Goal: Task Accomplishment & Management: Manage account settings

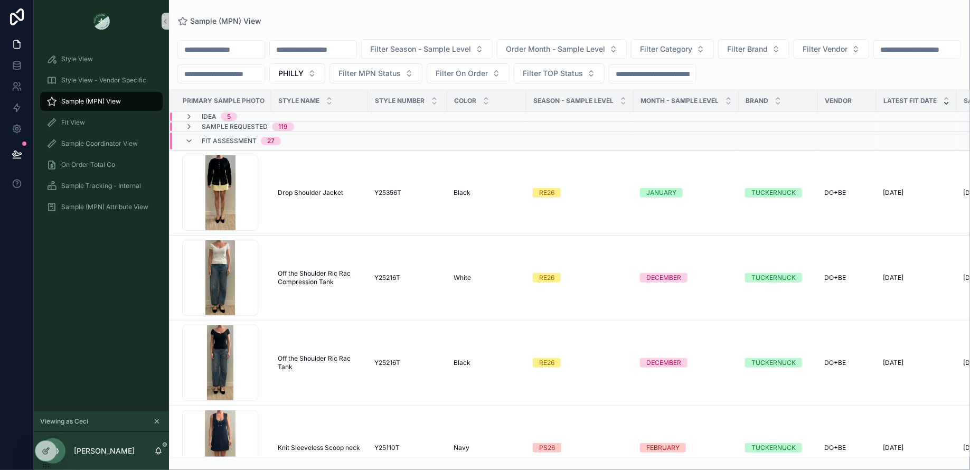
click at [189, 146] on div "Fit Assessment 27" at bounding box center [233, 141] width 96 height 17
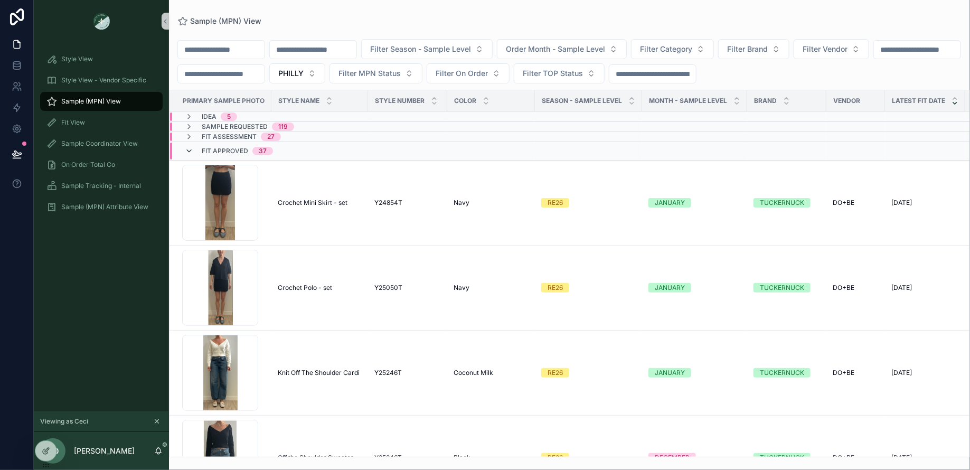
click at [191, 151] on icon "scrollable content" at bounding box center [189, 151] width 8 height 8
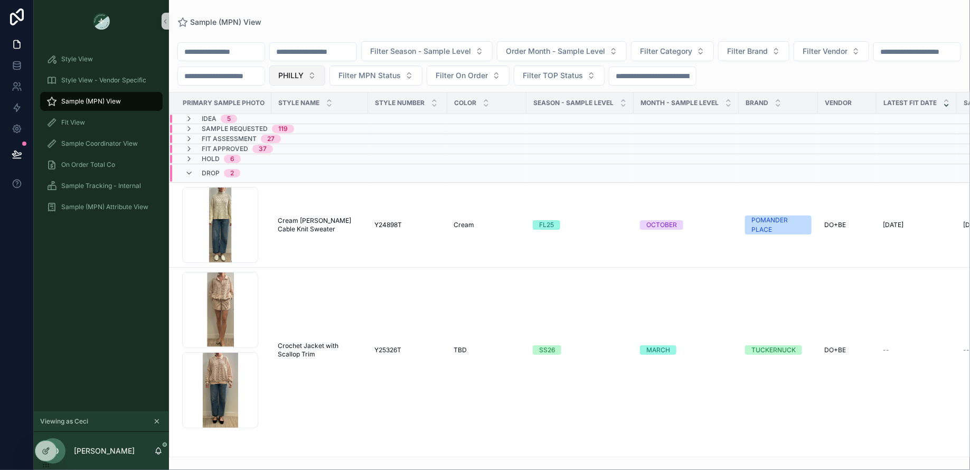
click at [325, 67] on button "PHILLY" at bounding box center [297, 75] width 56 height 20
click at [382, 132] on div "DC" at bounding box center [408, 134] width 127 height 17
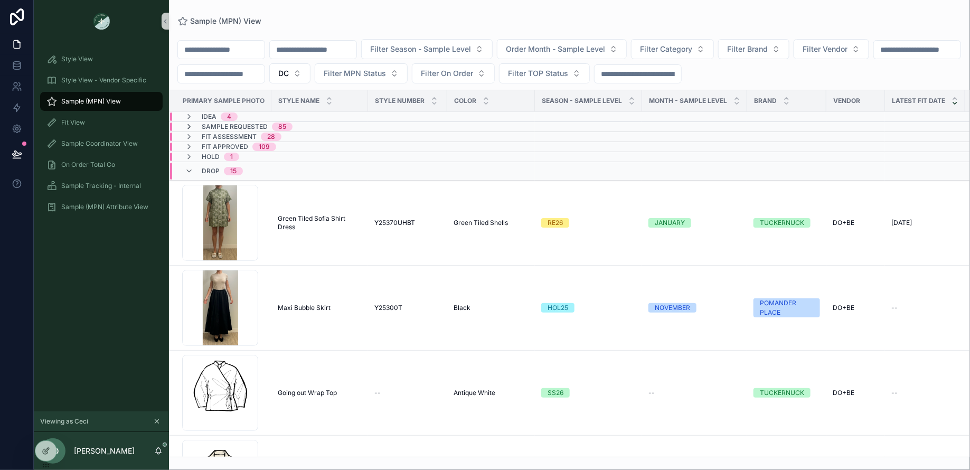
click at [189, 123] on icon "scrollable content" at bounding box center [189, 127] width 8 height 8
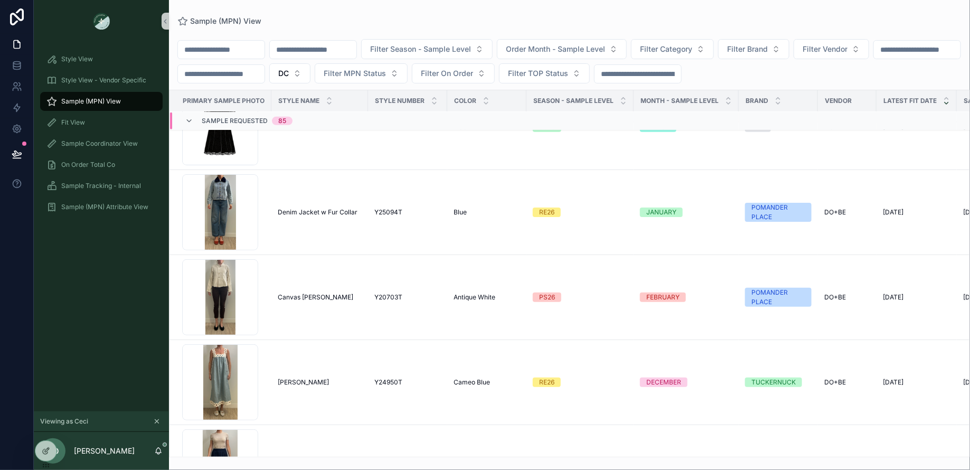
scroll to position [392, 0]
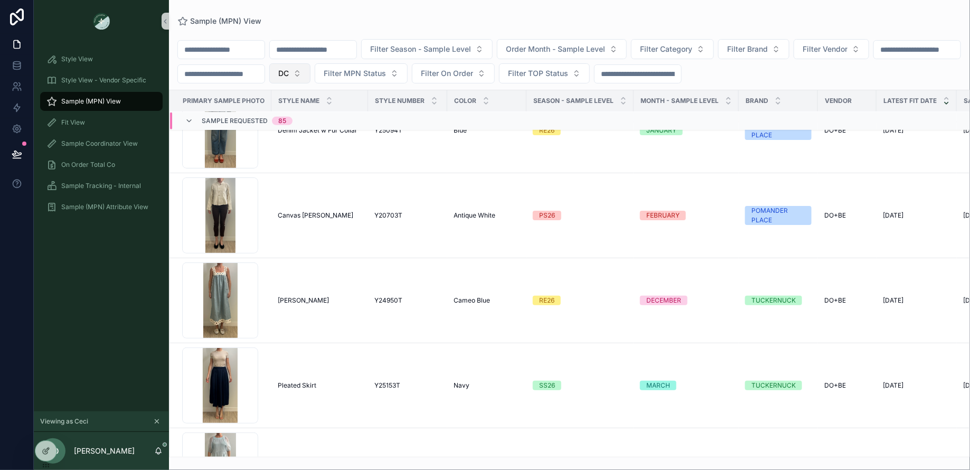
click at [310, 78] on button "DC" at bounding box center [289, 73] width 41 height 20
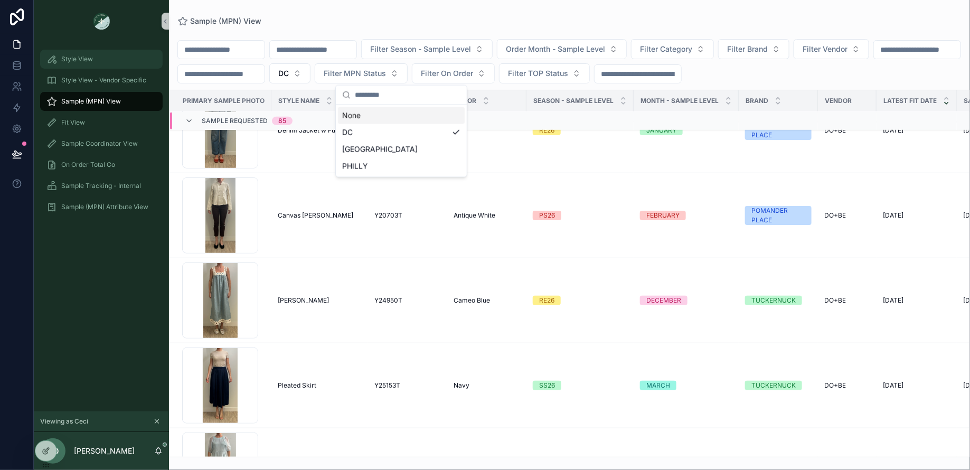
click at [107, 62] on div "Style View" at bounding box center [101, 59] width 110 height 17
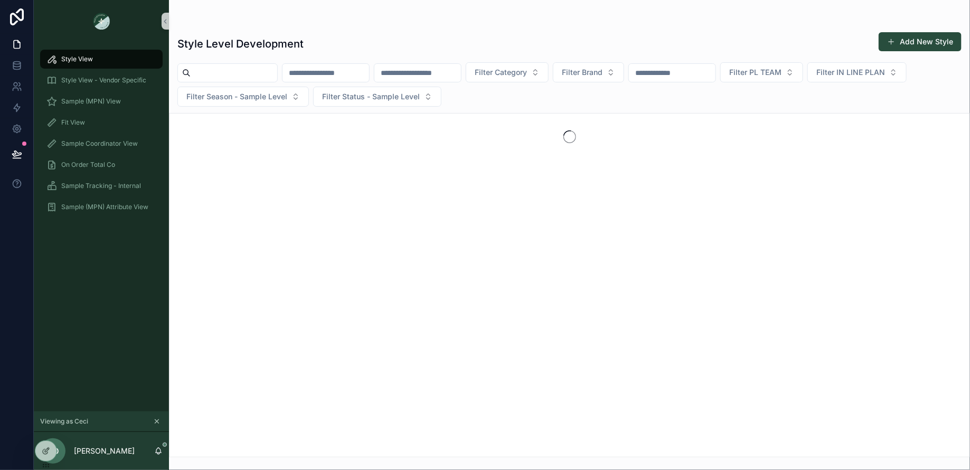
click at [211, 74] on input "scrollable content" at bounding box center [234, 72] width 87 height 15
type input "*******"
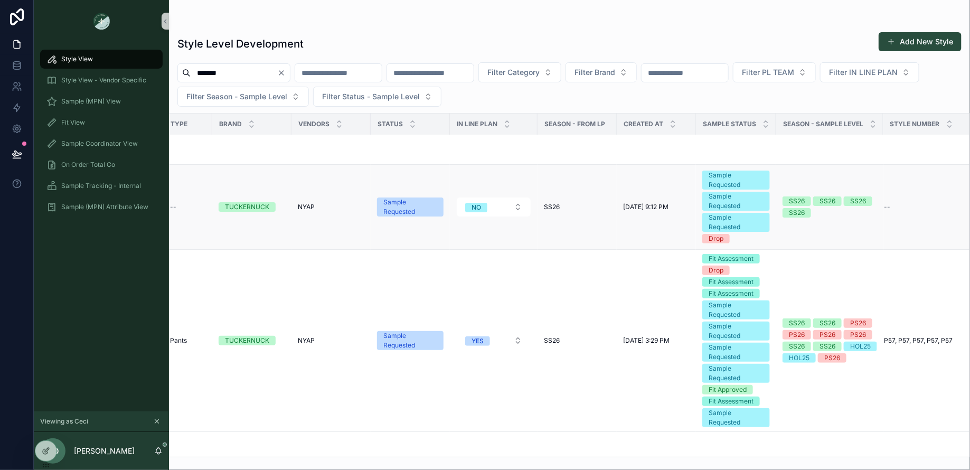
scroll to position [83, 261]
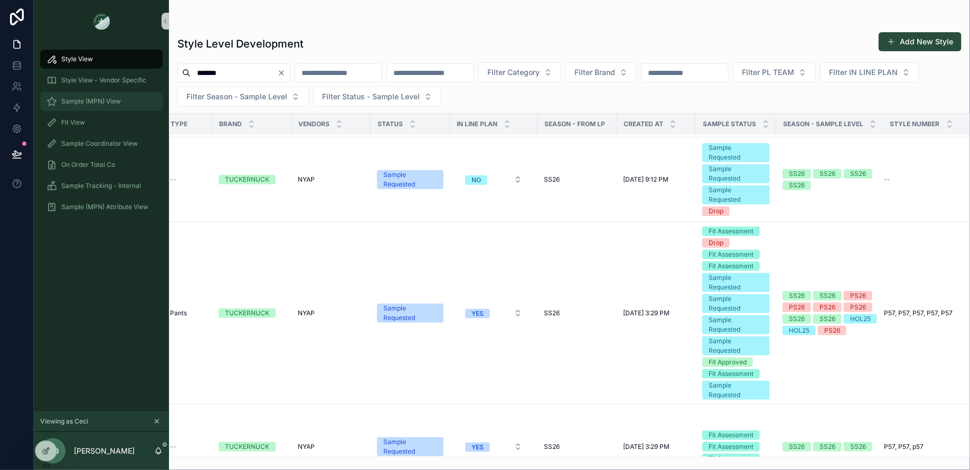
click at [83, 96] on div "Sample (MPN) View" at bounding box center [101, 101] width 110 height 17
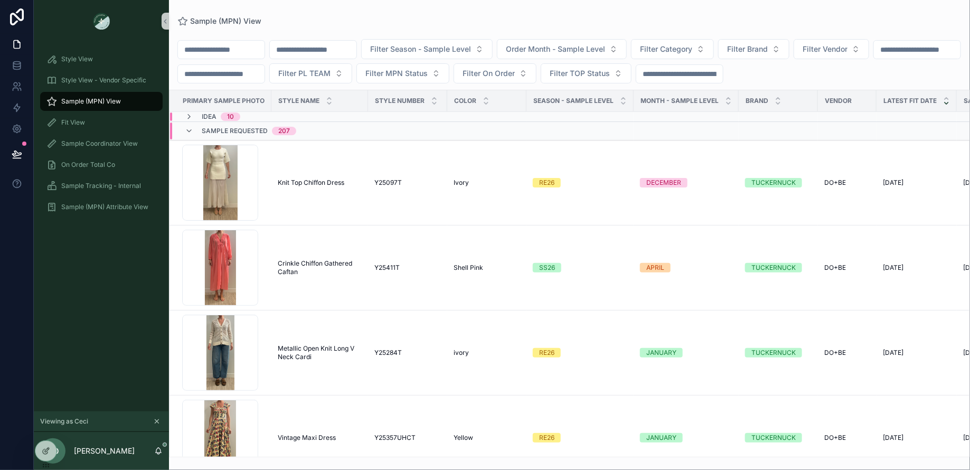
click at [227, 45] on input "scrollable content" at bounding box center [221, 49] width 87 height 15
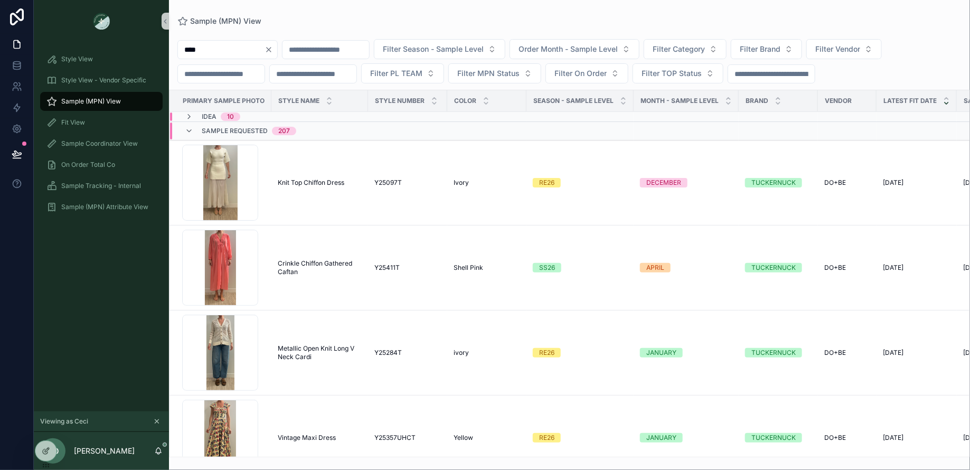
type input "****"
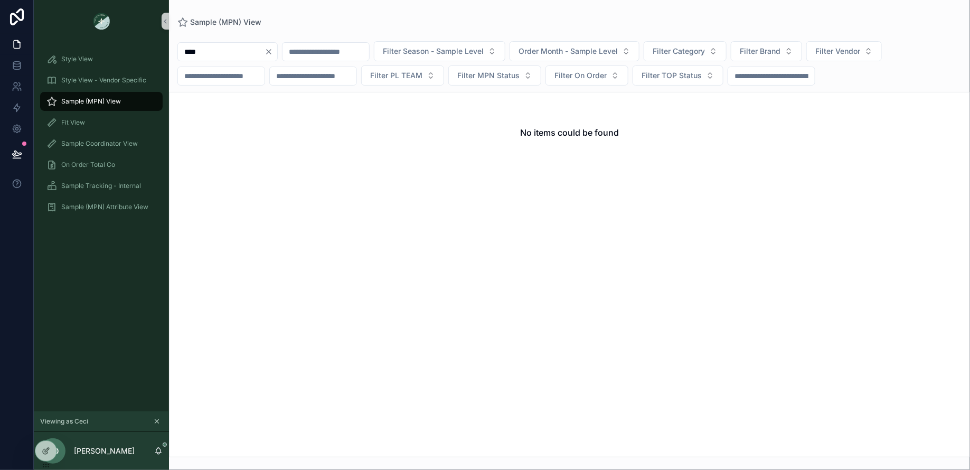
click at [273, 50] on icon "Clear" at bounding box center [269, 52] width 8 height 8
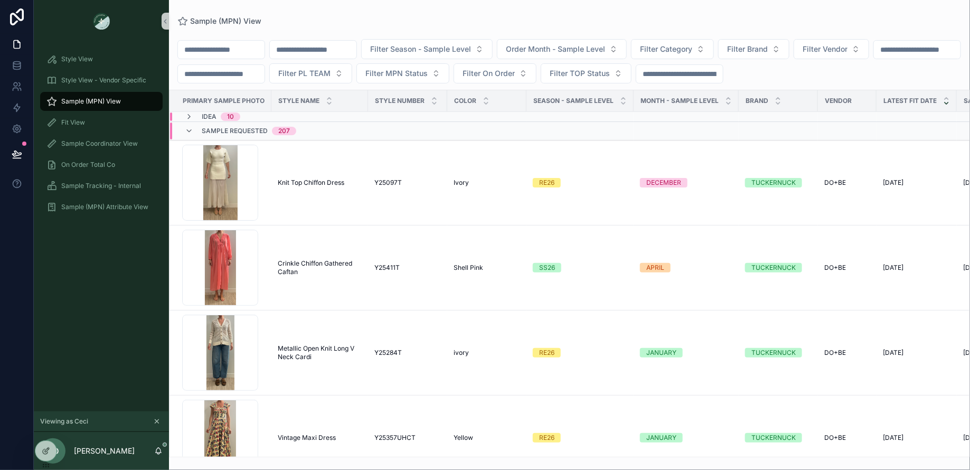
click at [158, 424] on icon "scrollable content" at bounding box center [156, 421] width 7 height 7
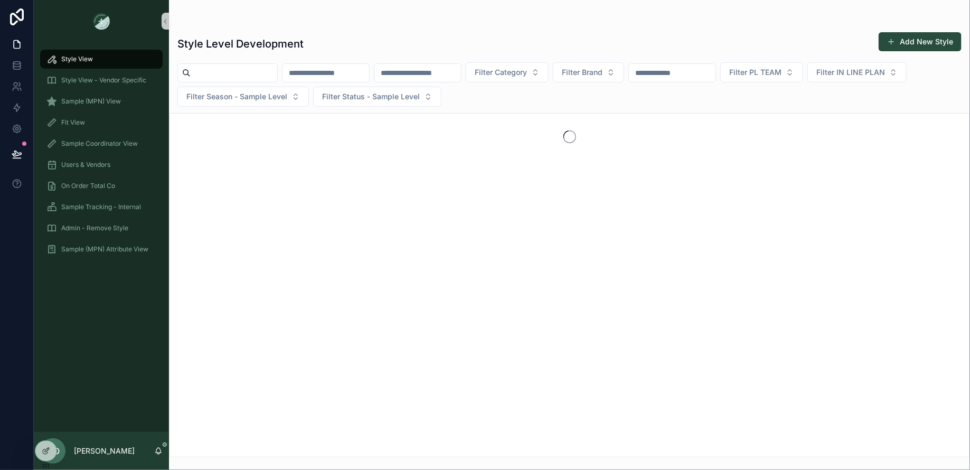
click at [223, 71] on input "scrollable content" at bounding box center [234, 72] width 87 height 15
type input "****"
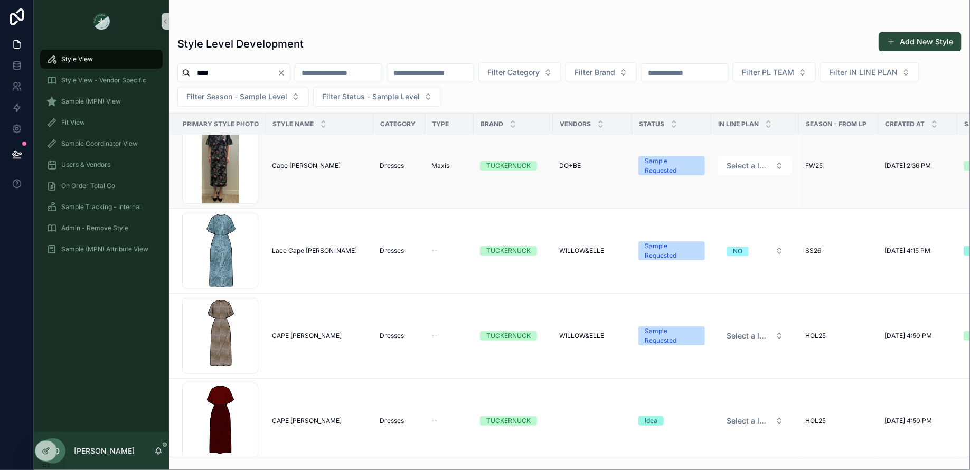
scroll to position [94, 0]
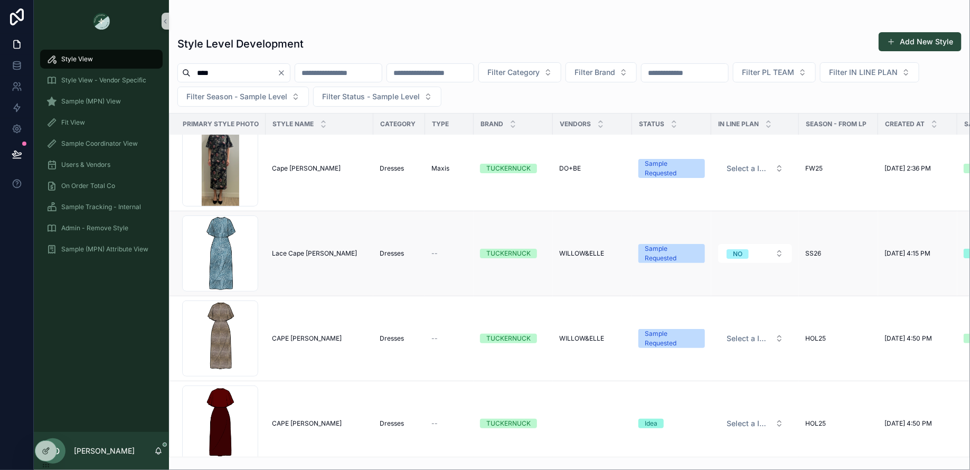
click at [308, 255] on span "Lace Cape Leah" at bounding box center [314, 253] width 85 height 8
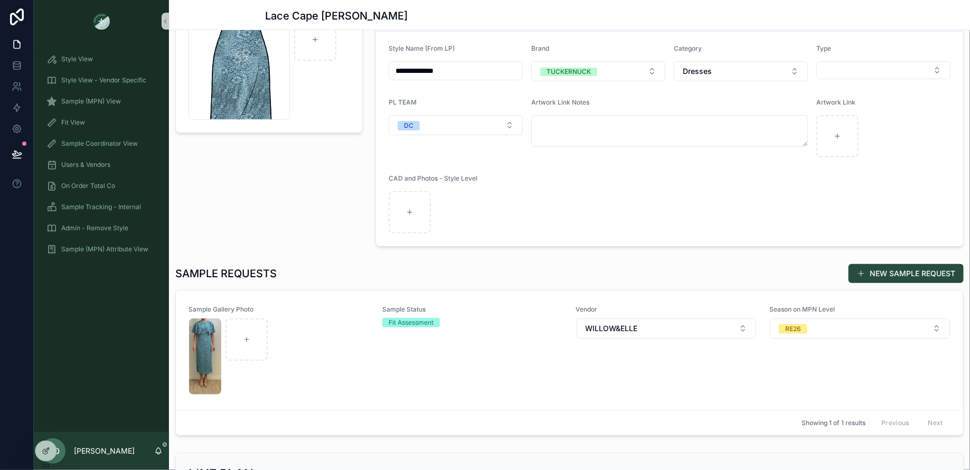
scroll to position [108, 0]
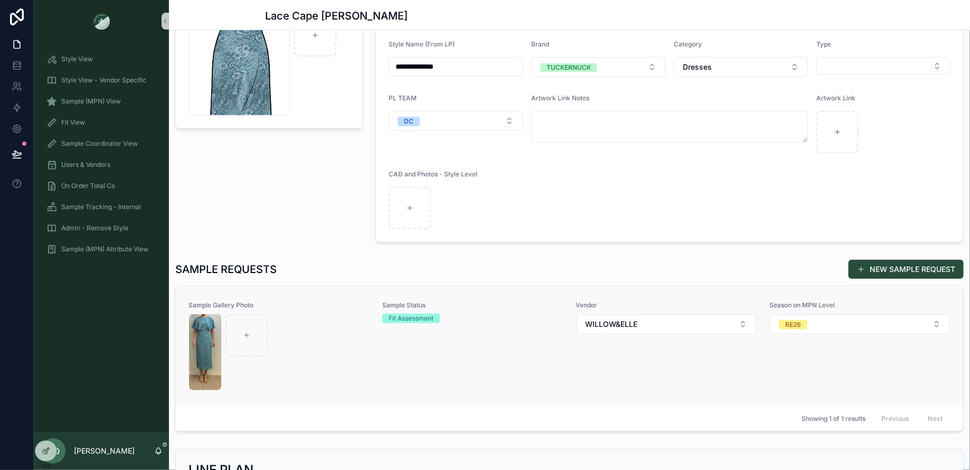
click at [314, 379] on div "scrollable content" at bounding box center [279, 352] width 180 height 76
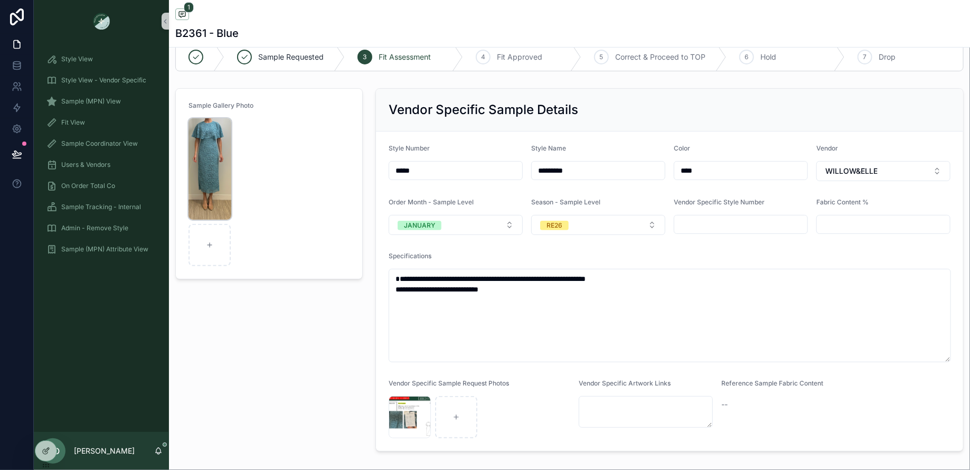
scroll to position [14, 0]
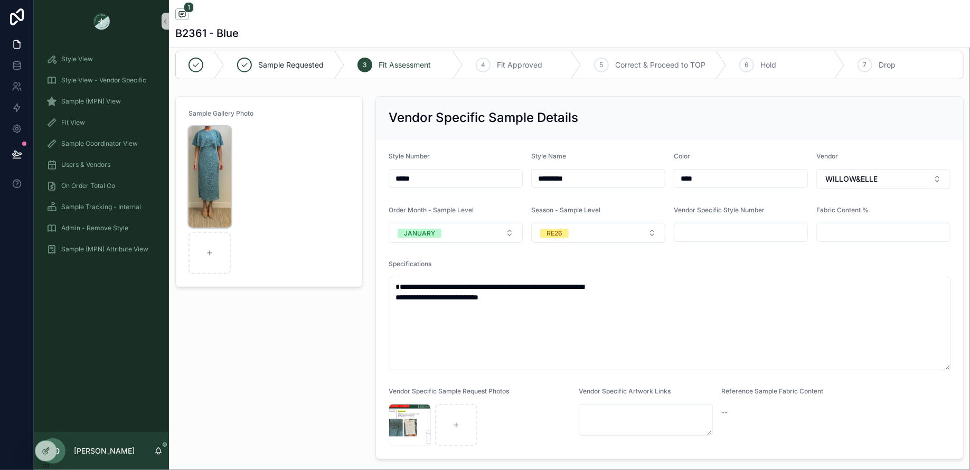
click at [218, 152] on img "scrollable content" at bounding box center [210, 176] width 43 height 101
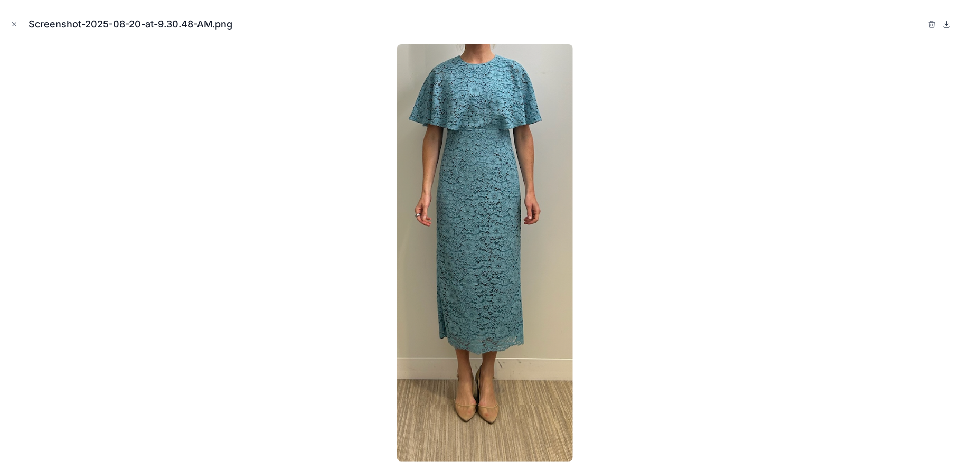
click at [950, 22] on icon at bounding box center [947, 24] width 8 height 8
click at [13, 21] on icon "Close modal" at bounding box center [14, 24] width 7 height 7
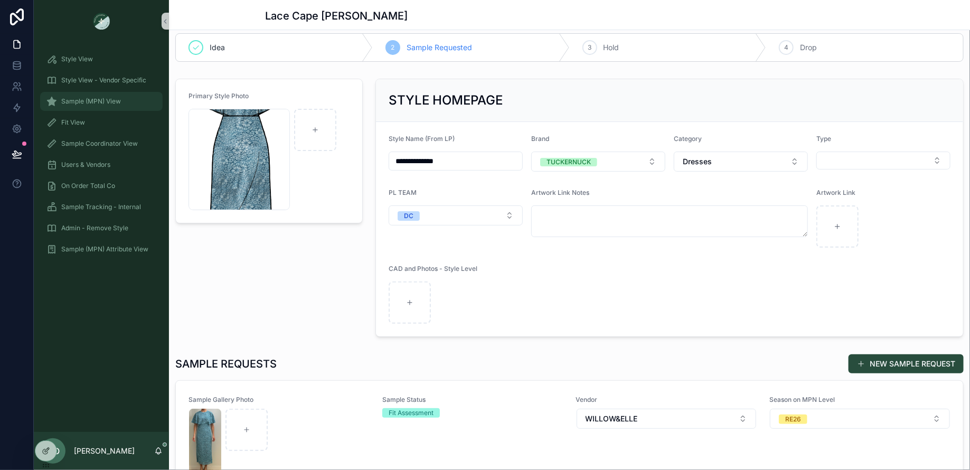
click at [80, 103] on span "Sample (MPN) View" at bounding box center [91, 101] width 60 height 8
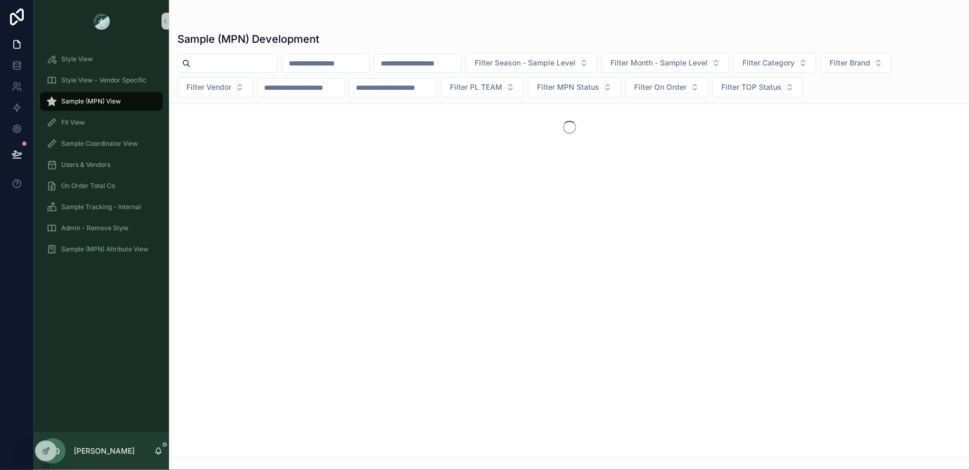
click at [238, 65] on input "scrollable content" at bounding box center [234, 63] width 87 height 15
type input "*"
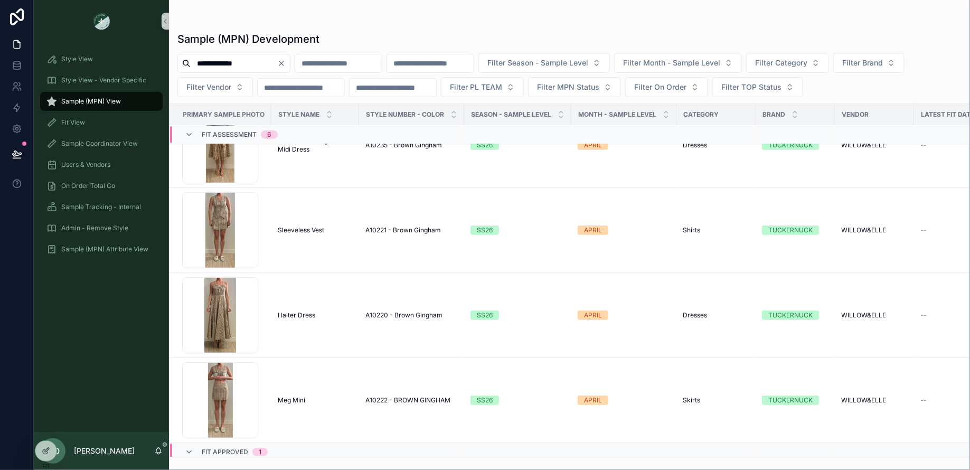
scroll to position [242, 0]
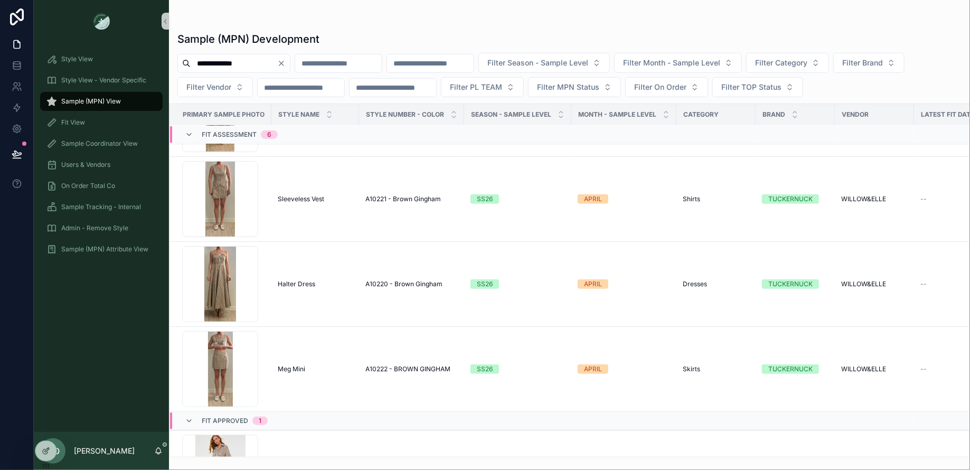
type input "**********"
click at [286, 64] on icon "Clear" at bounding box center [281, 63] width 8 height 8
click at [248, 64] on input "scrollable content" at bounding box center [234, 63] width 87 height 15
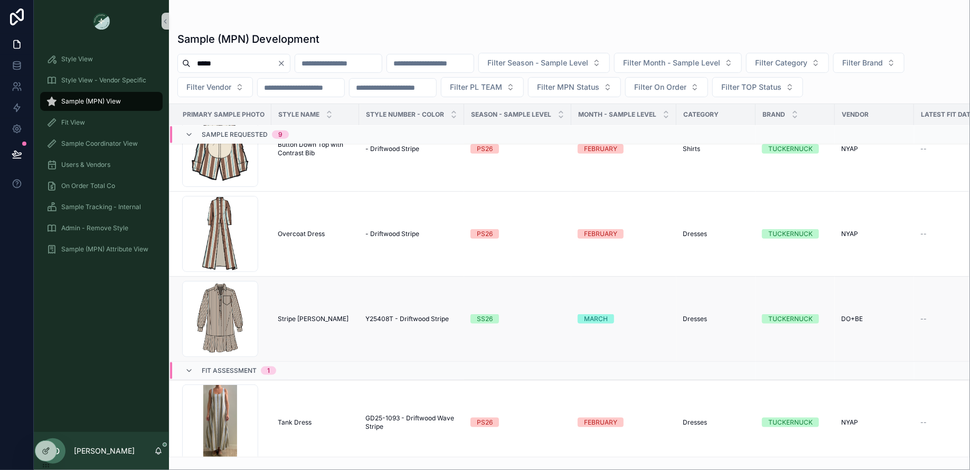
scroll to position [655, 0]
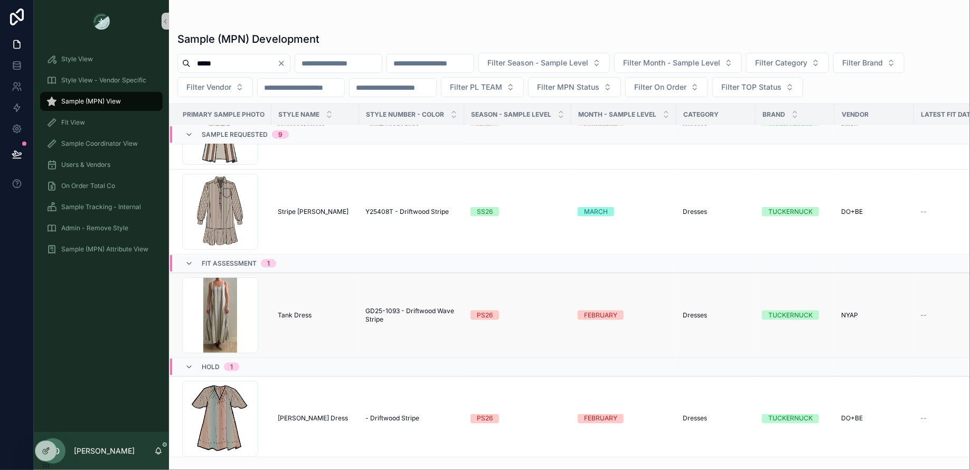
type input "*****"
click at [288, 312] on span "Tank Dress" at bounding box center [295, 315] width 34 height 8
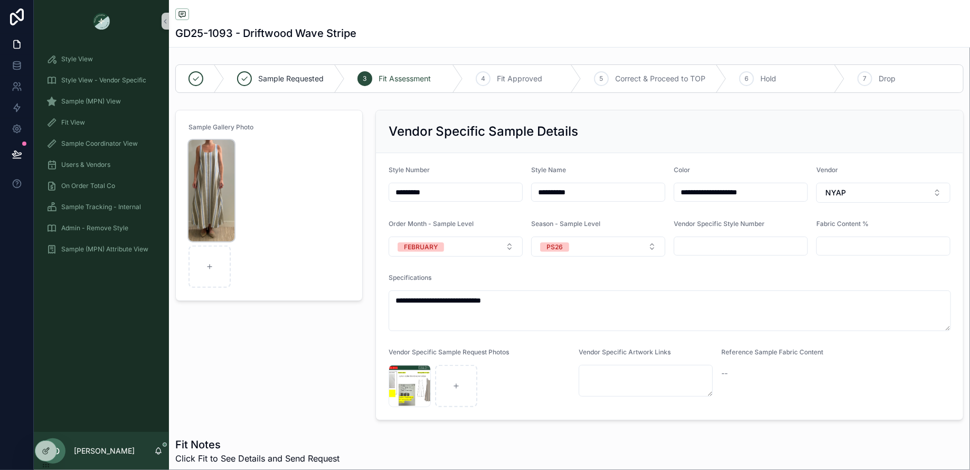
click at [203, 210] on img "scrollable content" at bounding box center [212, 190] width 46 height 101
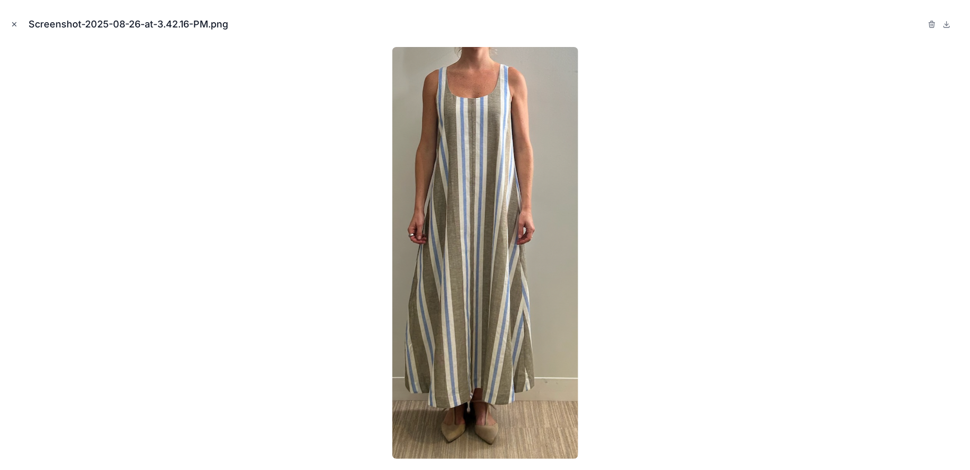
click at [13, 25] on icon "Close modal" at bounding box center [15, 25] width 4 height 4
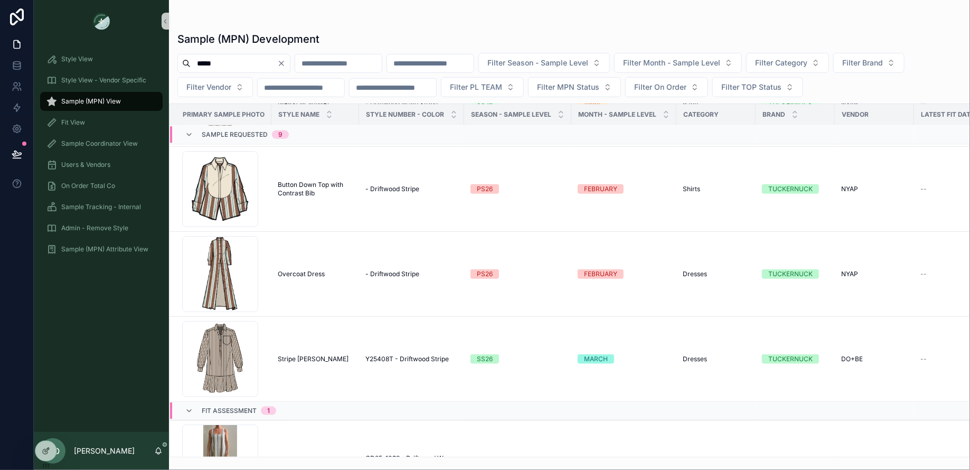
scroll to position [521, 0]
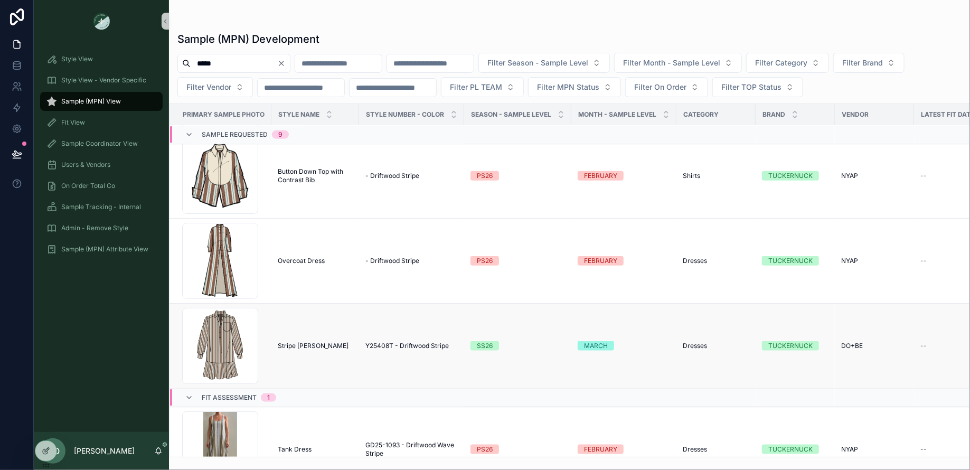
click at [307, 342] on span "Stripe Callahan" at bounding box center [313, 346] width 71 height 8
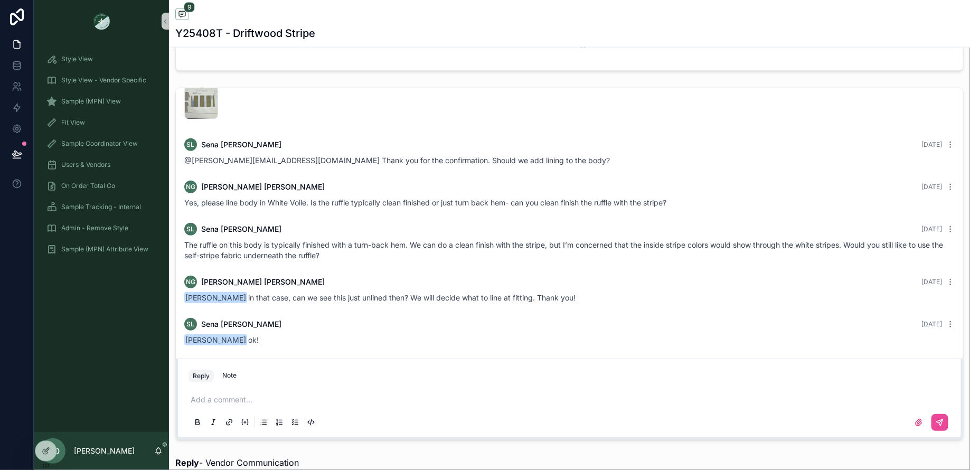
scroll to position [814, 0]
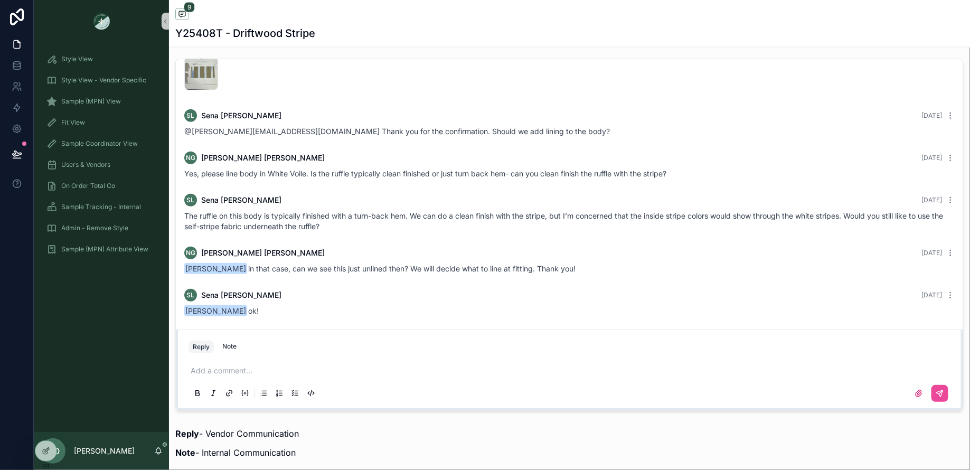
click at [237, 369] on p "scrollable content" at bounding box center [572, 371] width 762 height 11
click at [943, 393] on icon "scrollable content" at bounding box center [940, 393] width 8 height 8
click at [110, 118] on div "Fit View" at bounding box center [101, 122] width 110 height 17
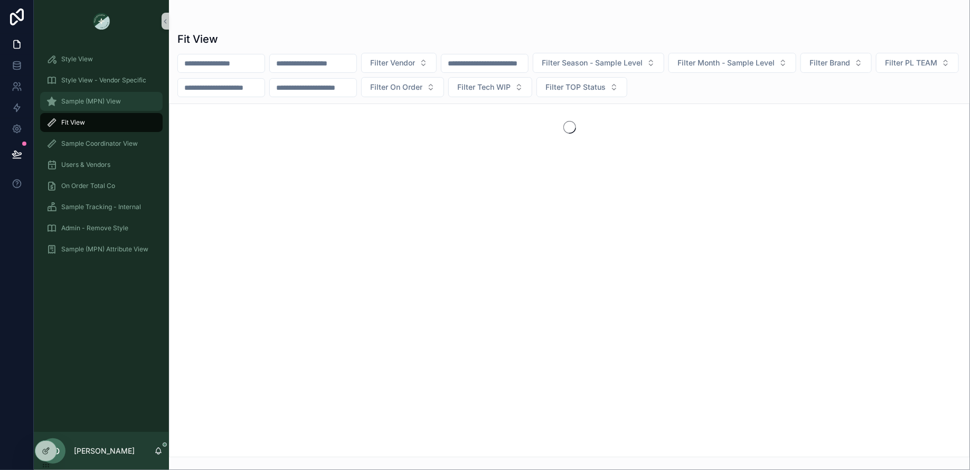
click at [94, 92] on link "Sample (MPN) View" at bounding box center [101, 101] width 123 height 19
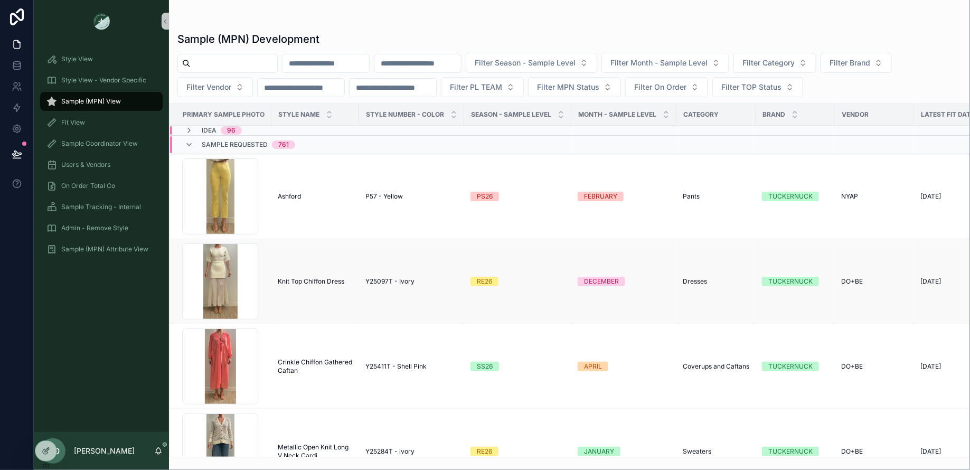
scroll to position [5, 0]
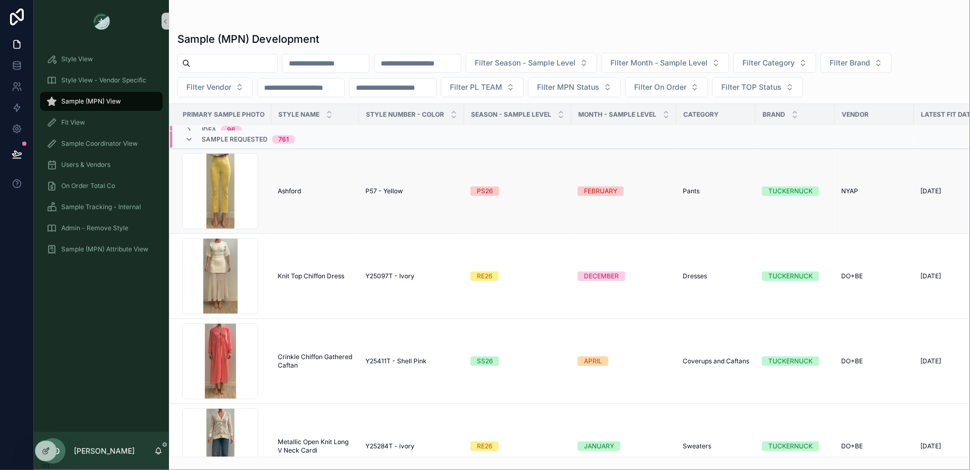
click at [280, 187] on span "Ashford" at bounding box center [289, 191] width 23 height 8
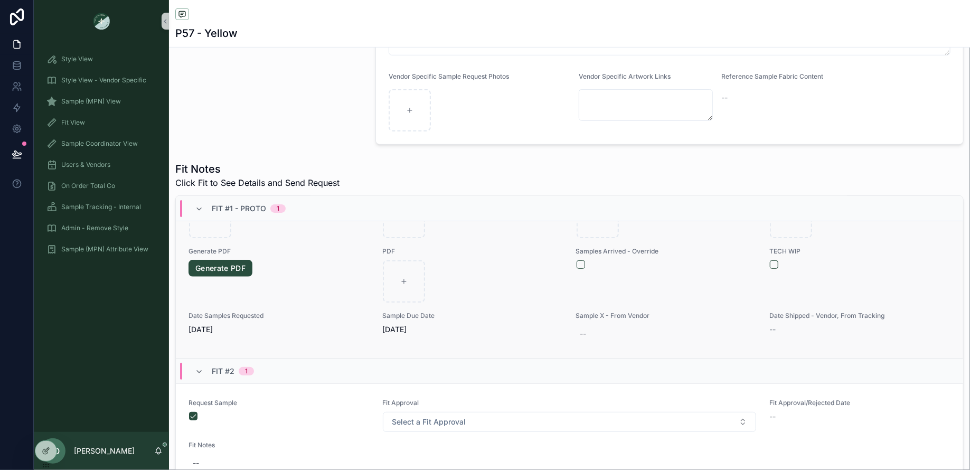
scroll to position [199, 0]
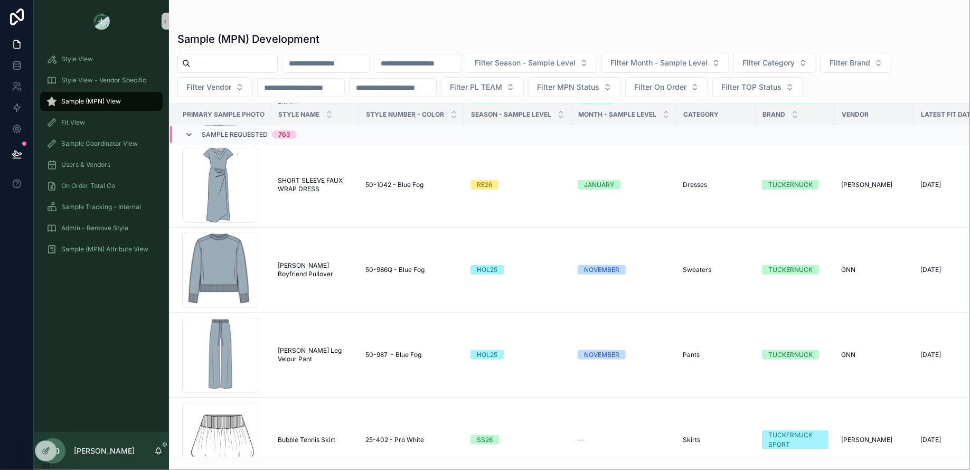
scroll to position [765, 0]
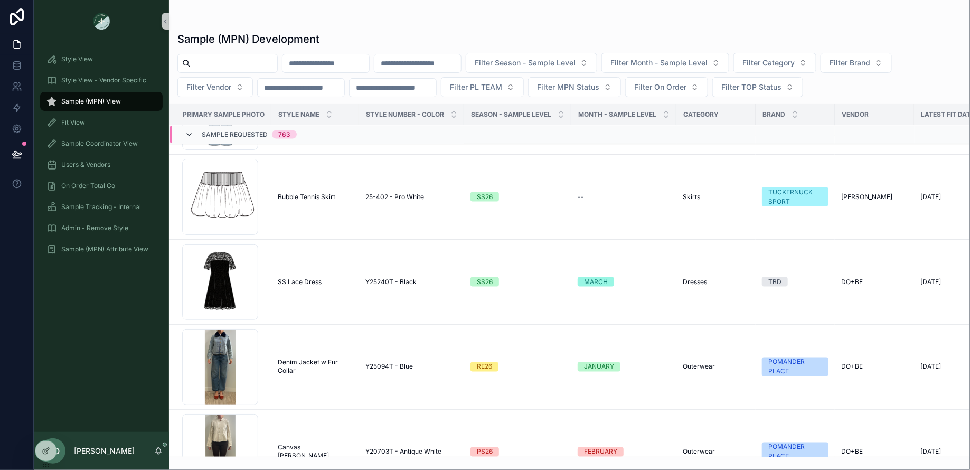
click at [186, 133] on icon "scrollable content" at bounding box center [189, 134] width 8 height 8
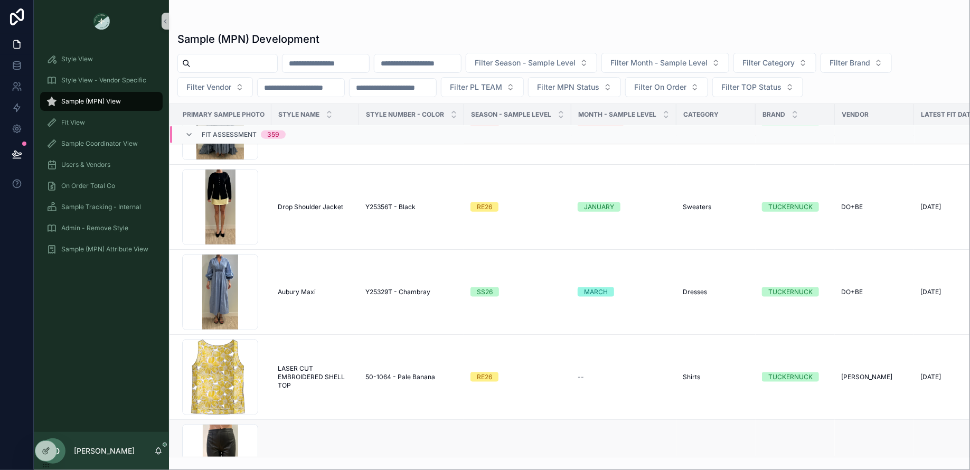
scroll to position [740, 0]
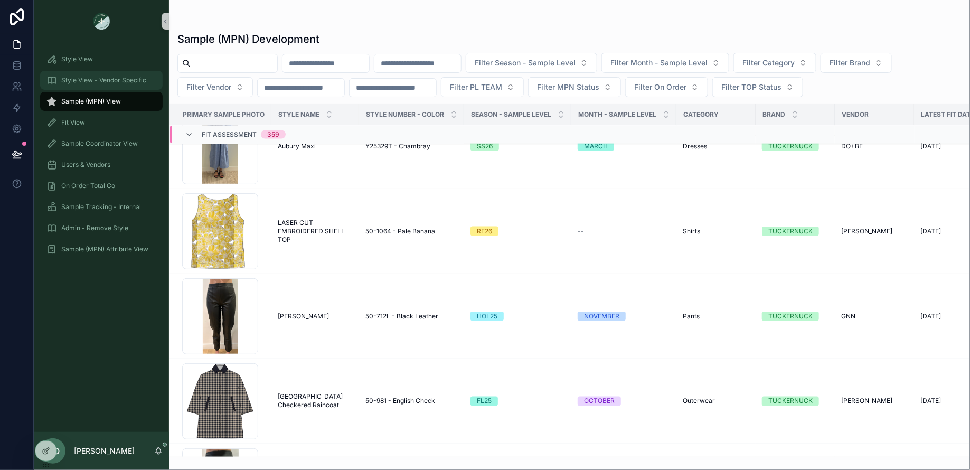
click at [93, 88] on div "Style View - Vendor Specific" at bounding box center [101, 80] width 110 height 17
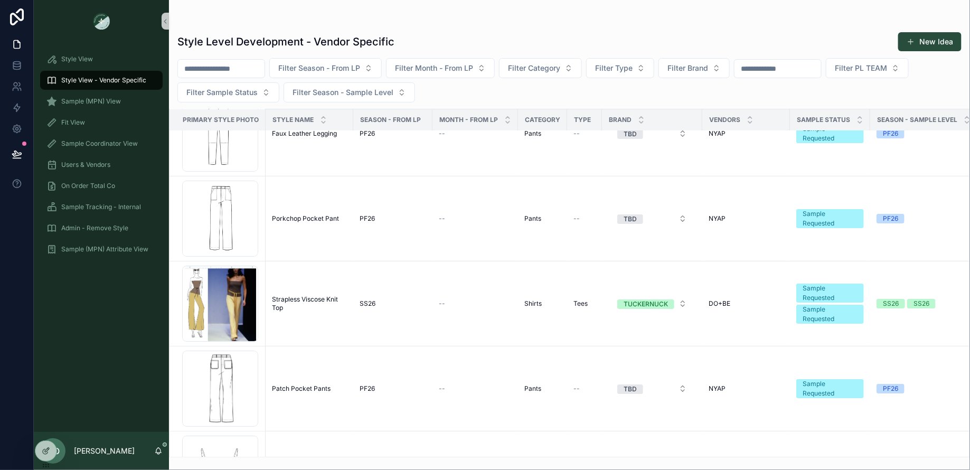
scroll to position [1964, 0]
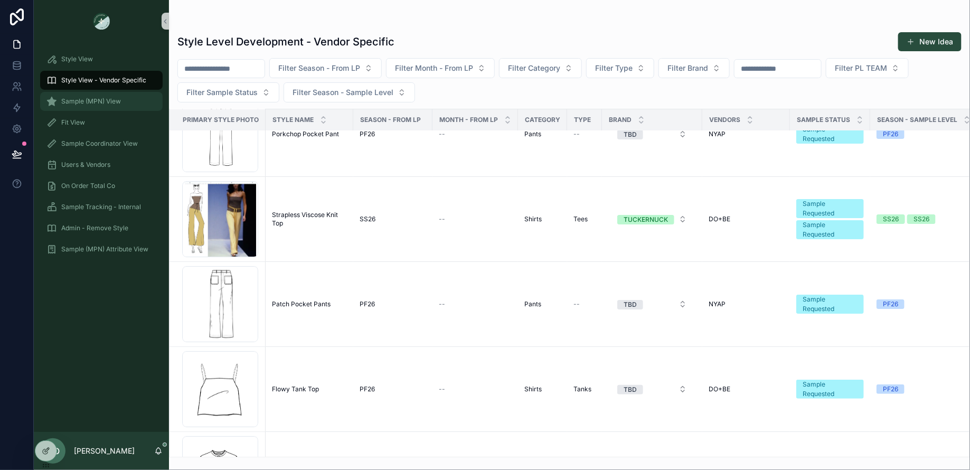
click at [93, 98] on span "Sample (MPN) View" at bounding box center [91, 101] width 60 height 8
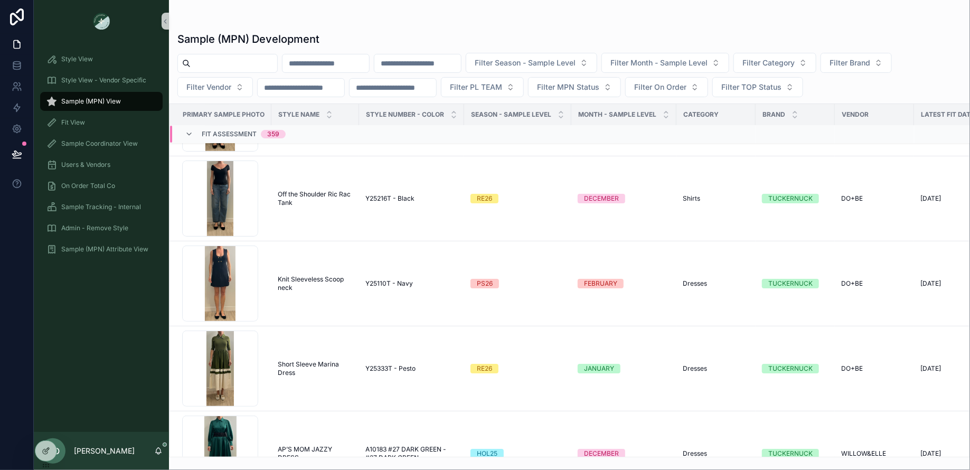
scroll to position [1823, 0]
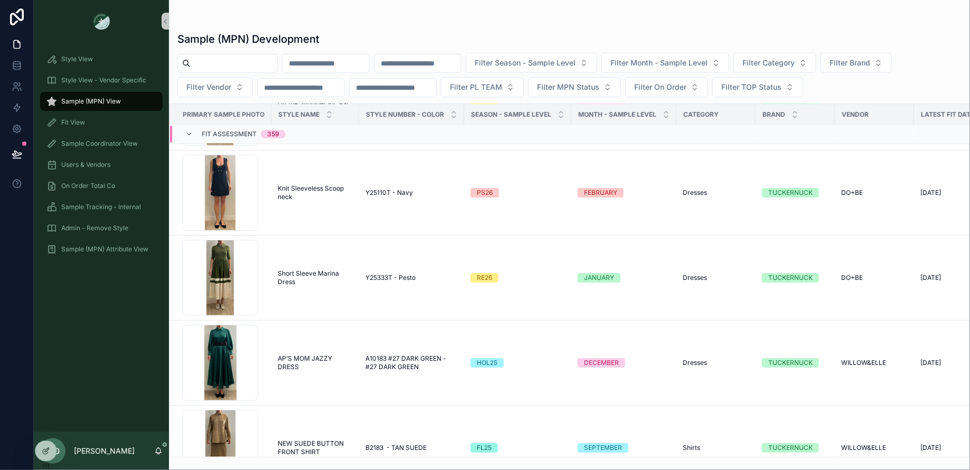
click at [201, 67] on input "scrollable content" at bounding box center [234, 63] width 87 height 15
type input "*****"
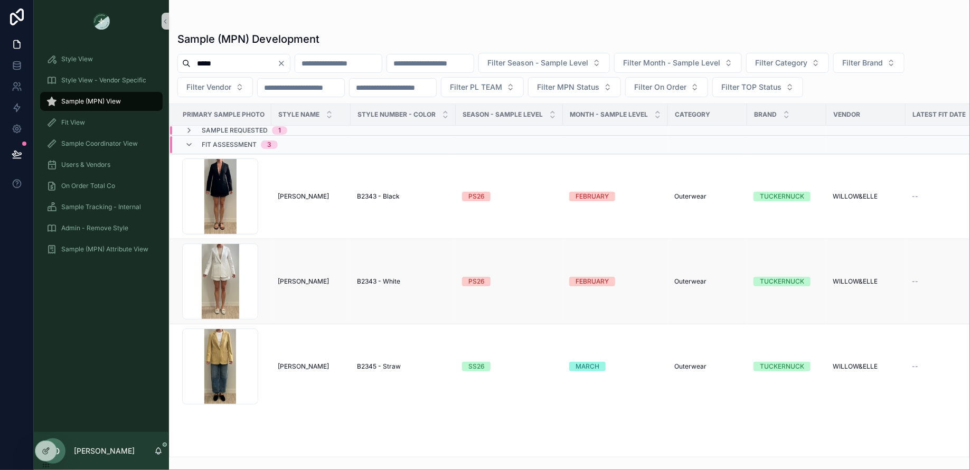
click at [298, 281] on span "Asher Blazer" at bounding box center [303, 281] width 51 height 8
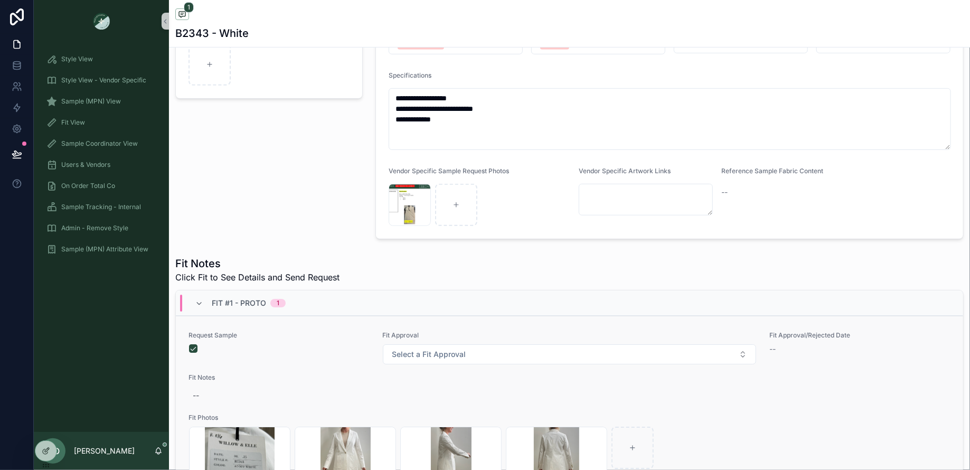
click at [769, 413] on span "Fit Photos" at bounding box center [570, 417] width 762 height 8
click at [308, 347] on div "scrollable content" at bounding box center [279, 348] width 180 height 8
click at [296, 347] on div "scrollable content" at bounding box center [279, 348] width 180 height 8
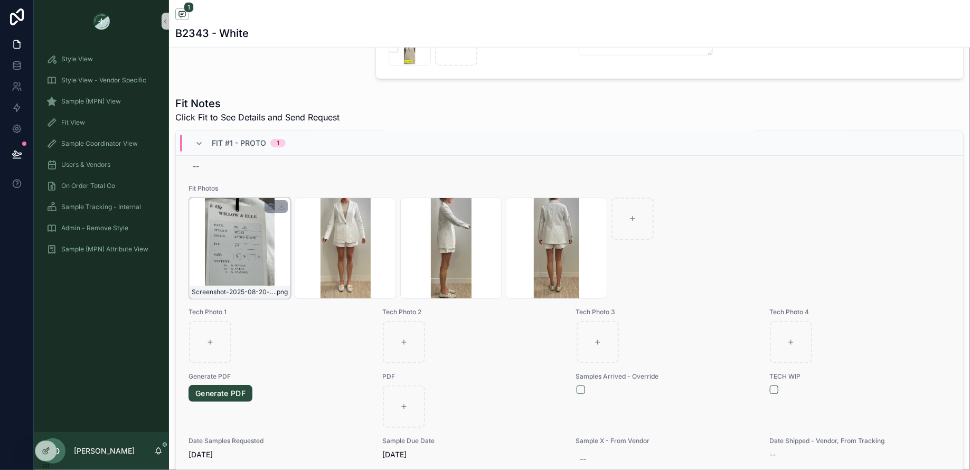
scroll to position [346, 0]
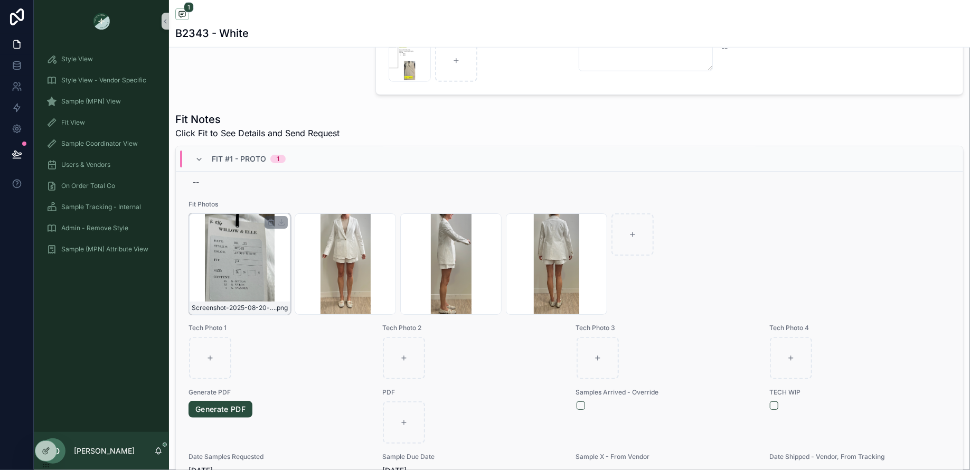
click at [227, 268] on div "Screenshot-2025-08-20-at-10.26.50-AM .png" at bounding box center [239, 263] width 101 height 101
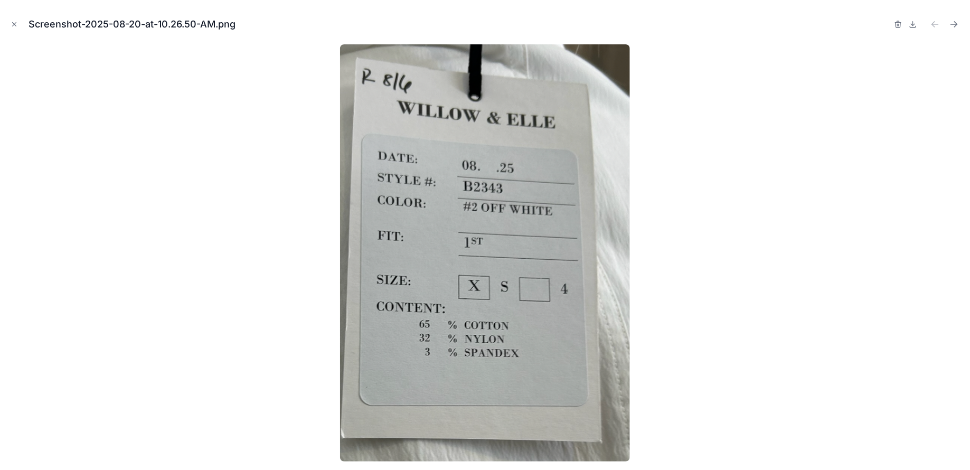
click at [244, 100] on div at bounding box center [484, 252] width 953 height 417
click at [17, 24] on icon "Close modal" at bounding box center [14, 24] width 7 height 7
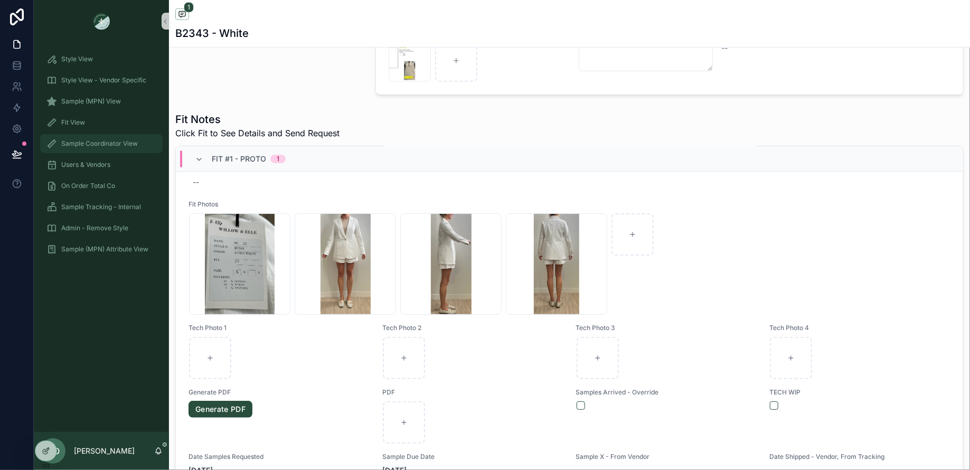
click at [100, 144] on span "Sample Coordinator View" at bounding box center [99, 143] width 77 height 8
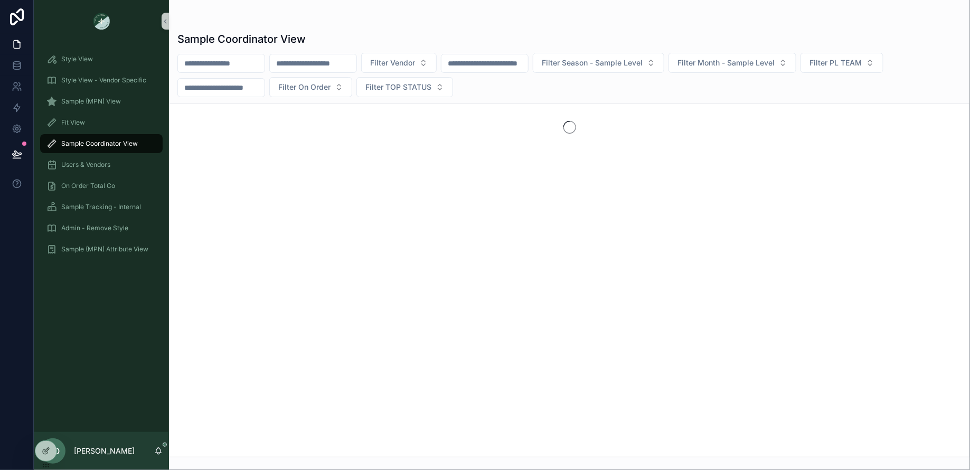
click at [202, 66] on input "scrollable content" at bounding box center [221, 63] width 87 height 15
type input "*****"
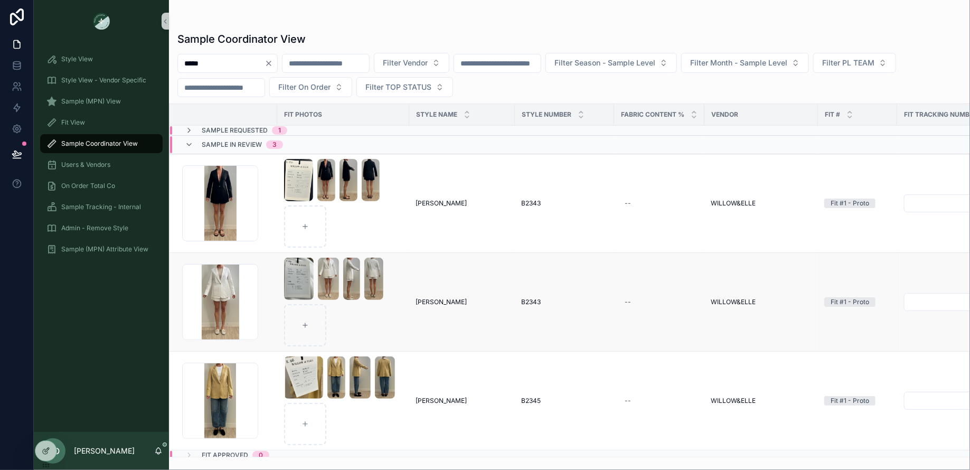
click at [441, 301] on span "Asher Blazer" at bounding box center [441, 302] width 51 height 8
click at [295, 374] on img "scrollable content" at bounding box center [303, 377] width 39 height 42
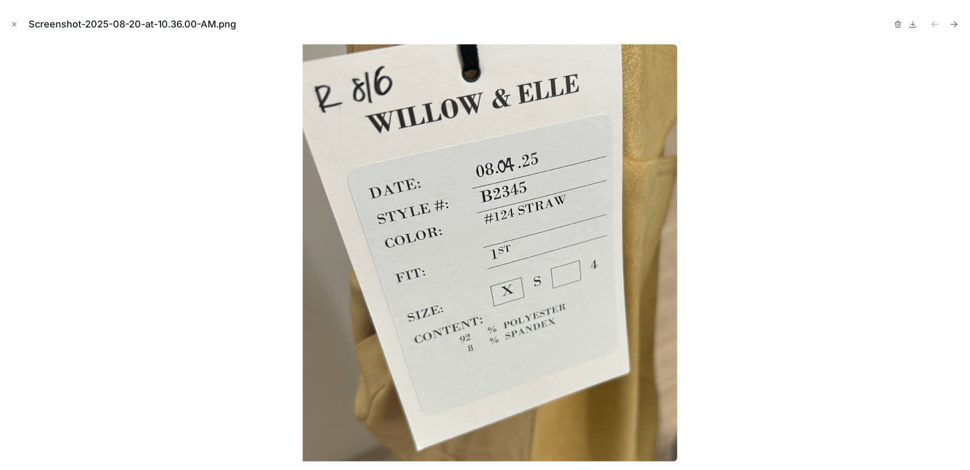
click at [238, 332] on div at bounding box center [484, 252] width 953 height 417
click at [15, 26] on icon "Close modal" at bounding box center [14, 24] width 7 height 7
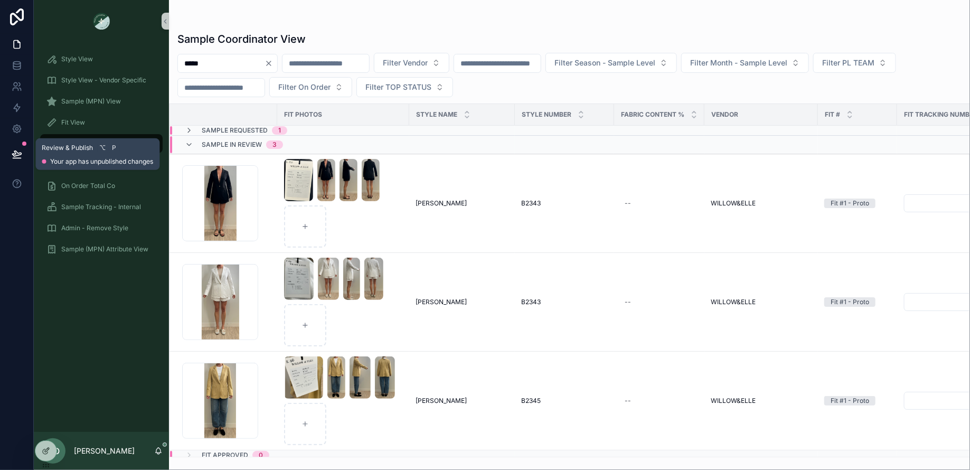
click at [14, 156] on icon at bounding box center [16, 153] width 9 height 5
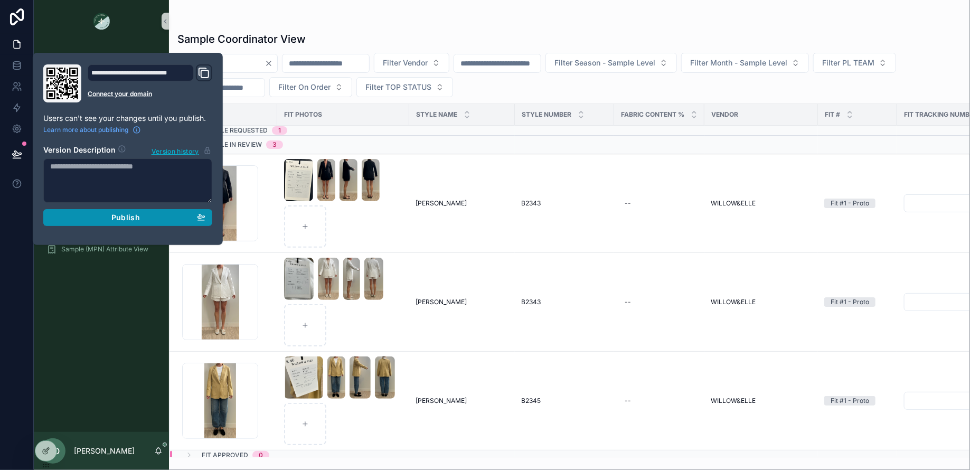
click at [142, 217] on div "Publish" at bounding box center [127, 218] width 155 height 10
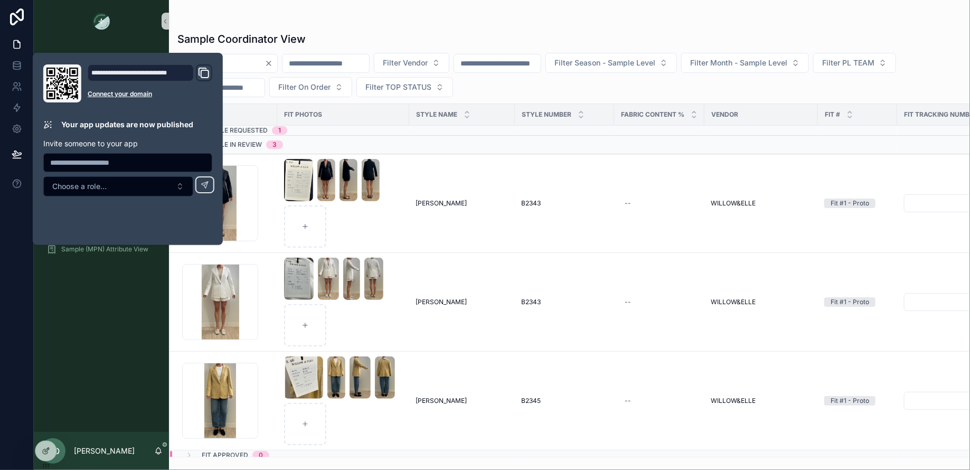
click at [112, 356] on div "Style View Style View - Vendor Specific Sample (MPN) View Fit View Sample Coord…" at bounding box center [101, 237] width 135 height 390
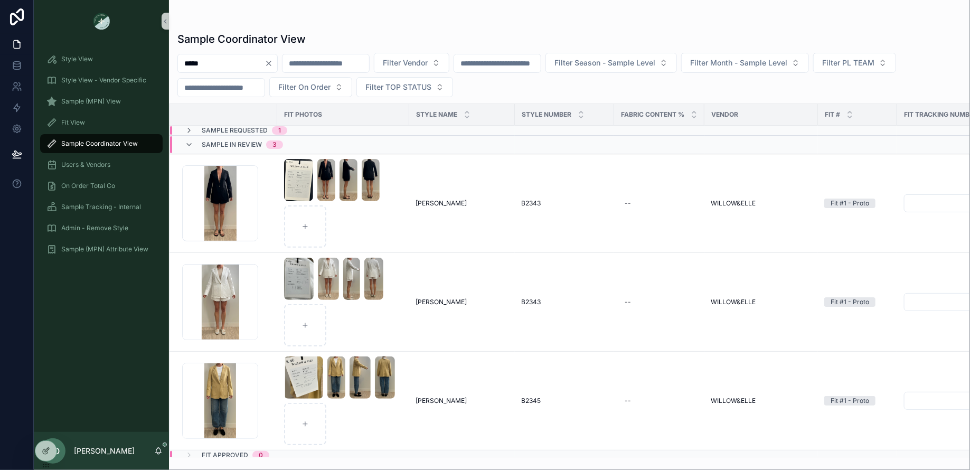
click at [265, 62] on input "*****" at bounding box center [221, 63] width 87 height 15
click at [273, 62] on icon "Clear" at bounding box center [269, 63] width 8 height 8
click at [254, 62] on input "scrollable content" at bounding box center [221, 63] width 87 height 15
type input "***"
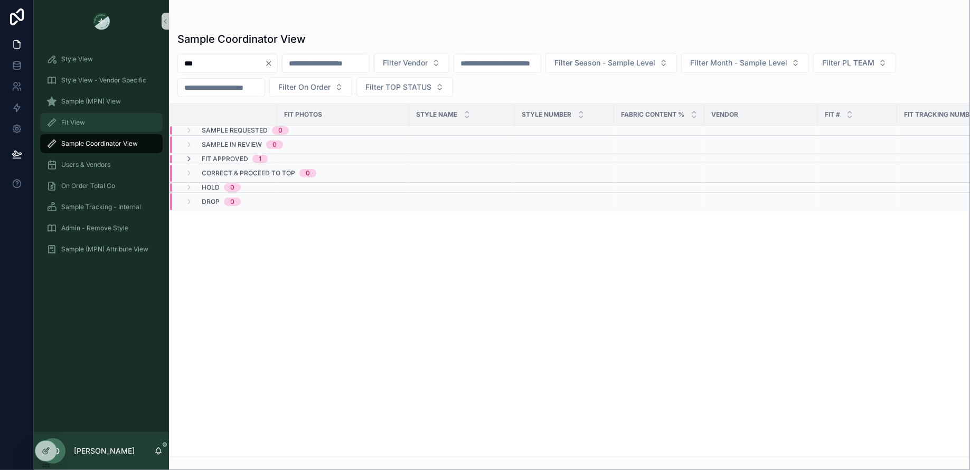
click at [139, 128] on div "Fit View" at bounding box center [101, 122] width 110 height 17
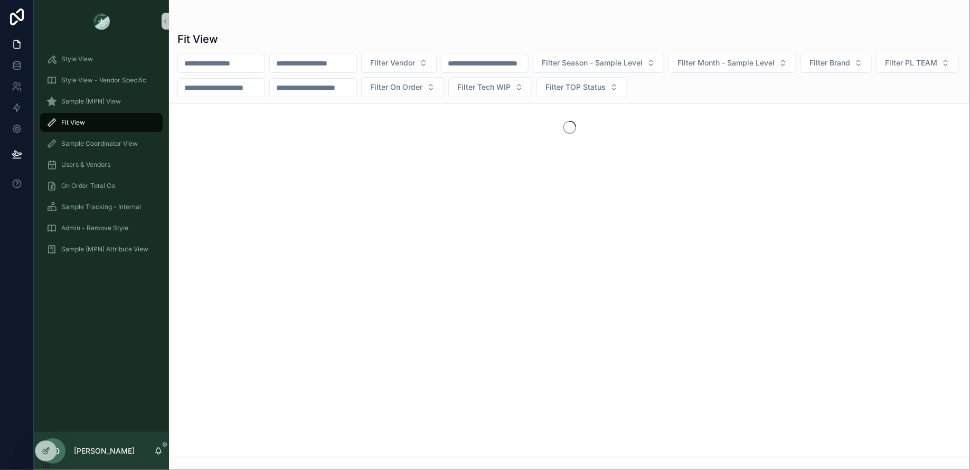
click at [221, 66] on input "scrollable content" at bounding box center [221, 63] width 87 height 15
click at [335, 31] on div "Fit View Filter Vendor Filter Season - Sample Level Filter Month - Sample Level…" at bounding box center [569, 241] width 801 height 432
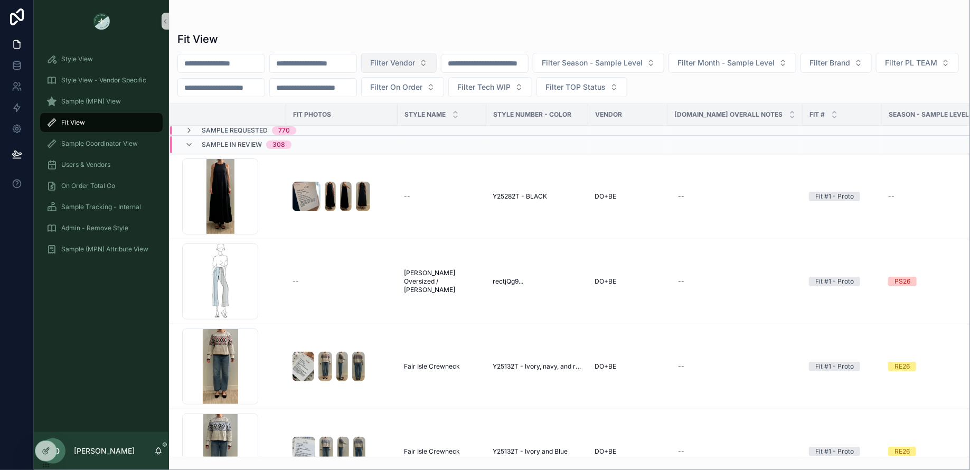
click at [418, 53] on button "Filter Vendor" at bounding box center [399, 63] width 76 height 20
type input "****"
click at [395, 105] on span "WILLOW&ELLE" at bounding box center [386, 105] width 52 height 11
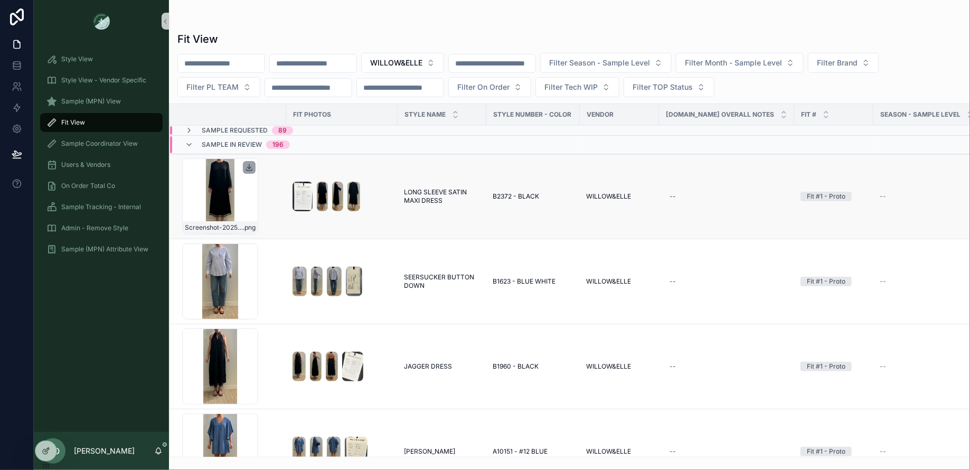
click at [250, 167] on icon "scrollable content" at bounding box center [250, 168] width 4 height 2
click at [425, 198] on span "LONG SLEEVE SATIN MAXI DRESS" at bounding box center [442, 196] width 76 height 17
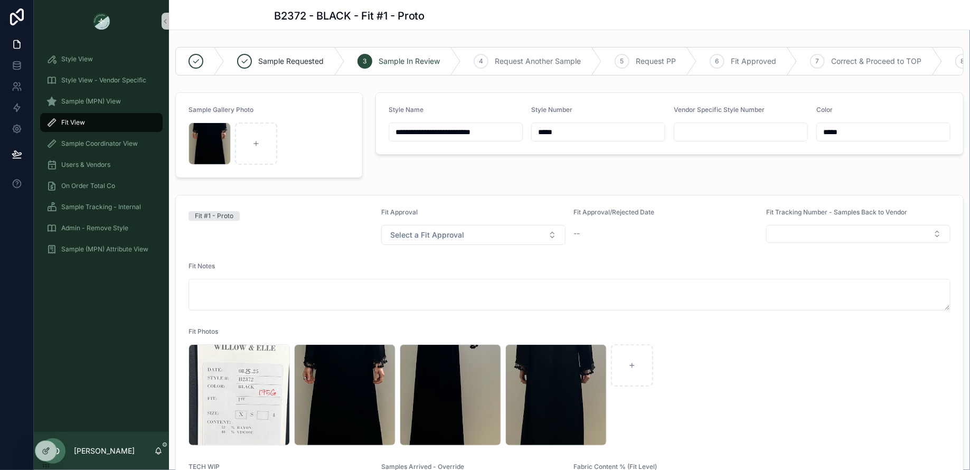
drag, startPoint x: 573, startPoint y: 133, endPoint x: 511, endPoint y: 130, distance: 61.8
click at [512, 131] on form "**********" at bounding box center [669, 123] width 587 height 61
click at [122, 97] on div "Sample (MPN) View" at bounding box center [101, 101] width 110 height 17
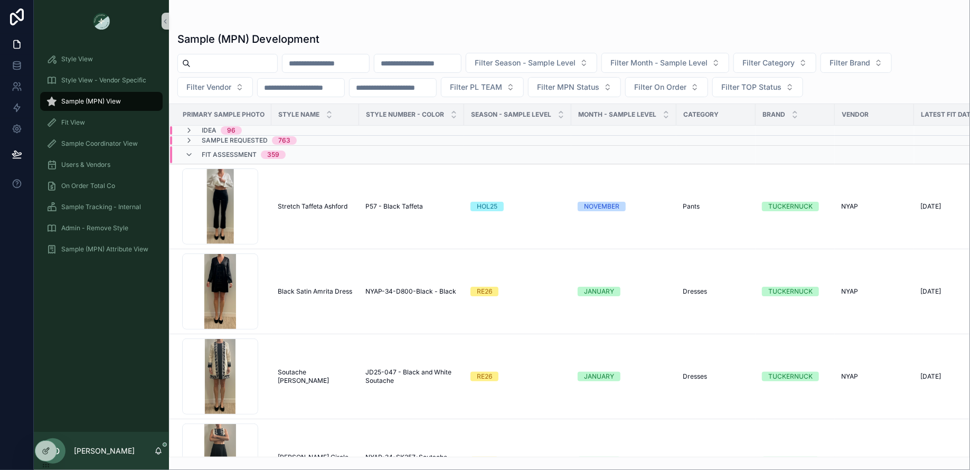
click at [307, 66] on input "scrollable content" at bounding box center [325, 63] width 87 height 15
paste input "*****"
type input "*****"
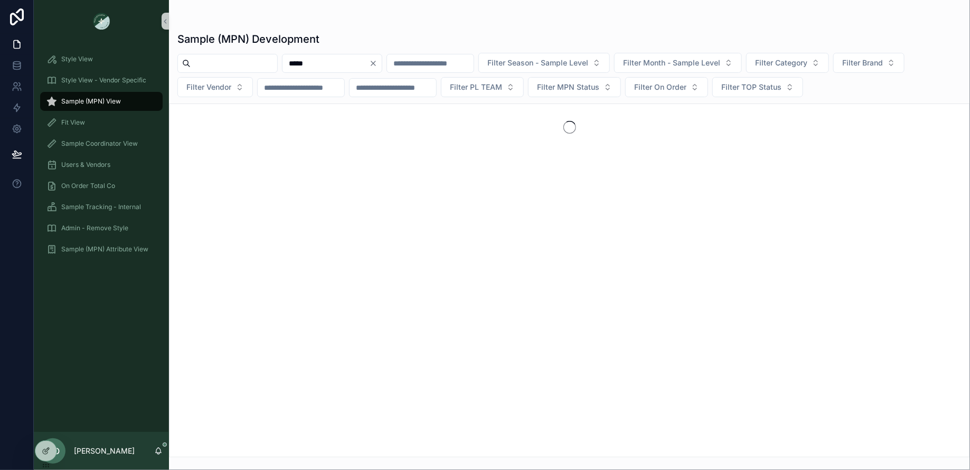
click at [378, 62] on icon "Clear" at bounding box center [373, 63] width 8 height 8
drag, startPoint x: 408, startPoint y: 65, endPoint x: 248, endPoint y: 66, distance: 160.0
click at [248, 67] on div "Filter Season - Sample Level Filter Month - Sample Level Filter Category Filter…" at bounding box center [569, 75] width 801 height 44
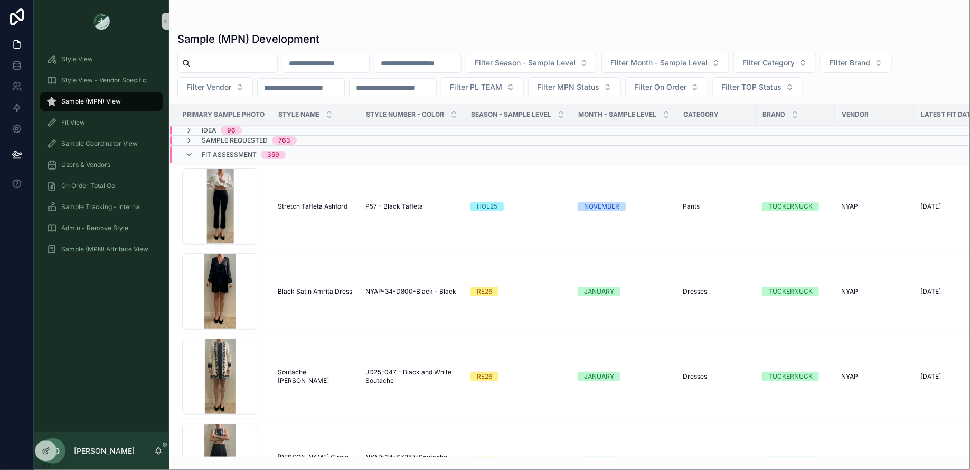
click at [248, 66] on input "scrollable content" at bounding box center [234, 63] width 87 height 15
paste input "*****"
type input "*****"
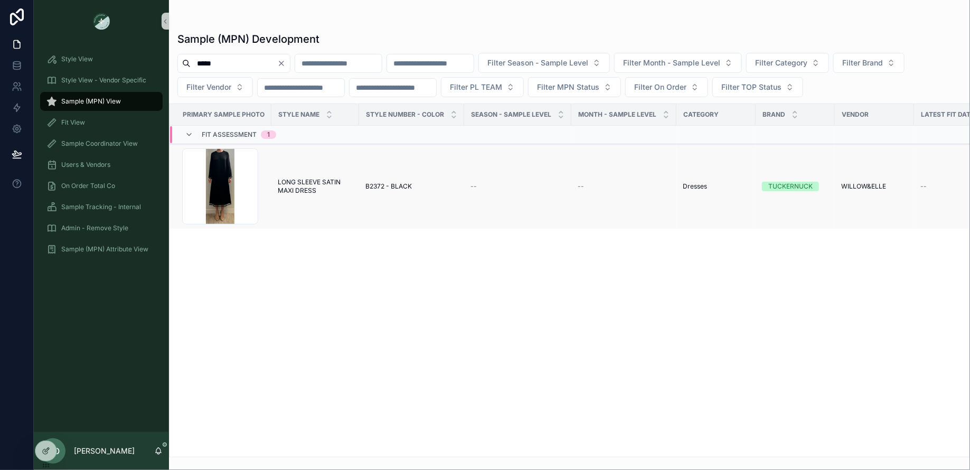
click at [294, 186] on span "LONG SLEEVE SATIN MAXI DRESS" at bounding box center [315, 186] width 75 height 17
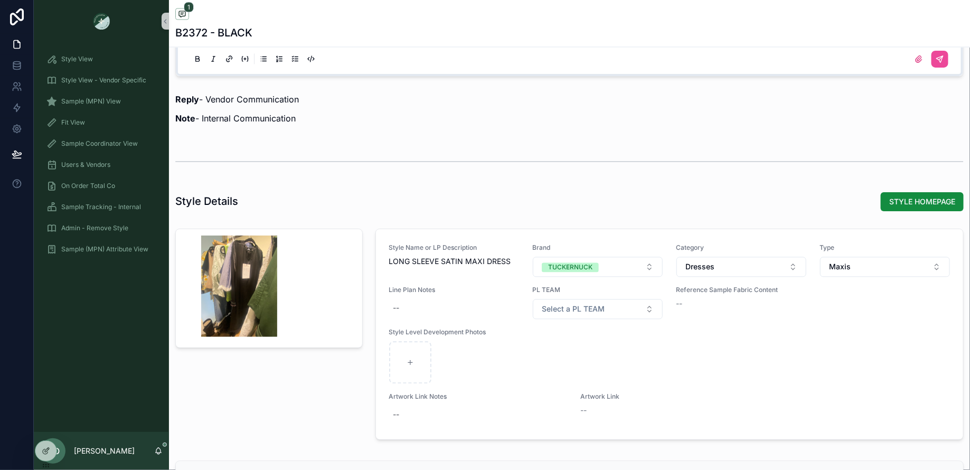
scroll to position [941, 0]
click at [244, 313] on div "scrollable content" at bounding box center [239, 285] width 101 height 101
click at [238, 312] on div "scrollable content" at bounding box center [239, 285] width 101 height 101
click at [934, 197] on span "STYLE HOMEPAGE" at bounding box center [922, 201] width 66 height 11
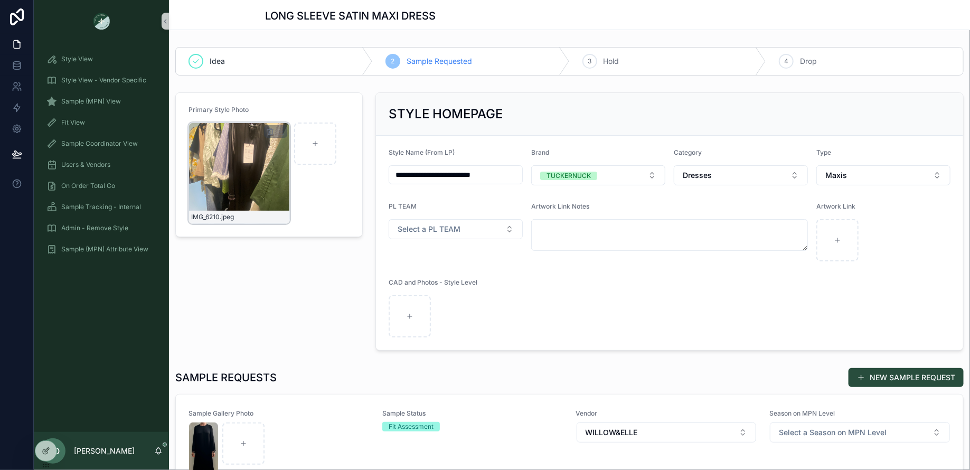
click at [243, 193] on div "IMG_6210 .jpeg" at bounding box center [239, 173] width 101 height 101
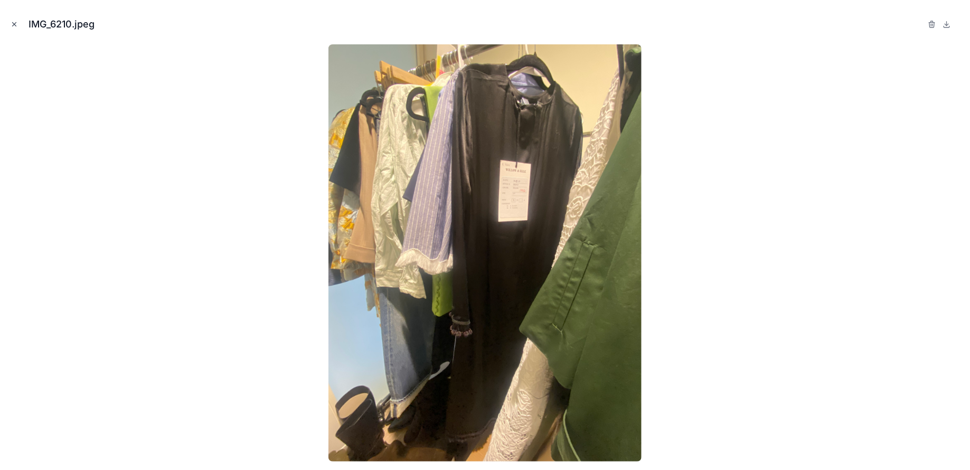
click at [11, 25] on icon "Close modal" at bounding box center [14, 24] width 7 height 7
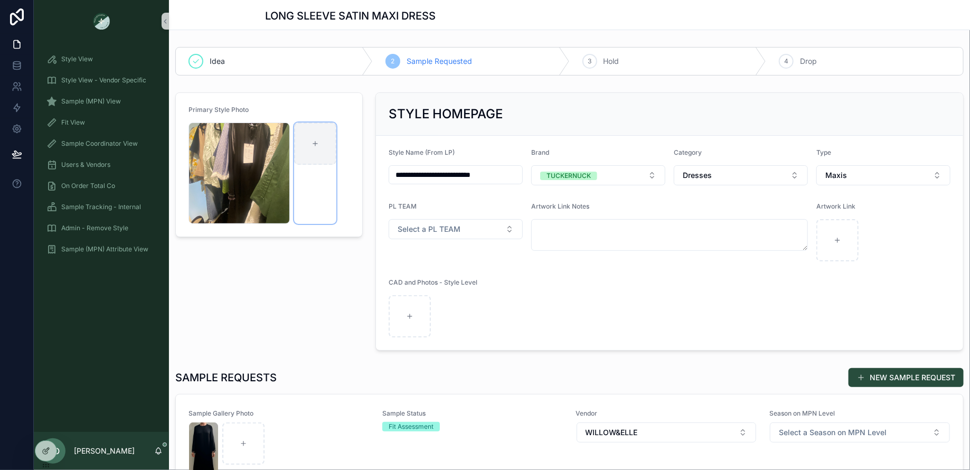
click at [306, 149] on div "scrollable content" at bounding box center [315, 144] width 42 height 42
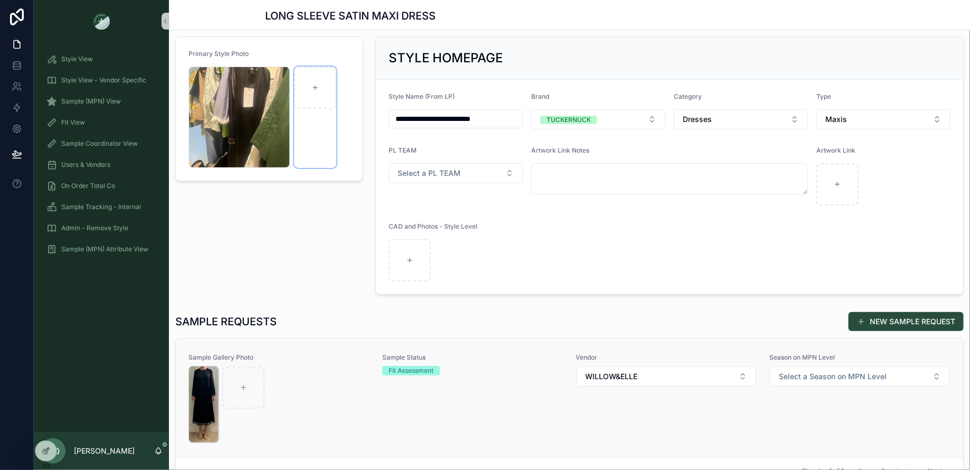
scroll to position [63, 0]
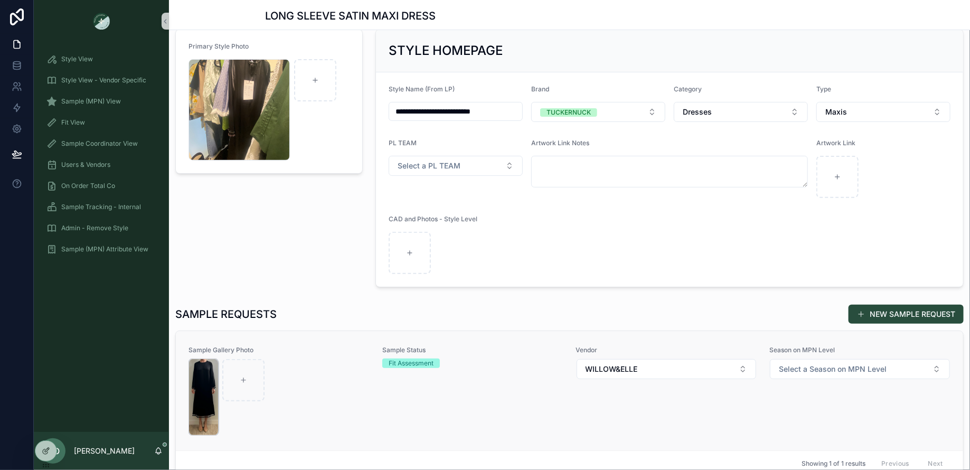
click at [201, 379] on img "scrollable content" at bounding box center [203, 397] width 29 height 76
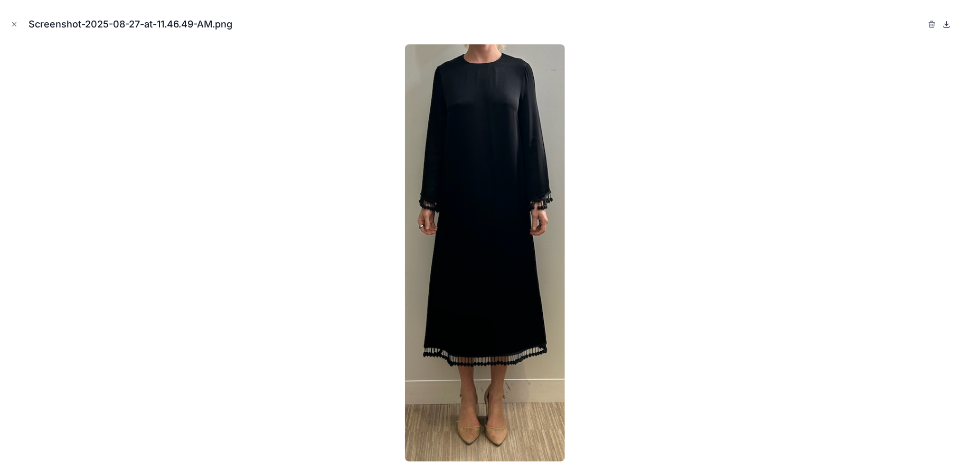
click at [945, 27] on icon at bounding box center [947, 27] width 6 height 2
click at [14, 26] on icon "Close modal" at bounding box center [14, 24] width 7 height 7
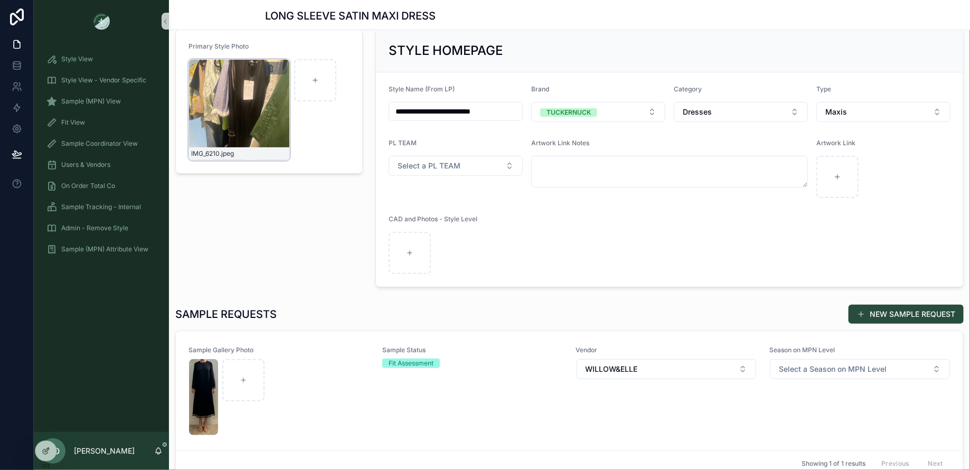
click at [270, 69] on icon "scrollable content" at bounding box center [270, 68] width 8 height 8
click at [295, 49] on icon "scrollable content" at bounding box center [292, 48] width 8 height 8
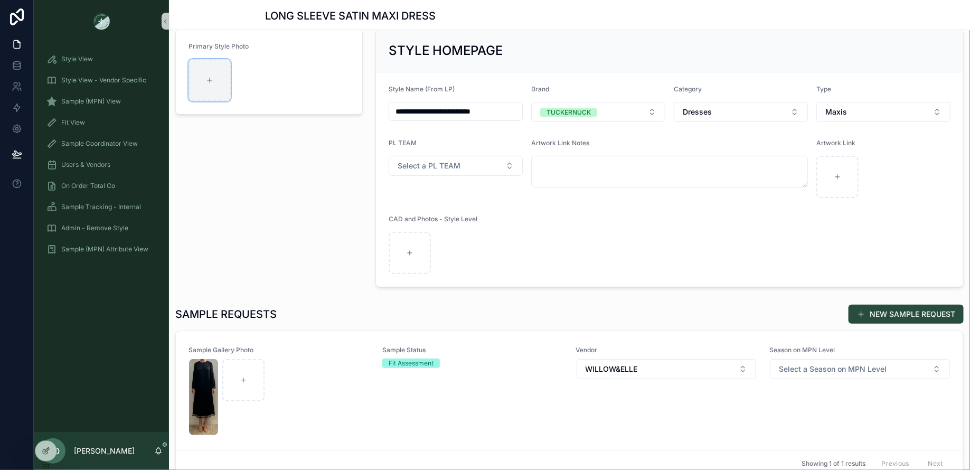
click at [218, 77] on div "scrollable content" at bounding box center [210, 80] width 42 height 42
type input "**********"
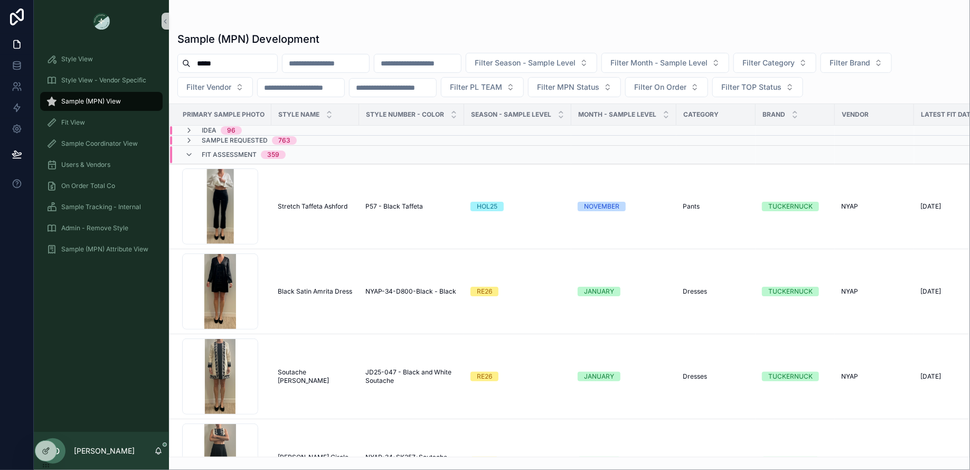
click at [277, 62] on input "*****" at bounding box center [234, 63] width 87 height 15
type input "*"
click at [498, 28] on div "Sample (MPN) Development Filter Season - Sample Level Filter Month - Sample Lev…" at bounding box center [569, 241] width 801 height 432
click at [795, 67] on span "Filter Category" at bounding box center [768, 63] width 52 height 11
type input "***"
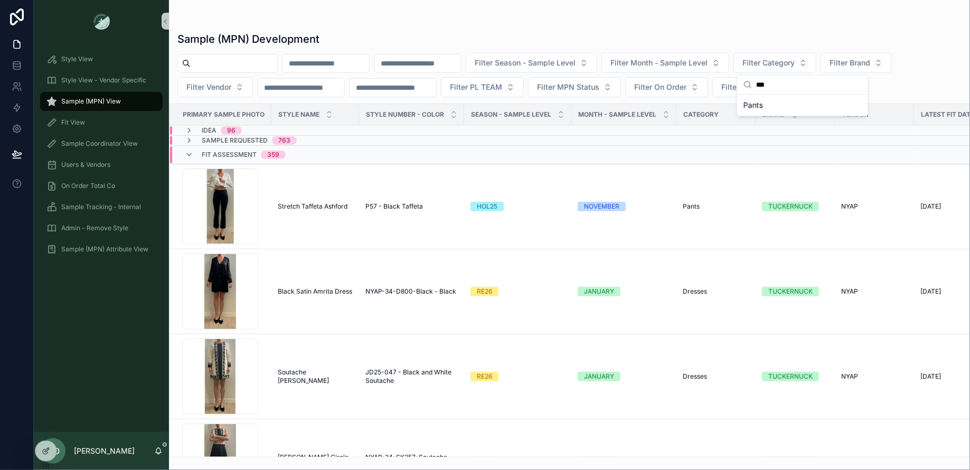
click at [760, 95] on div "Pants" at bounding box center [802, 105] width 131 height 21
click at [756, 101] on span "Pants" at bounding box center [753, 105] width 20 height 11
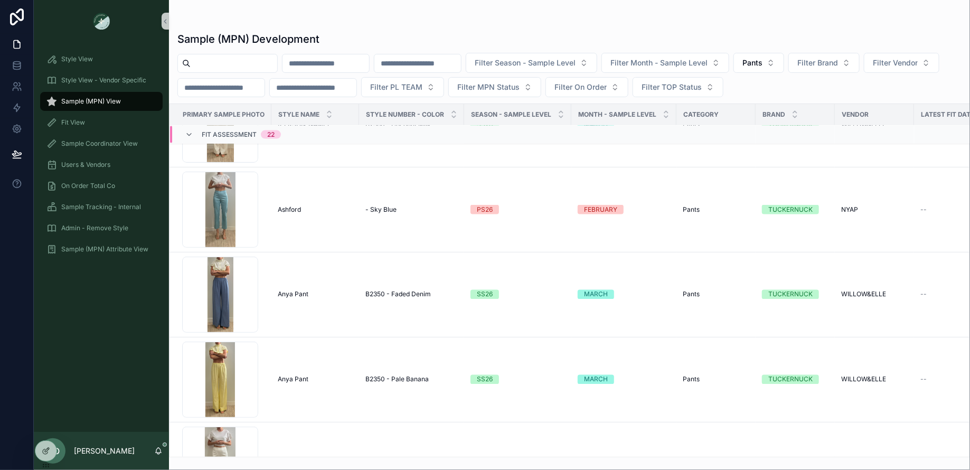
scroll to position [872, 0]
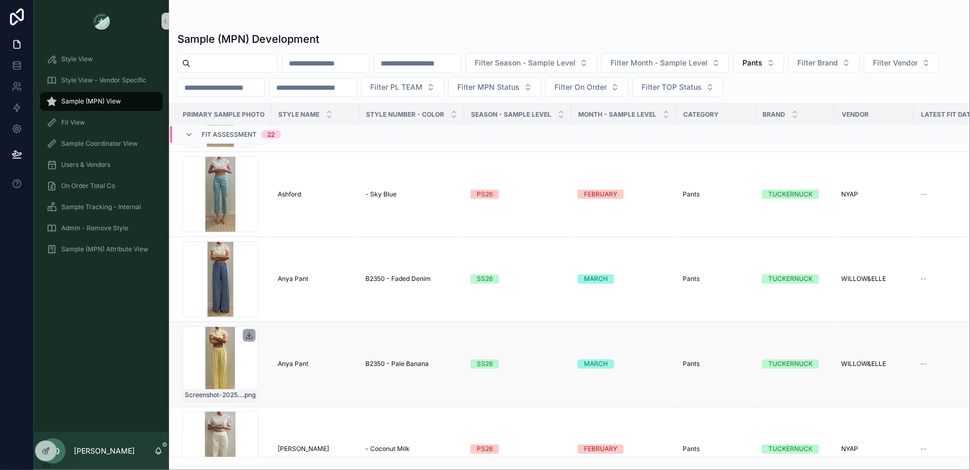
click at [250, 332] on icon "scrollable content" at bounding box center [249, 335] width 8 height 8
click at [250, 249] on icon "scrollable content" at bounding box center [249, 250] width 8 height 8
click at [784, 67] on button "Pants" at bounding box center [758, 63] width 51 height 20
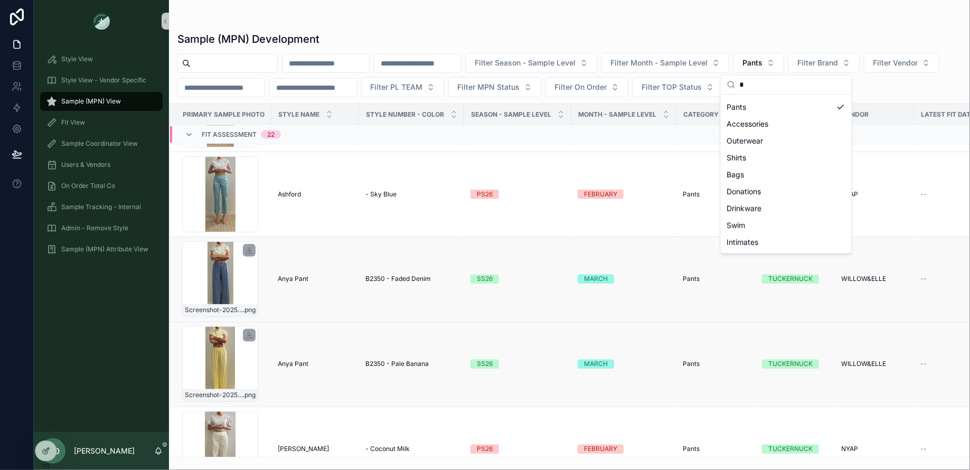
scroll to position [0, 0]
type input "***"
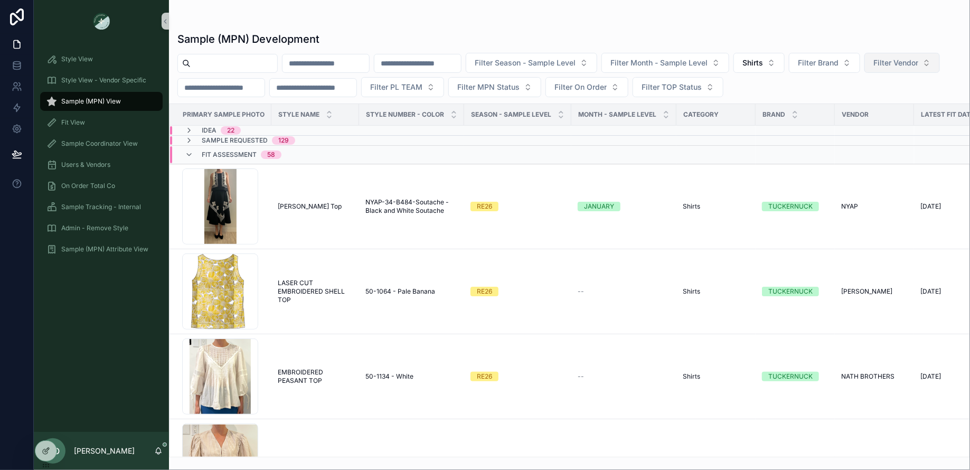
click at [873, 68] on span "Filter Vendor" at bounding box center [895, 63] width 45 height 11
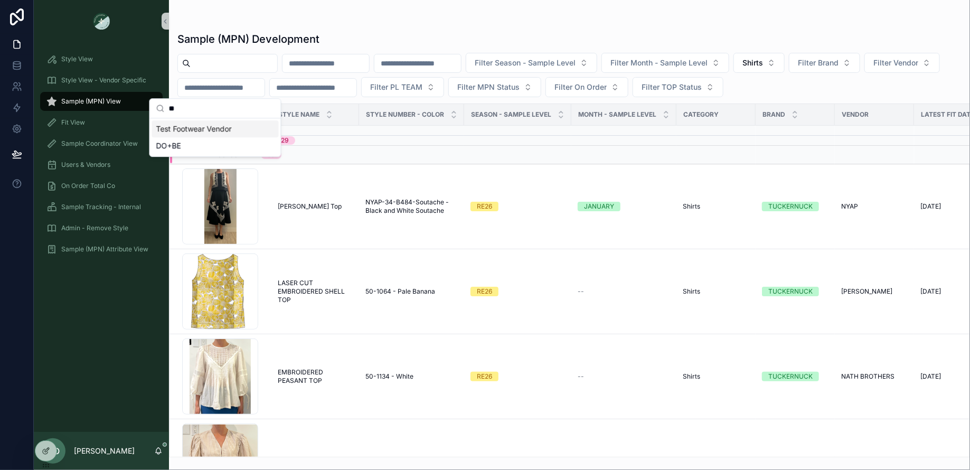
type input "**"
click at [194, 140] on div "DO+BE" at bounding box center [215, 145] width 127 height 17
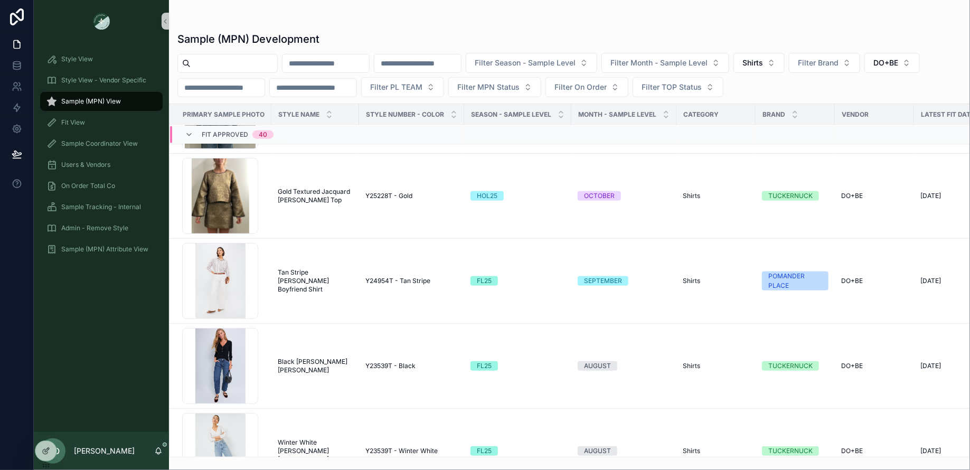
scroll to position [2393, 0]
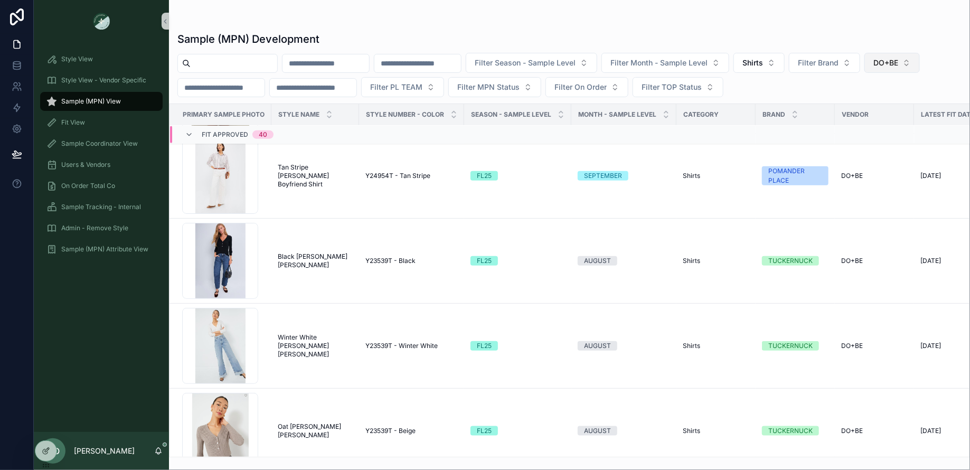
click at [898, 59] on span "DO+BE" at bounding box center [885, 63] width 25 height 11
type input "***"
click at [882, 110] on div "WILLOW&ELLE" at bounding box center [904, 105] width 127 height 17
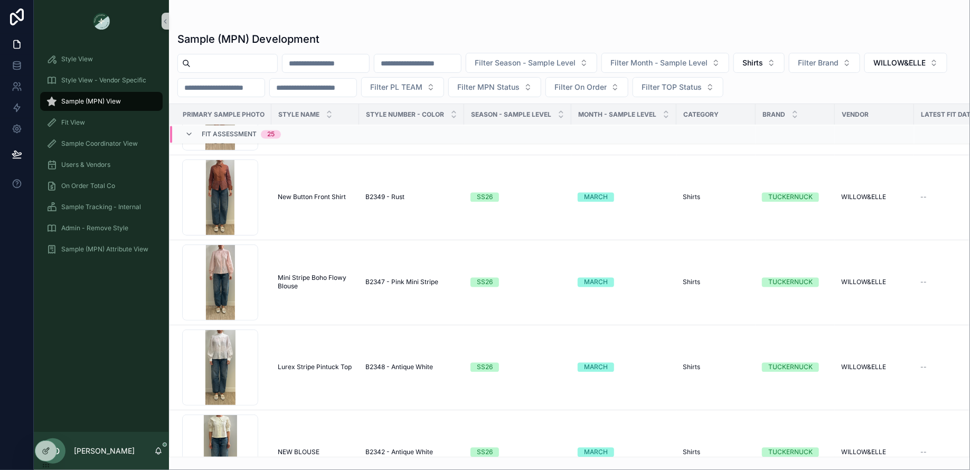
scroll to position [952, 0]
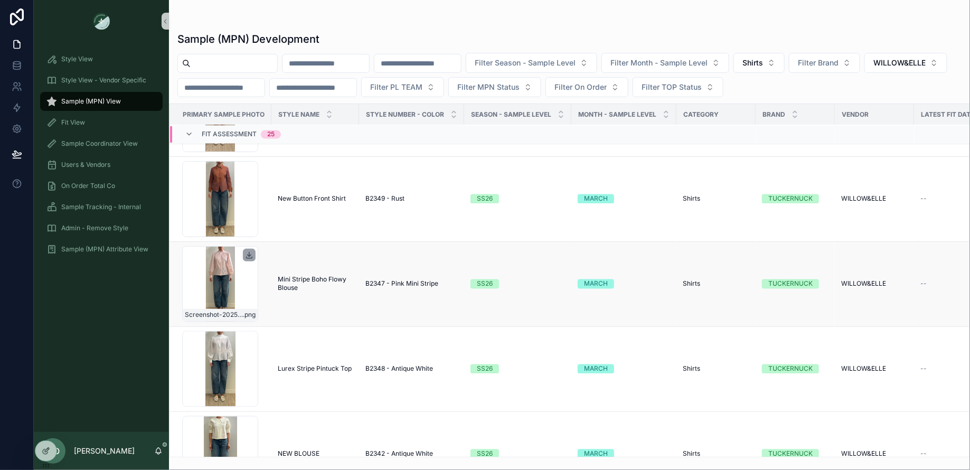
click at [251, 251] on icon "scrollable content" at bounding box center [249, 255] width 8 height 8
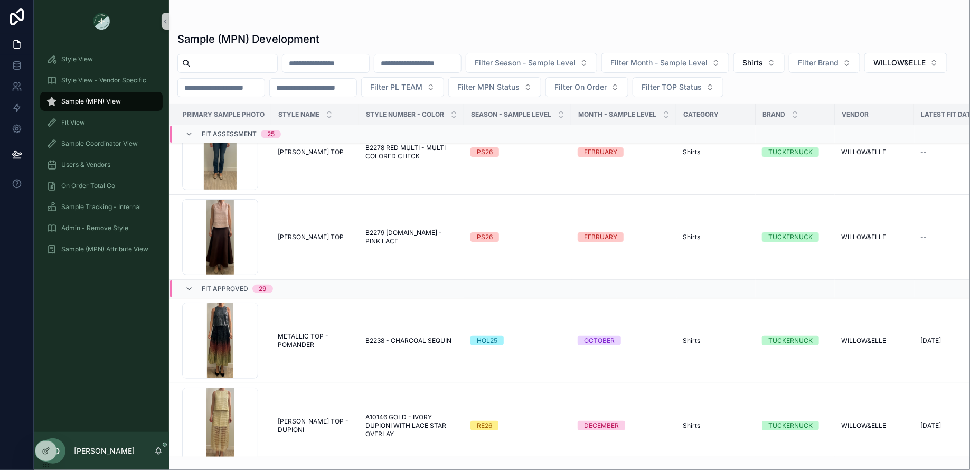
scroll to position [2021, 0]
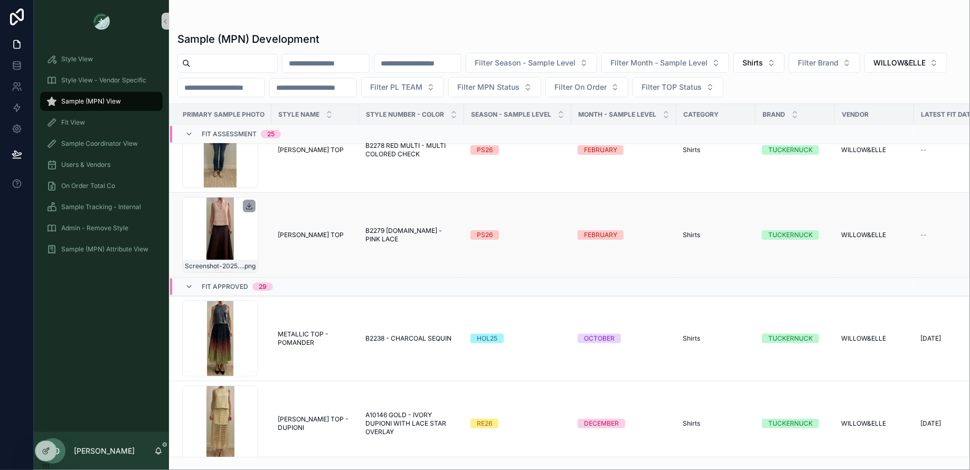
click at [249, 203] on icon "scrollable content" at bounding box center [249, 205] width 0 height 4
click at [864, 73] on button "WILLOW&ELLE" at bounding box center [905, 63] width 83 height 20
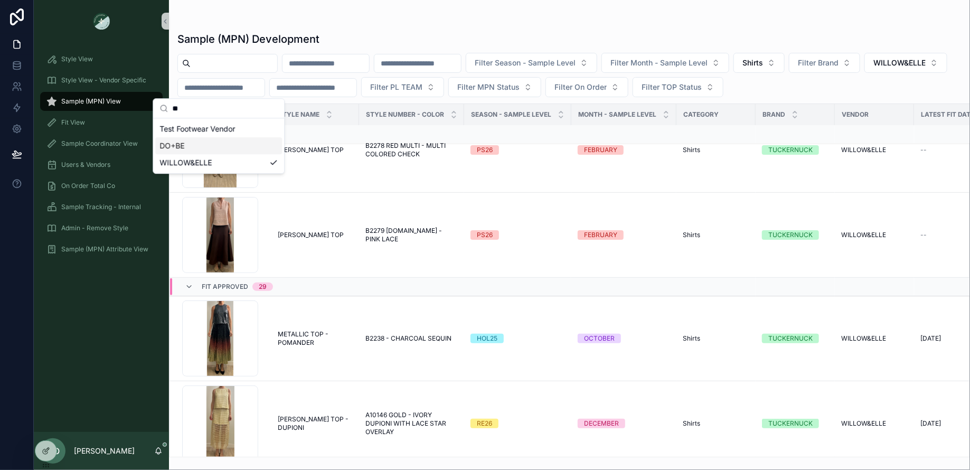
type input "**"
click at [183, 145] on span "DO+BE" at bounding box center [171, 145] width 25 height 11
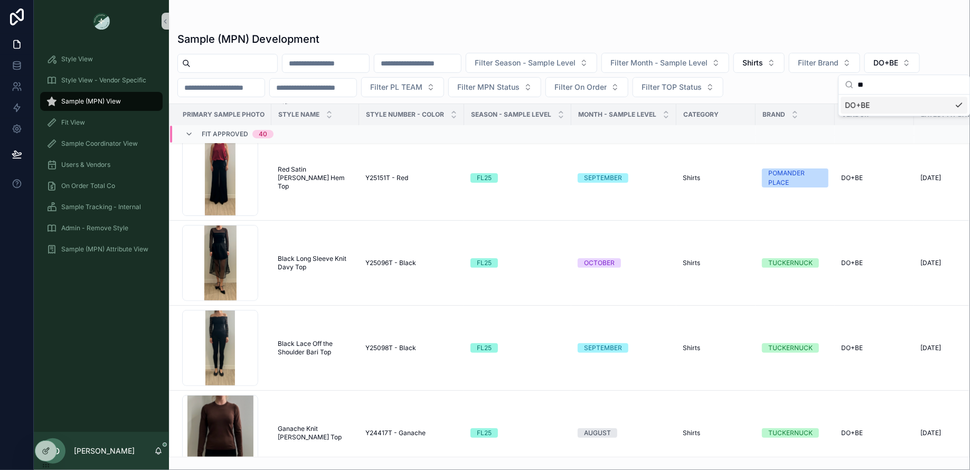
scroll to position [1964, 0]
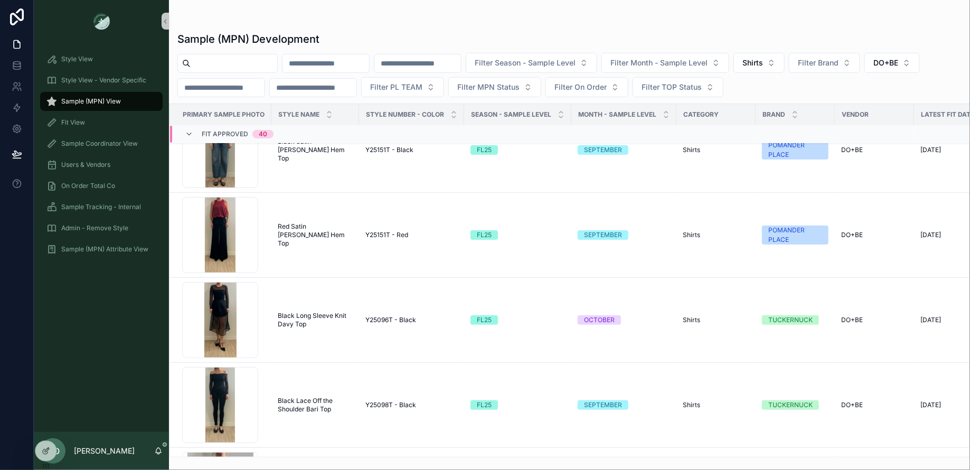
click at [244, 63] on input "scrollable content" at bounding box center [234, 63] width 87 height 15
click at [763, 65] on span "Shirts" at bounding box center [752, 63] width 21 height 11
type input "***"
click at [757, 104] on div "Skirts" at bounding box center [786, 105] width 127 height 17
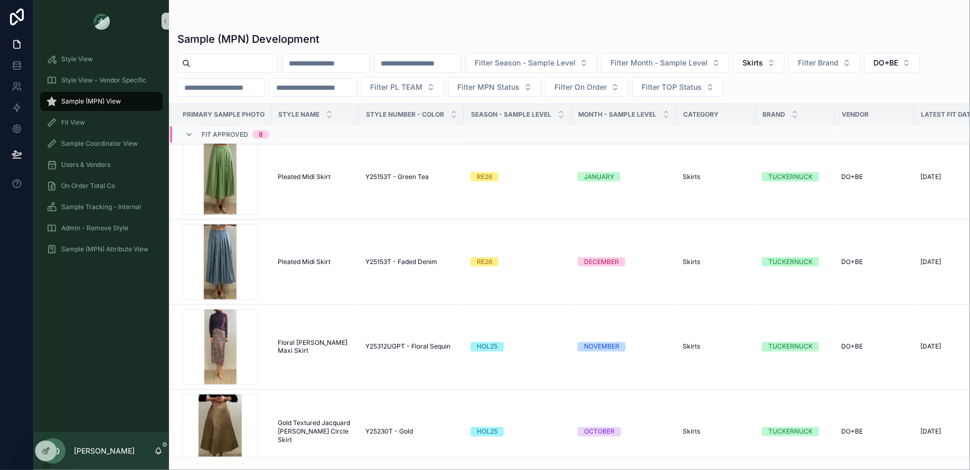
scroll to position [593, 0]
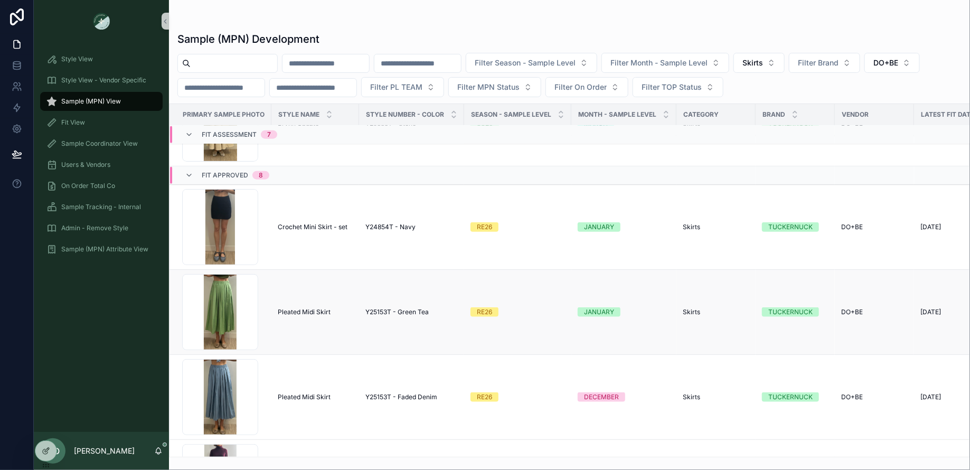
click at [293, 308] on span "Pleated Midi Skirt" at bounding box center [304, 312] width 53 height 8
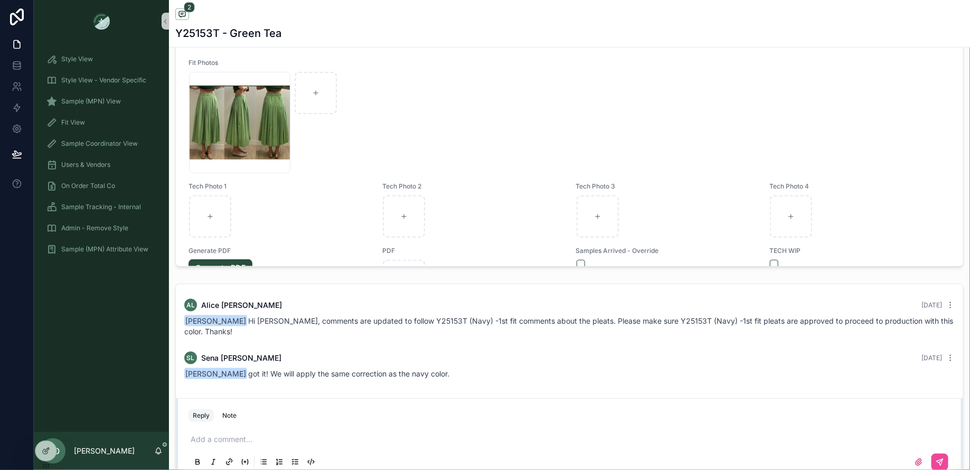
scroll to position [879, 0]
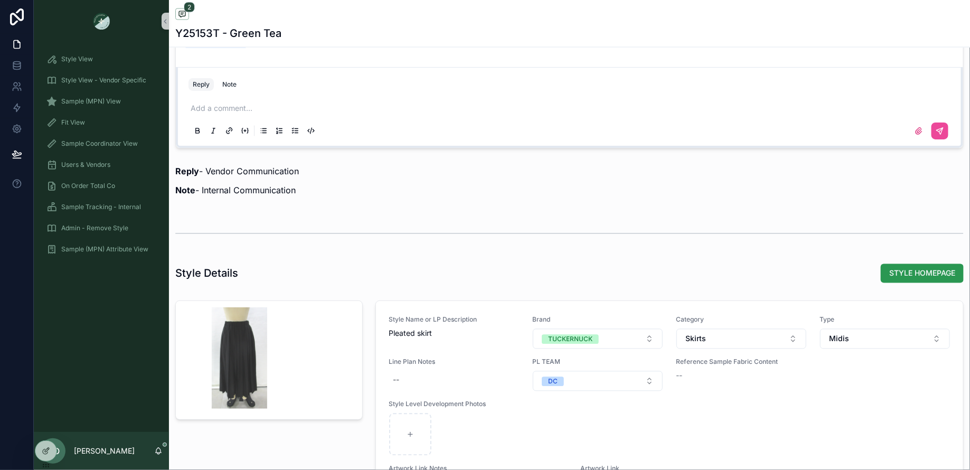
click at [894, 264] on button "STYLE HOMEPAGE" at bounding box center [922, 273] width 83 height 19
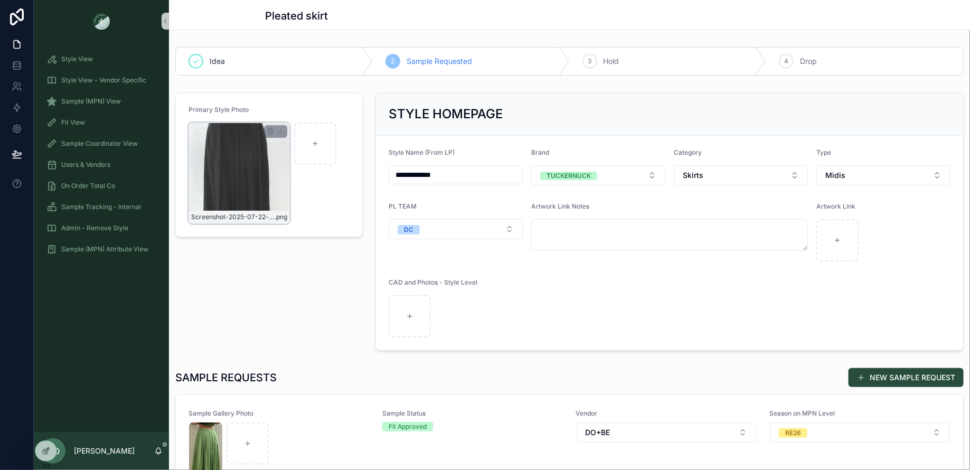
click at [214, 177] on div "Screenshot-2025-07-22-at-11.07.36-AM .png" at bounding box center [239, 173] width 101 height 101
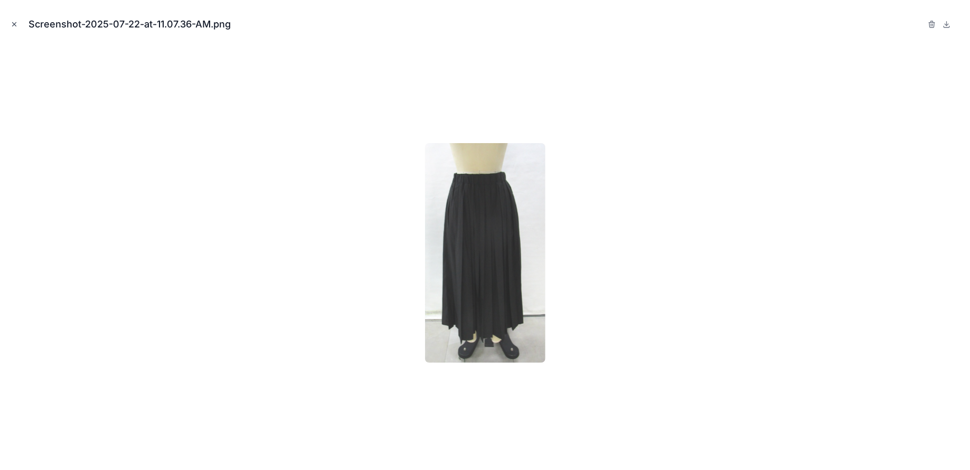
click at [15, 25] on icon "Close modal" at bounding box center [14, 24] width 7 height 7
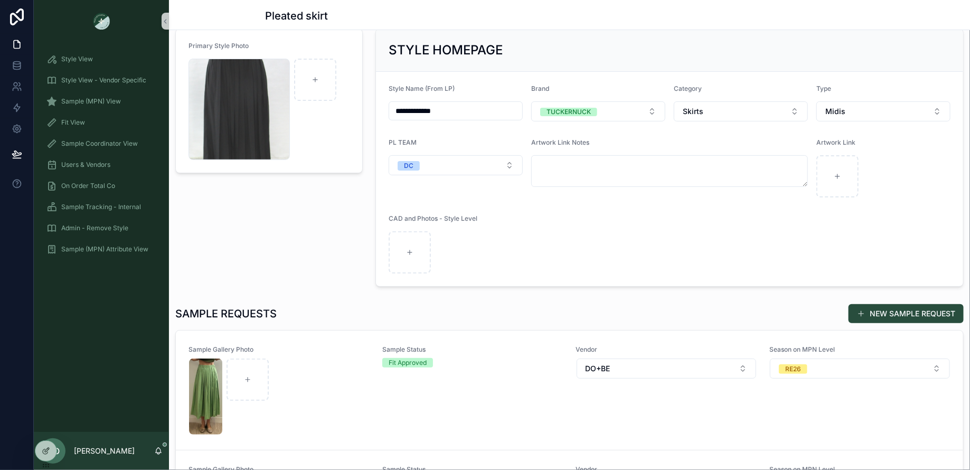
scroll to position [139, 0]
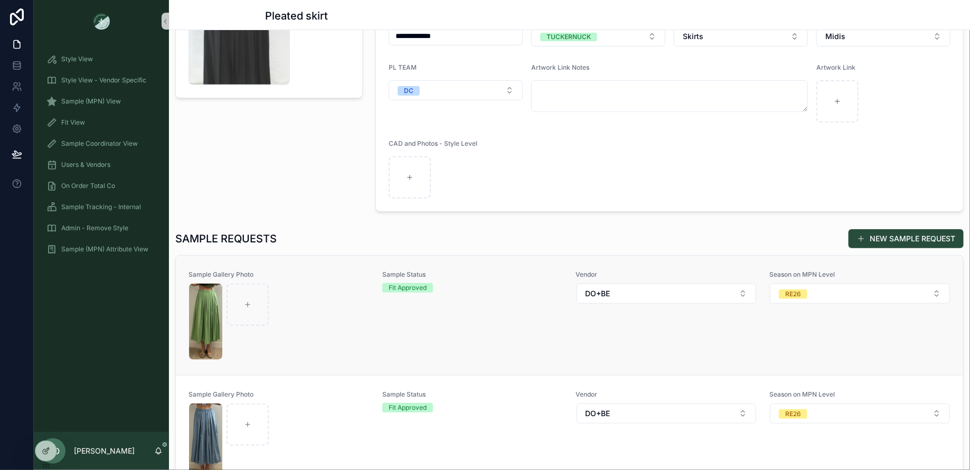
click at [334, 339] on div "scrollable content" at bounding box center [279, 322] width 180 height 76
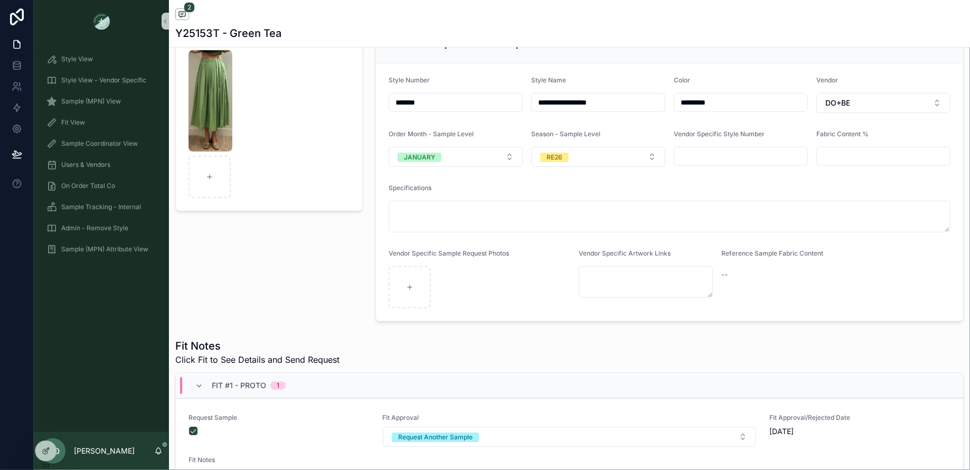
scroll to position [86, 0]
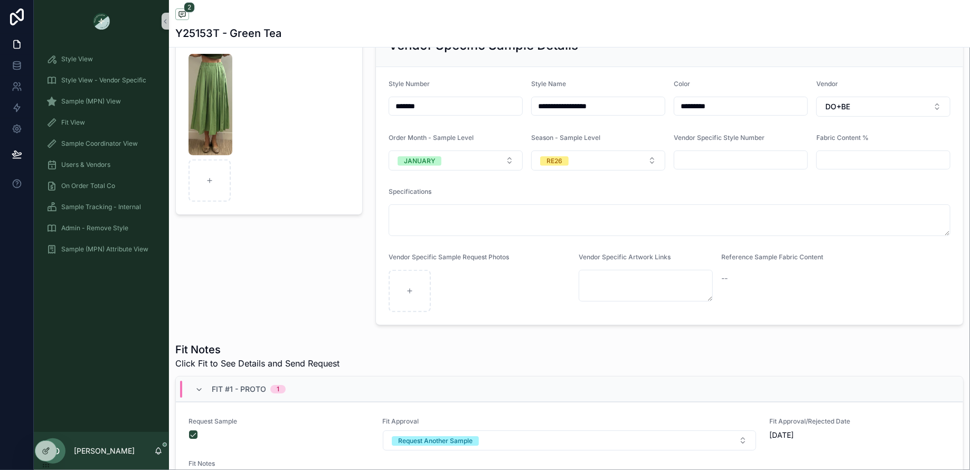
drag, startPoint x: 434, startPoint y: 103, endPoint x: 357, endPoint y: 103, distance: 76.6
click at [285, 194] on form "Sample Gallery Photo" at bounding box center [269, 119] width 186 height 190
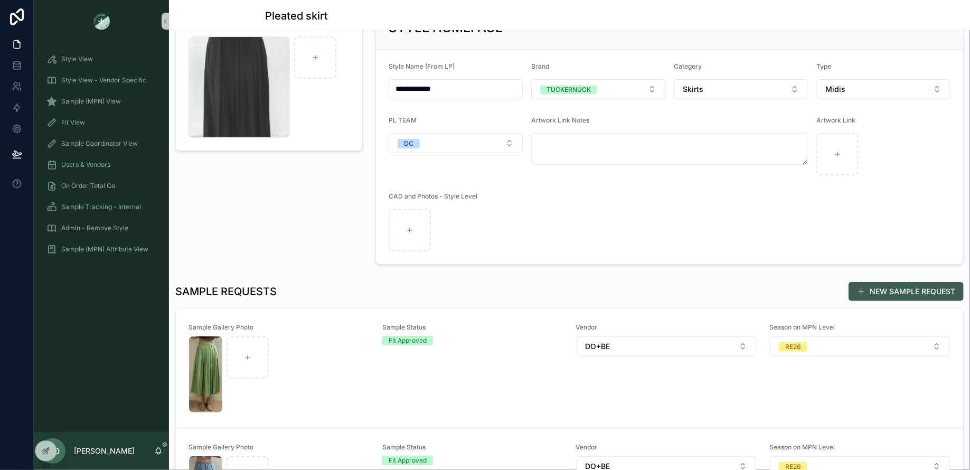
click at [879, 284] on button "NEW SAMPLE REQUEST" at bounding box center [906, 291] width 115 height 19
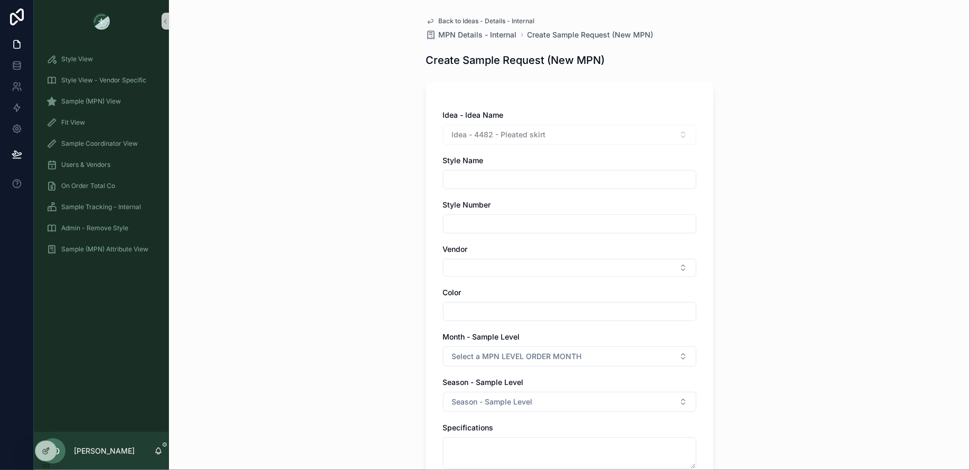
click at [526, 183] on input "scrollable content" at bounding box center [570, 179] width 252 height 15
click at [491, 221] on input "scrollable content" at bounding box center [570, 223] width 252 height 15
paste input "*******"
type input "*******"
click at [496, 176] on input "scrollable content" at bounding box center [570, 179] width 252 height 15
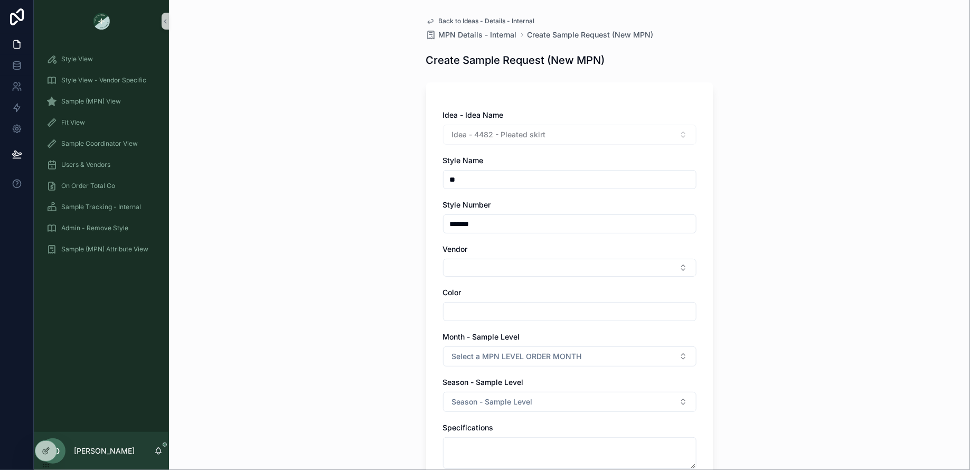
type input "*"
type input "**********"
click at [501, 274] on button "Select Button" at bounding box center [569, 268] width 253 height 18
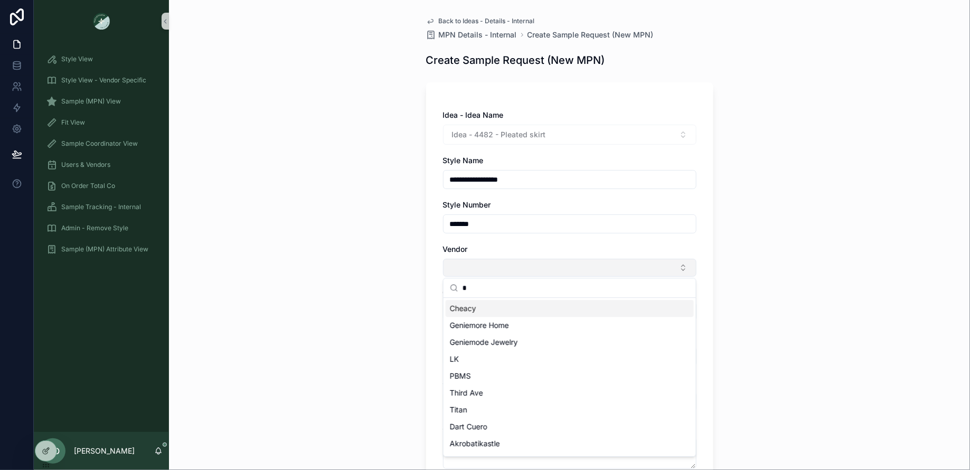
type input "**"
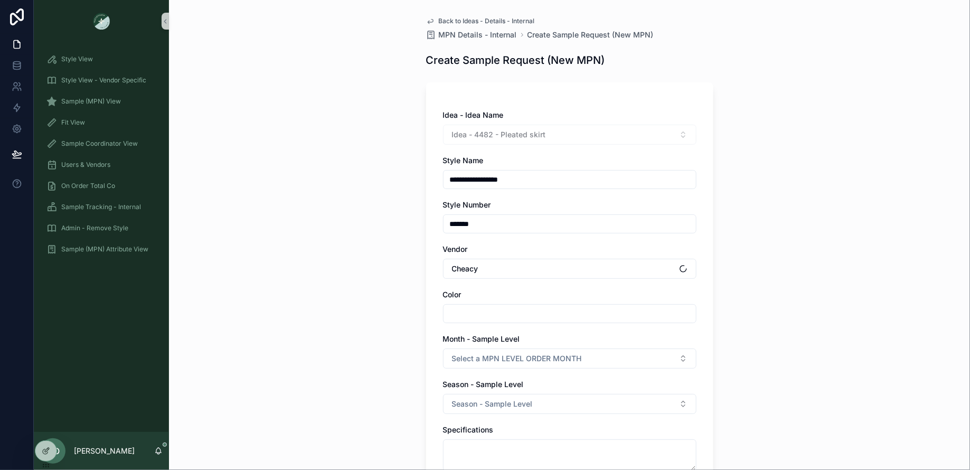
click at [483, 304] on div "scrollable content" at bounding box center [569, 313] width 253 height 19
click at [470, 318] on input "scrollable content" at bounding box center [570, 313] width 252 height 15
type input "****"
click at [494, 362] on span "Select a MPN LEVEL ORDER MONTH" at bounding box center [517, 358] width 130 height 11
type input "**"
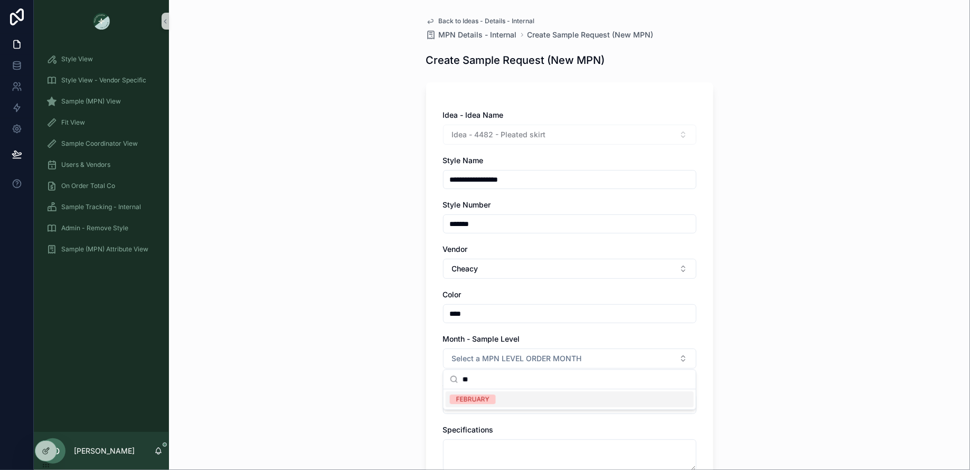
click at [482, 396] on div "FEBRUARY" at bounding box center [472, 399] width 33 height 10
click at [468, 396] on button "Season - Sample Level" at bounding box center [569, 404] width 253 height 20
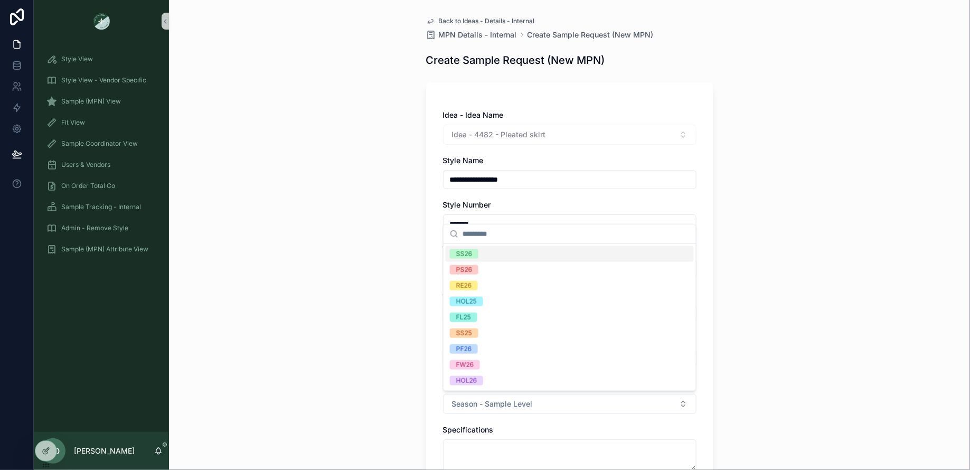
click at [491, 256] on div "SS26" at bounding box center [570, 254] width 248 height 16
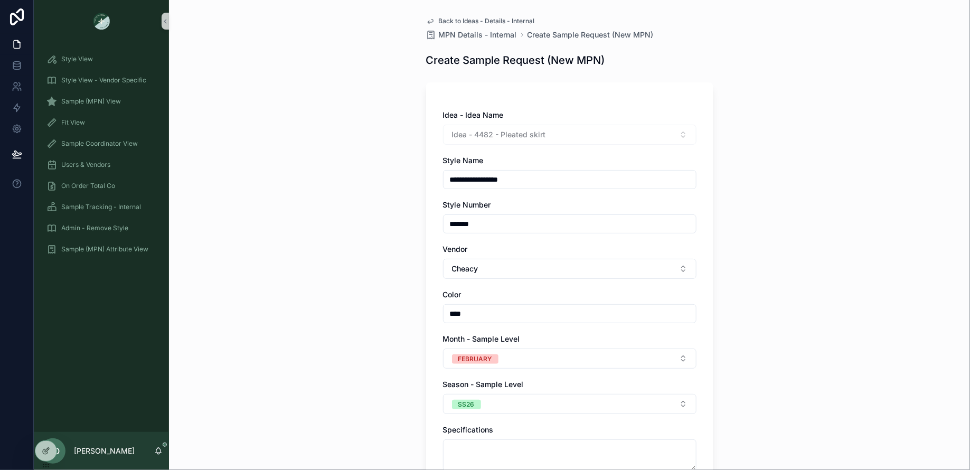
click at [390, 272] on div "**********" at bounding box center [569, 235] width 801 height 470
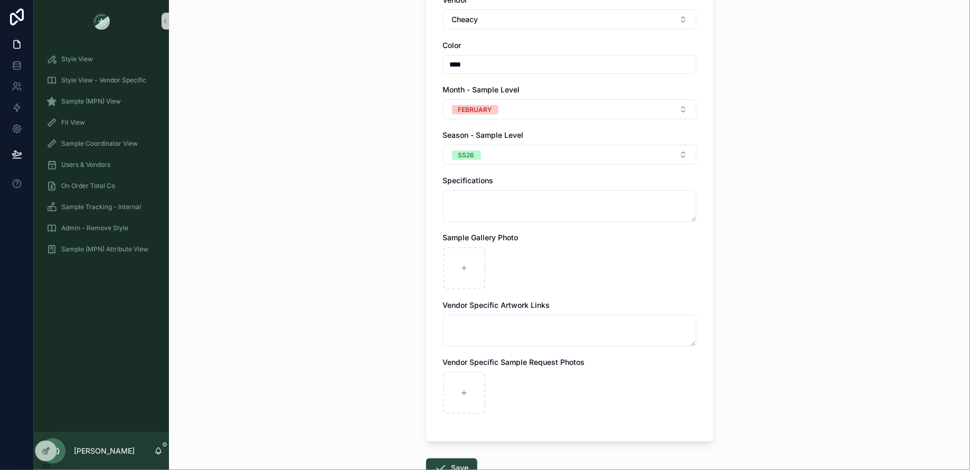
scroll to position [251, 0]
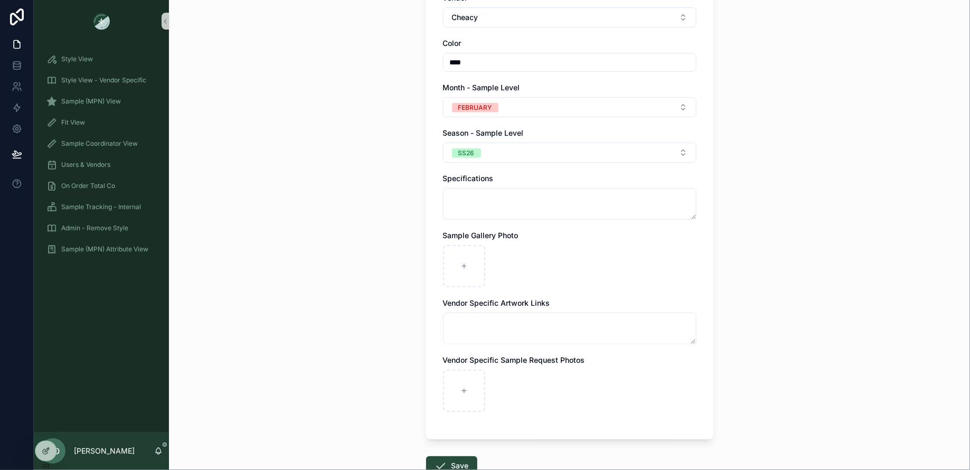
click at [482, 180] on span "Specifications" at bounding box center [468, 178] width 51 height 9
click at [457, 260] on div "scrollable content" at bounding box center [464, 266] width 42 height 42
type input "**********"
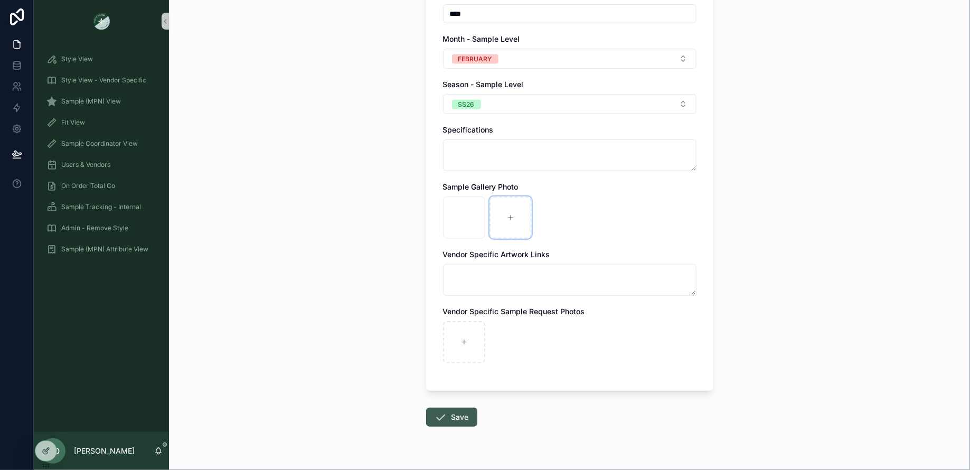
scroll to position [309, 0]
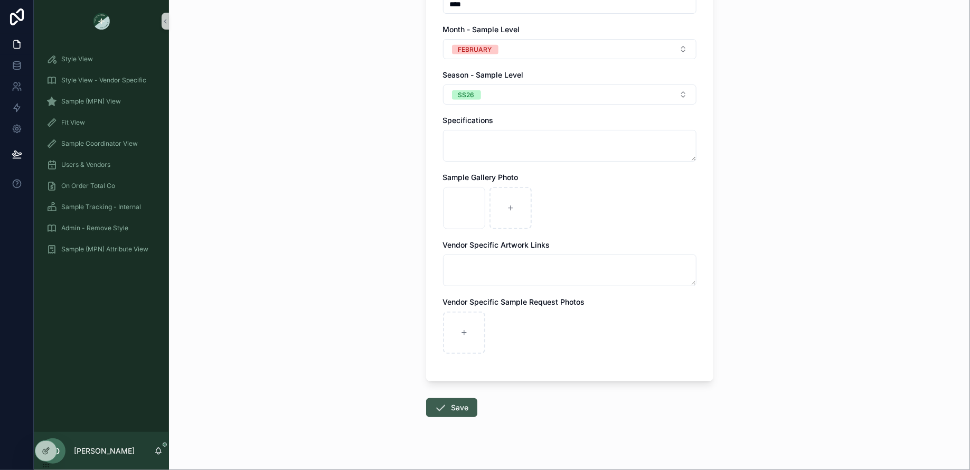
click at [466, 405] on button "Save" at bounding box center [451, 407] width 51 height 19
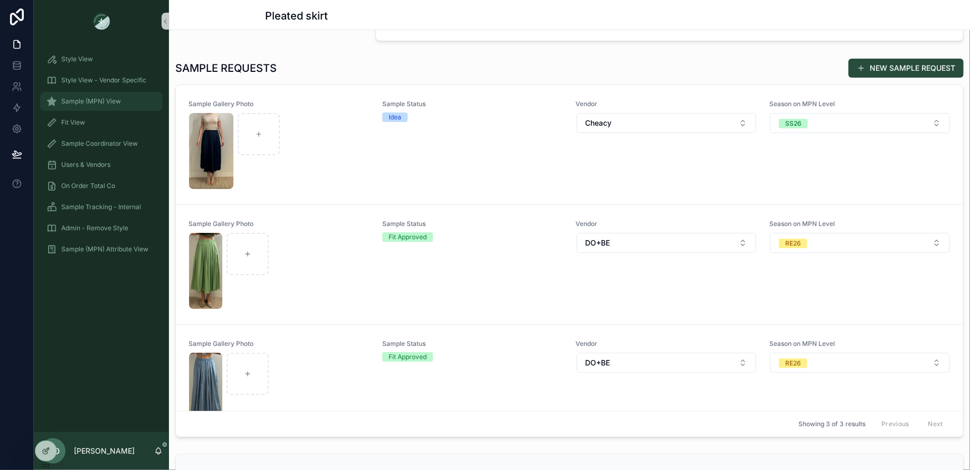
click at [87, 103] on span "Sample (MPN) View" at bounding box center [91, 101] width 60 height 8
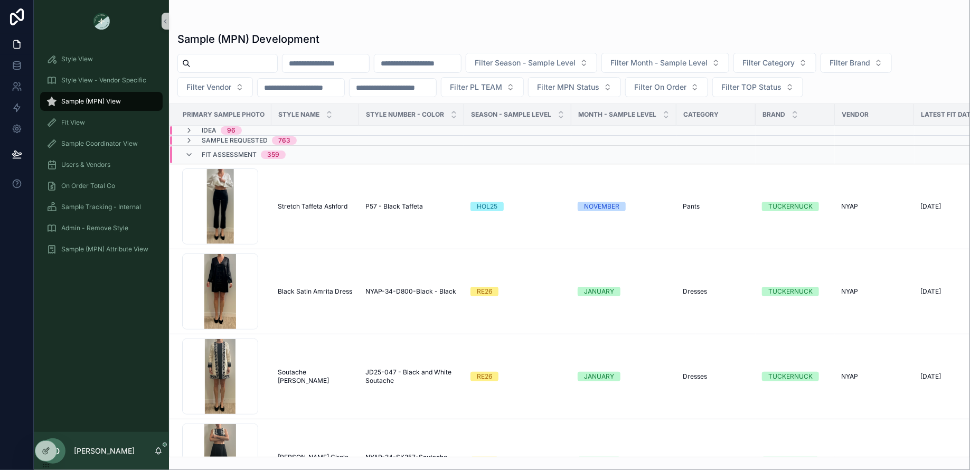
click at [223, 63] on input "scrollable content" at bounding box center [234, 63] width 87 height 15
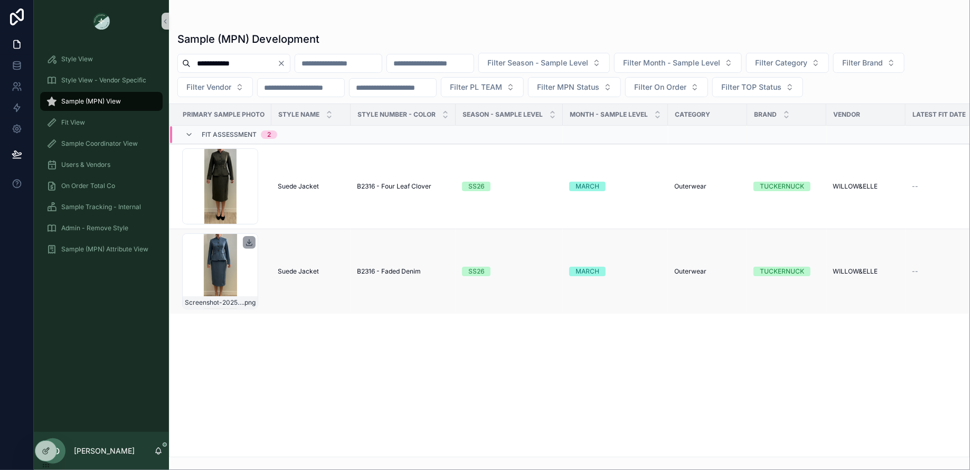
click at [249, 240] on icon "scrollable content" at bounding box center [249, 242] width 0 height 4
drag, startPoint x: 257, startPoint y: 63, endPoint x: 146, endPoint y: 59, distance: 111.5
click at [146, 59] on div "**********" at bounding box center [502, 235] width 936 height 470
paste input "scrollable content"
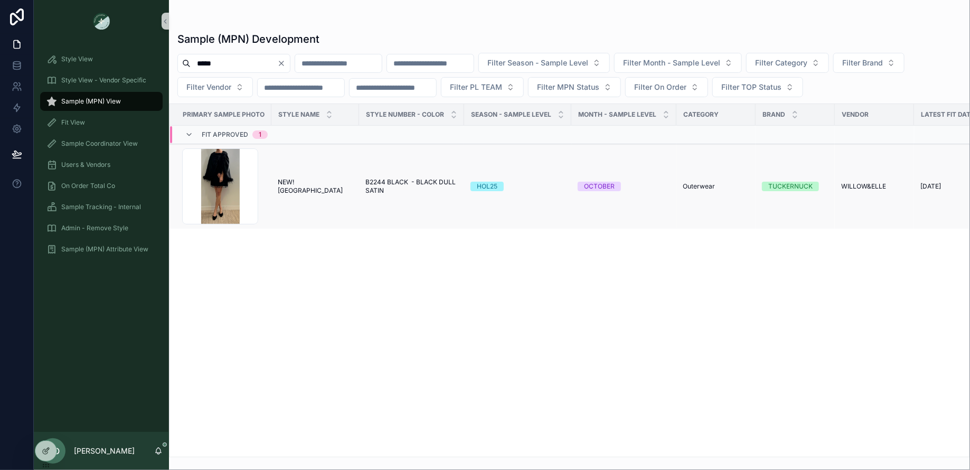
type input "*****"
click at [297, 185] on span "NEW! BLACK CAPE" at bounding box center [315, 186] width 75 height 17
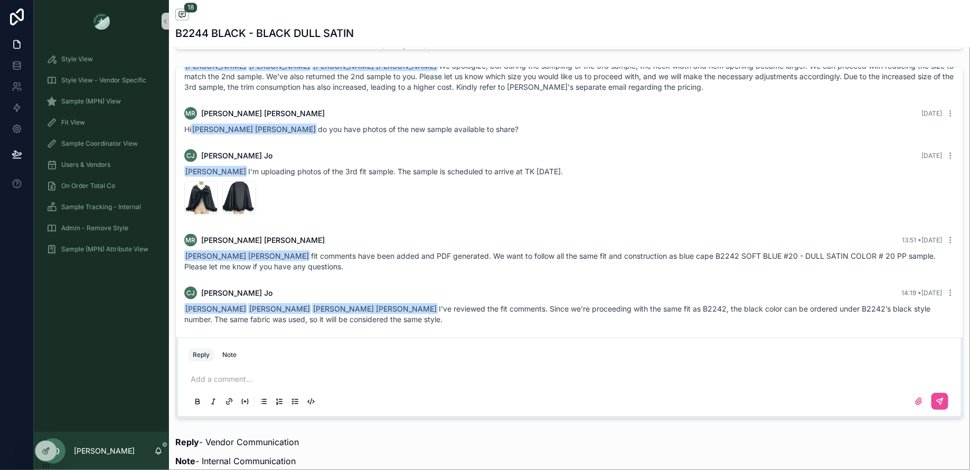
scroll to position [984, 0]
drag, startPoint x: 761, startPoint y: 259, endPoint x: 735, endPoint y: 258, distance: 26.4
click at [735, 303] on div "Meg Rupp Maggie Oaks Robert Jo I’ve reviewed the fit comments. Since we’re proc…" at bounding box center [569, 313] width 770 height 21
click at [754, 303] on div "Meg Rupp Maggie Oaks Robert Jo I’ve reviewed the fit comments. Since we’re proc…" at bounding box center [569, 313] width 770 height 21
drag, startPoint x: 759, startPoint y: 258, endPoint x: 736, endPoint y: 258, distance: 22.7
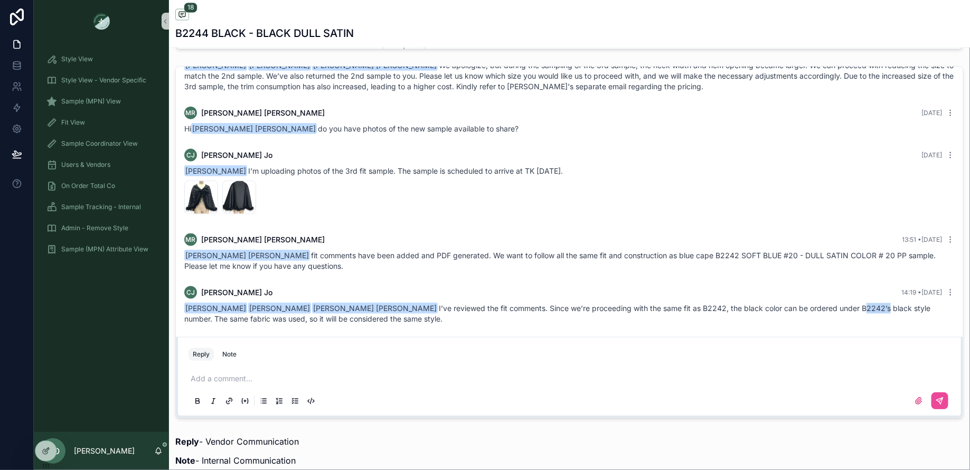
click at [736, 303] on div "Meg Rupp Maggie Oaks Robert Jo I’ve reviewed the fit comments. Since we’re proc…" at bounding box center [569, 313] width 770 height 21
copy div "B2242’"
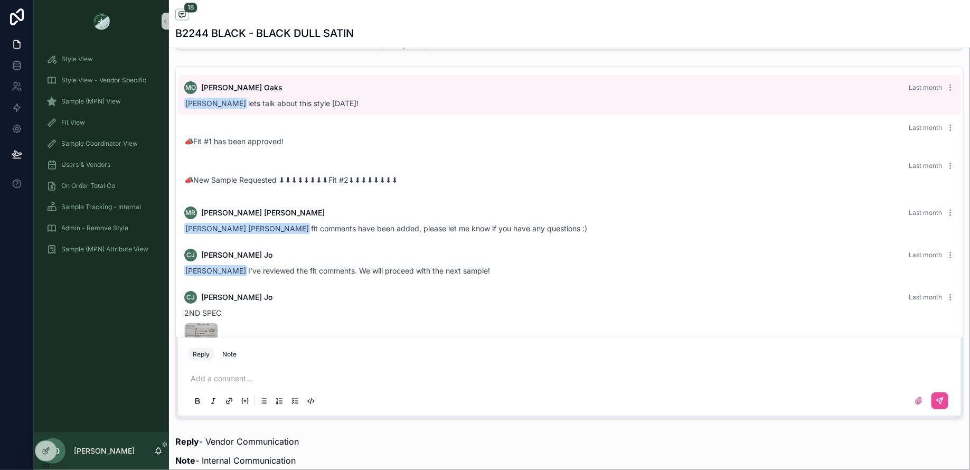
scroll to position [0, 0]
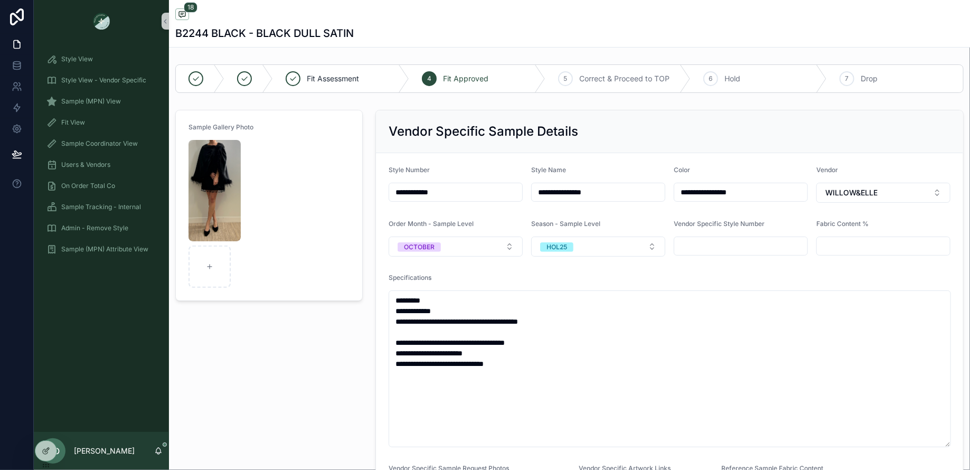
drag, startPoint x: 451, startPoint y: 193, endPoint x: 344, endPoint y: 193, distance: 107.2
paste input "scrollable content"
click at [313, 364] on div "Sample Gallery Photo" at bounding box center [269, 370] width 200 height 528
click at [443, 190] on input "******" at bounding box center [455, 192] width 133 height 15
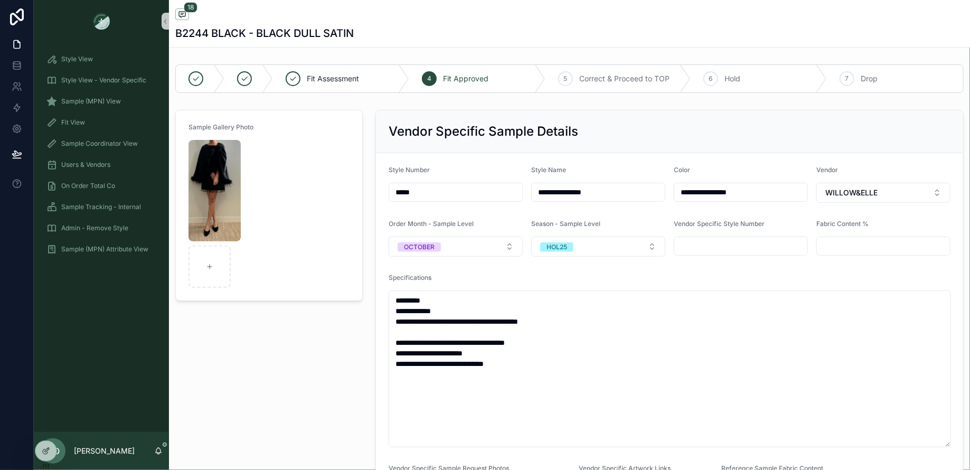
type input "*****"
click at [97, 130] on div "Fit View" at bounding box center [101, 122] width 110 height 17
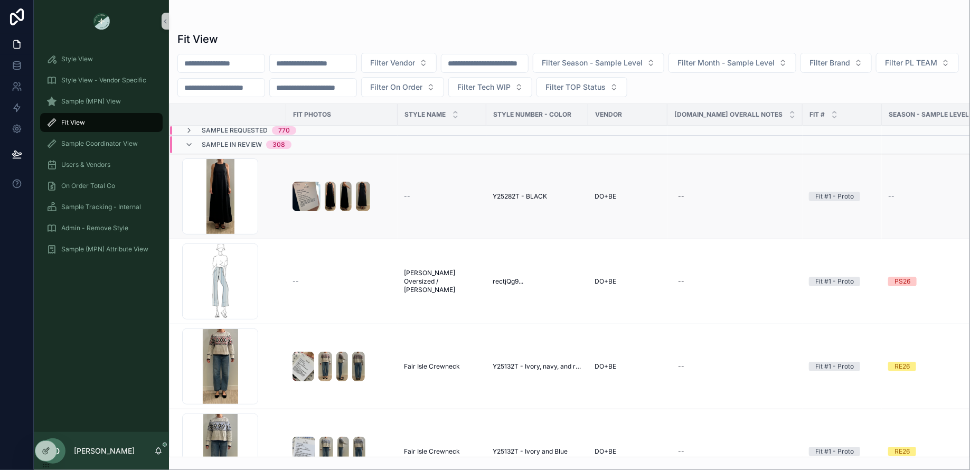
click at [332, 188] on div "scrollable content" at bounding box center [342, 197] width 99 height 30
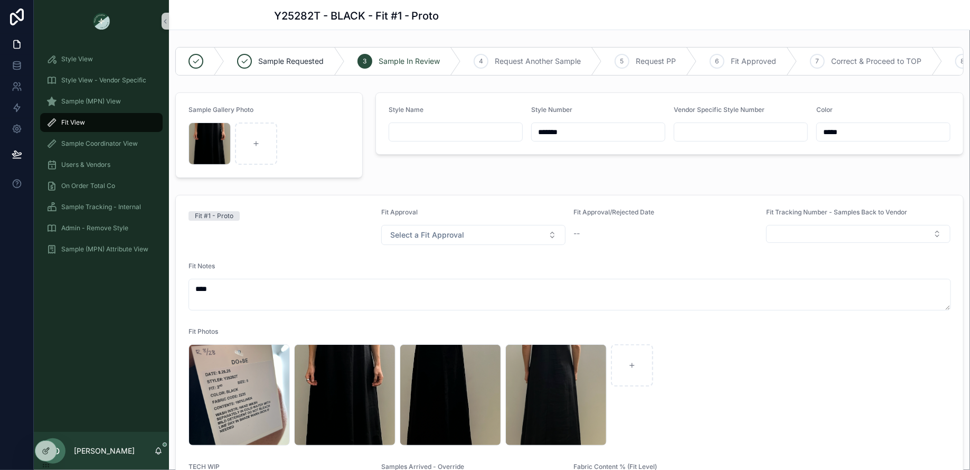
click at [48, 426] on div "Style View Style View - Vendor Specific Sample (MPN) View Fit View Sample Coord…" at bounding box center [101, 237] width 135 height 390
click at [45, 428] on icon at bounding box center [46, 428] width 8 height 8
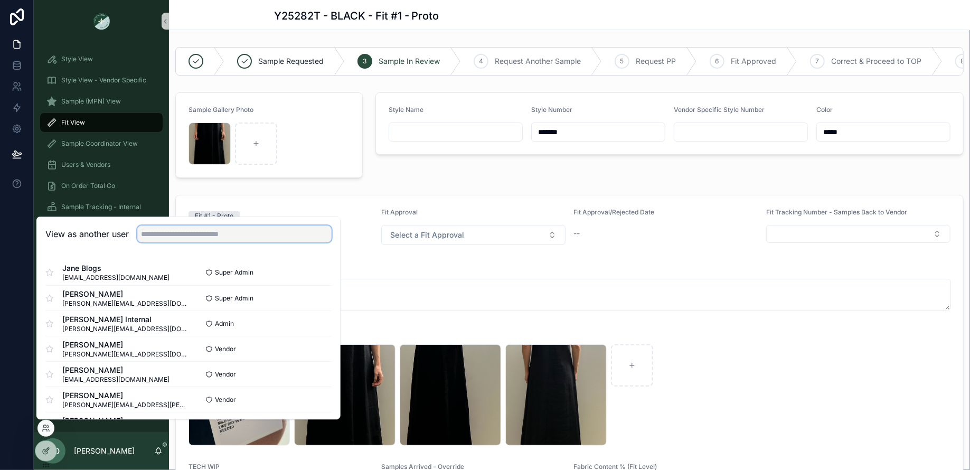
click at [199, 229] on input "text" at bounding box center [234, 233] width 194 height 17
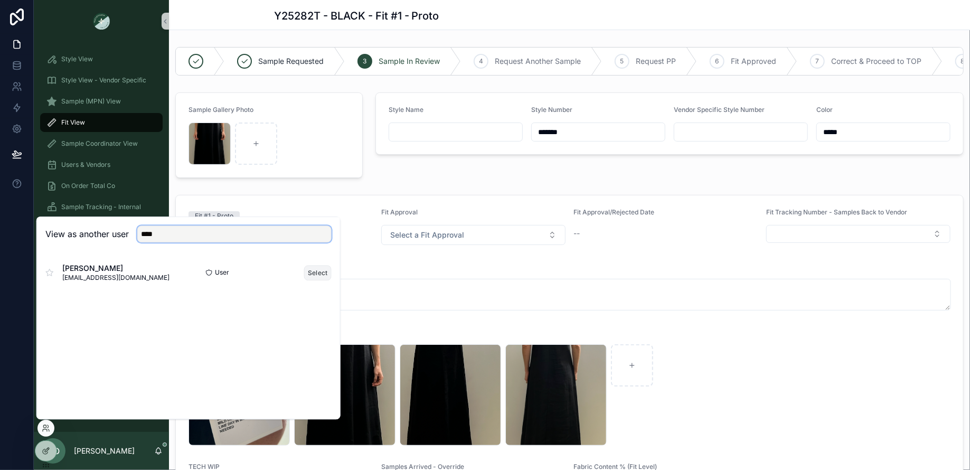
type input "****"
click at [313, 273] on button "Select" at bounding box center [317, 272] width 27 height 15
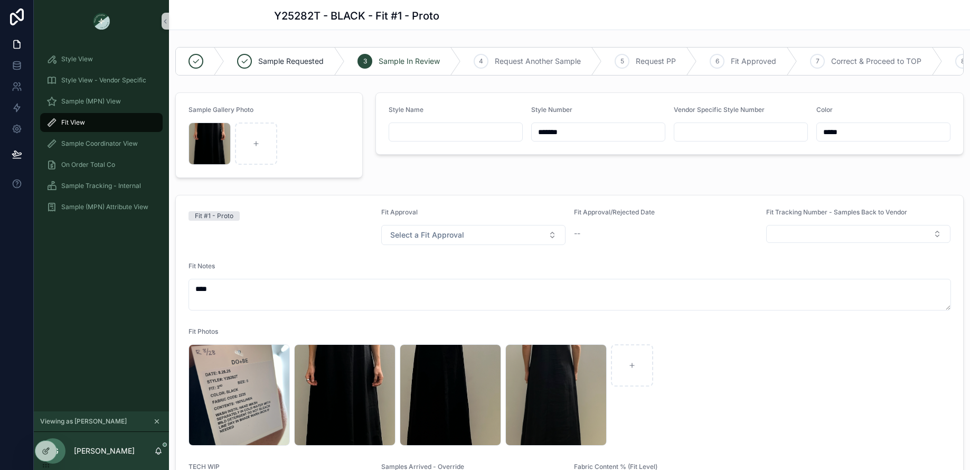
click at [106, 123] on div "Fit View" at bounding box center [101, 122] width 110 height 17
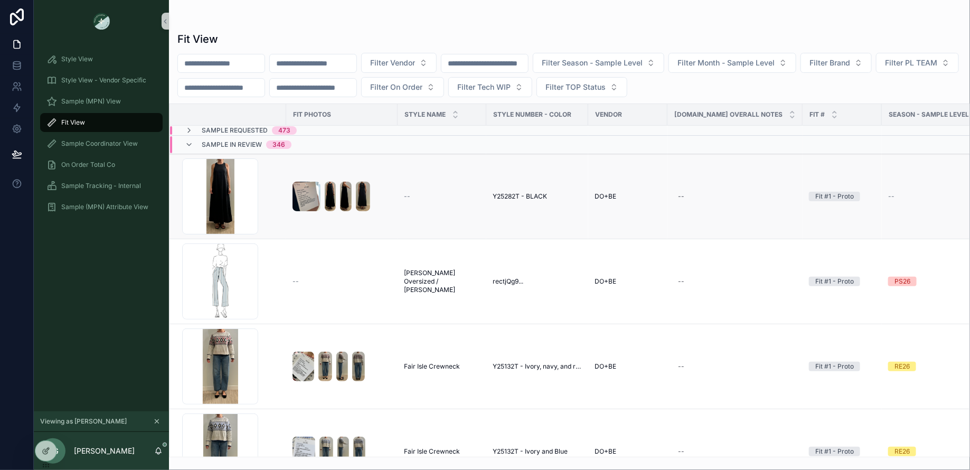
click at [500, 196] on span "Y25282T - BLACK" at bounding box center [520, 196] width 54 height 8
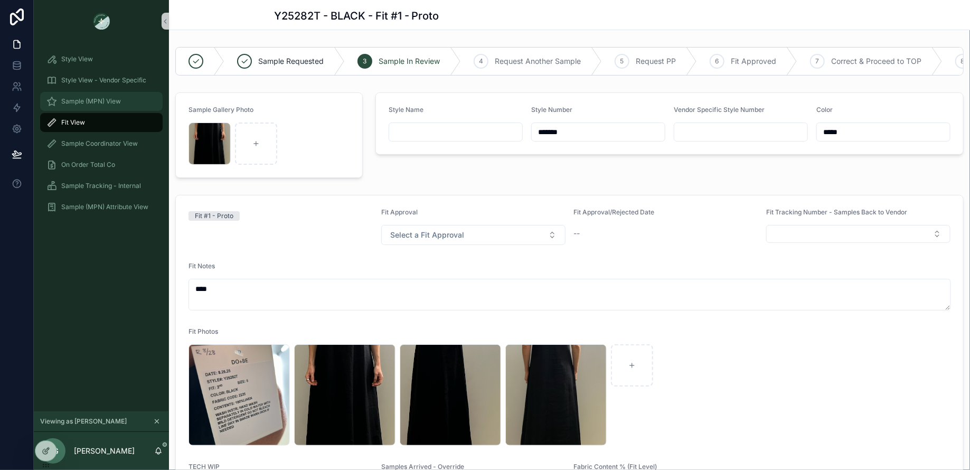
click at [59, 101] on div "Sample (MPN) View" at bounding box center [101, 101] width 110 height 17
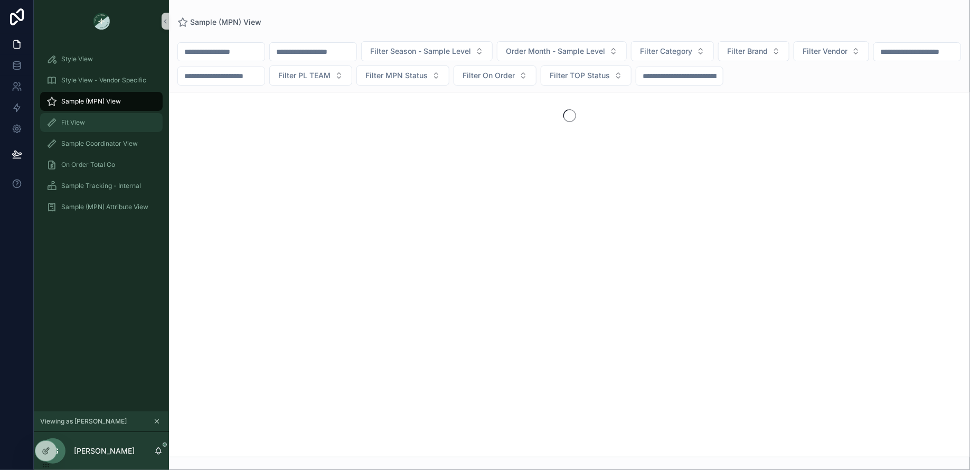
click at [69, 127] on div "Fit View" at bounding box center [101, 122] width 110 height 17
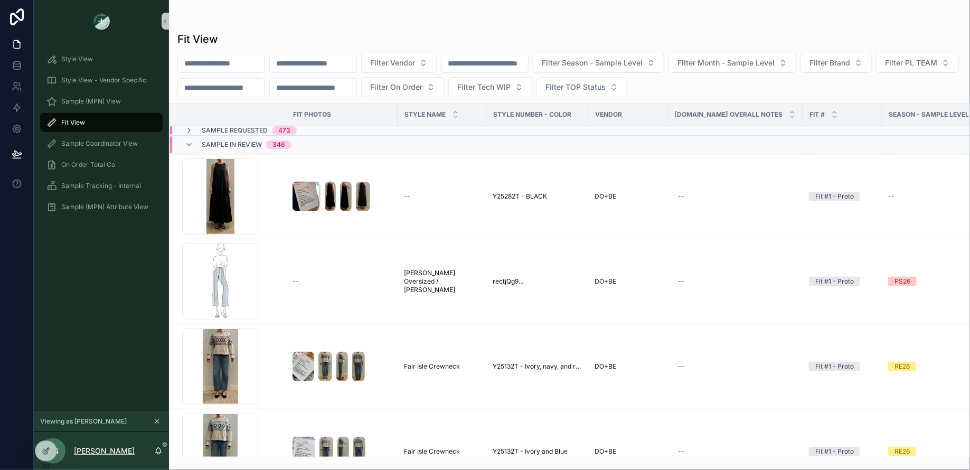
click at [92, 450] on p "[PERSON_NAME]" at bounding box center [104, 451] width 61 height 11
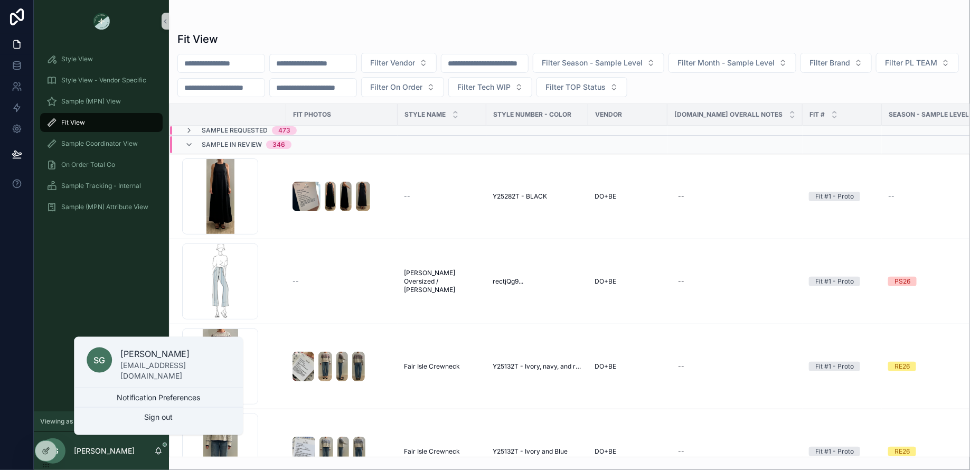
click at [95, 298] on div "Style View Style View - Vendor Specific Sample (MPN) View Fit View Sample Coord…" at bounding box center [101, 226] width 135 height 369
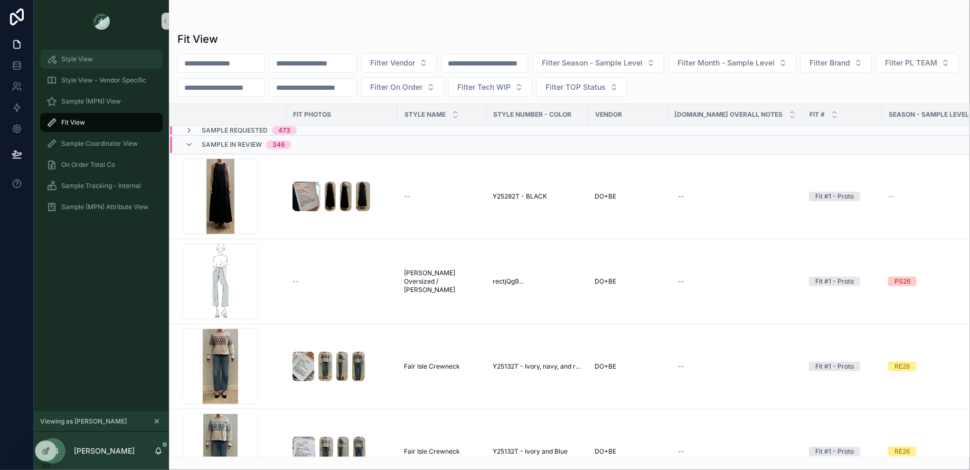
click at [67, 56] on span "Style View" at bounding box center [77, 59] width 32 height 8
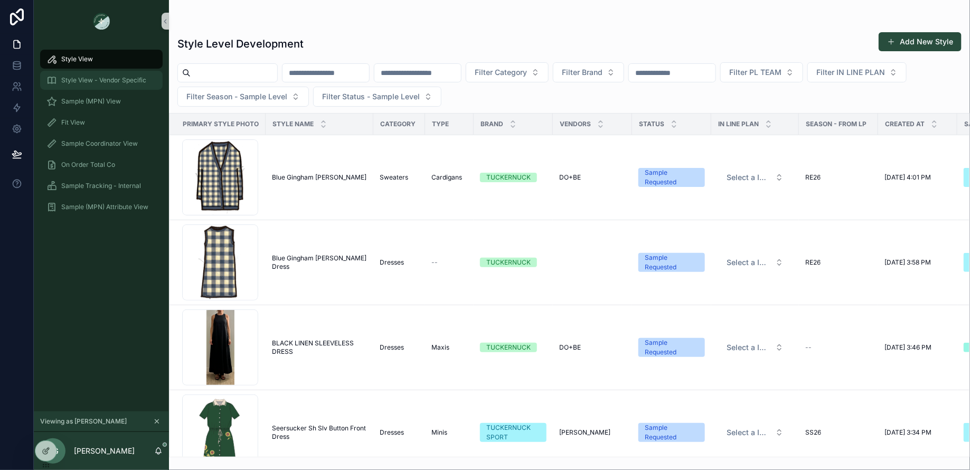
click at [66, 74] on div "Style View - Vendor Specific" at bounding box center [101, 80] width 110 height 17
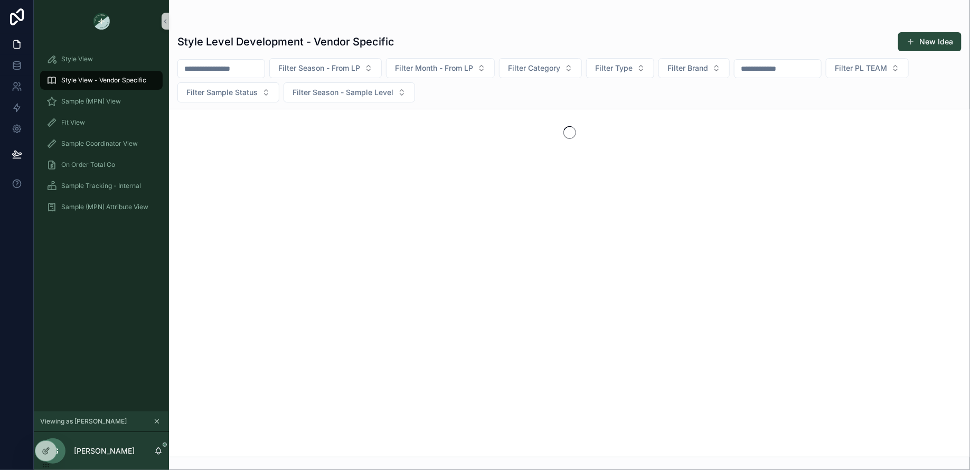
click at [158, 420] on icon "scrollable content" at bounding box center [156, 421] width 7 height 7
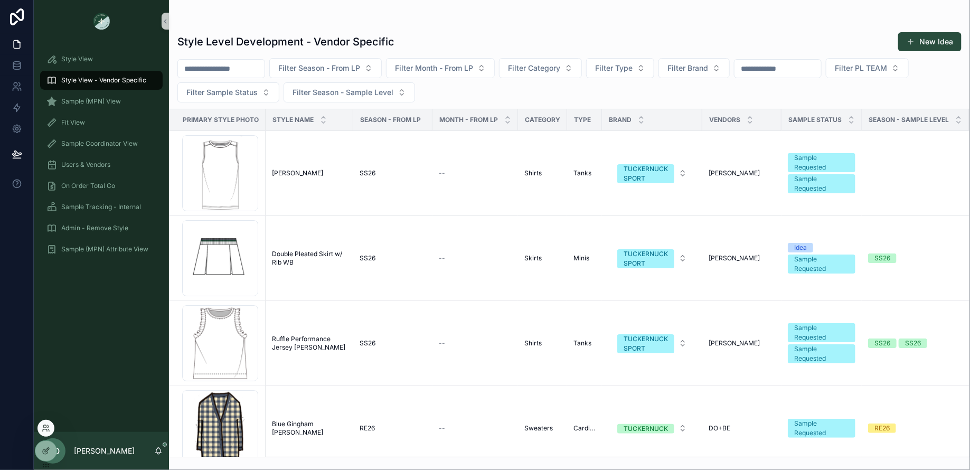
click at [48, 421] on div at bounding box center [45, 428] width 17 height 17
click at [49, 427] on icon at bounding box center [46, 428] width 8 height 8
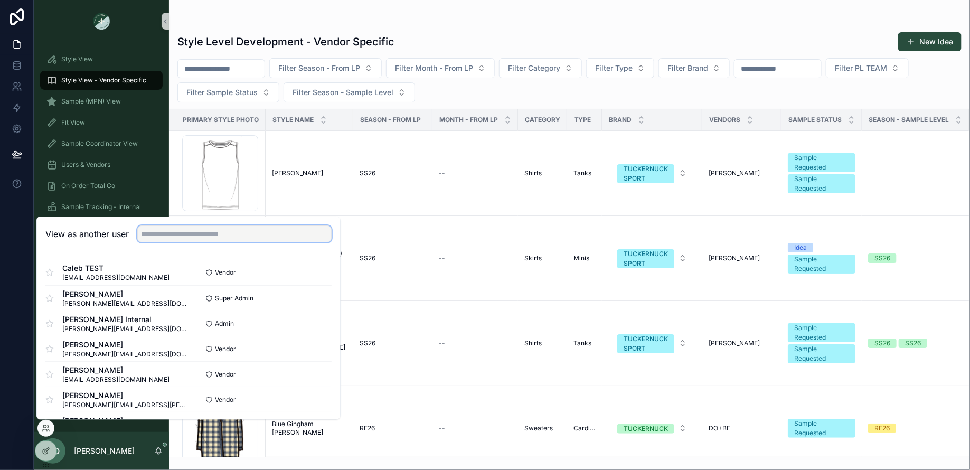
click at [162, 232] on input "text" at bounding box center [234, 233] width 194 height 17
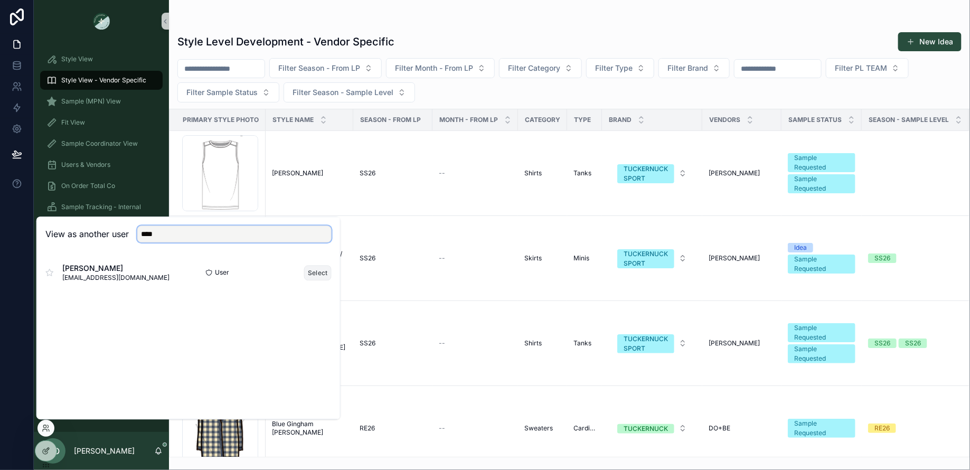
type input "****"
click at [321, 274] on button "Select" at bounding box center [317, 272] width 27 height 15
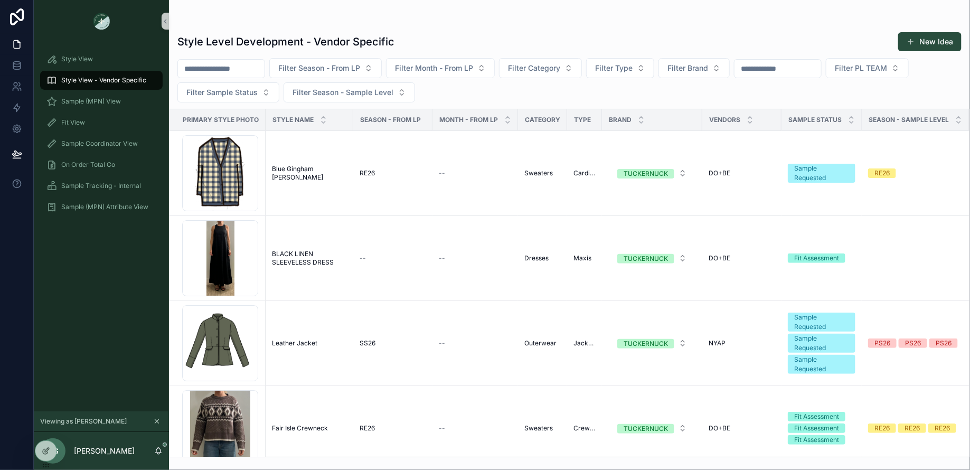
click at [128, 44] on div "Style View Style View - Vendor Specific Sample (MPN) View Fit View Sample Coord…" at bounding box center [101, 136] width 135 height 188
click at [156, 422] on icon "scrollable content" at bounding box center [156, 421] width 7 height 7
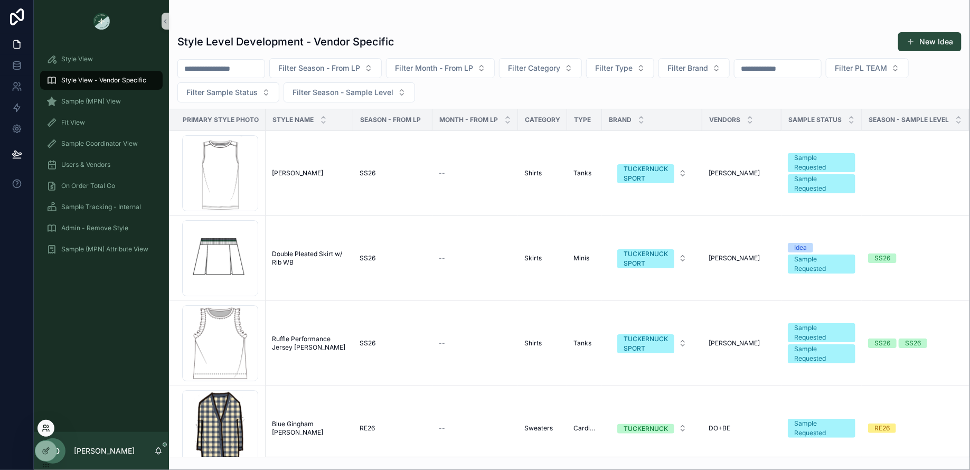
click at [48, 427] on icon at bounding box center [46, 428] width 8 height 8
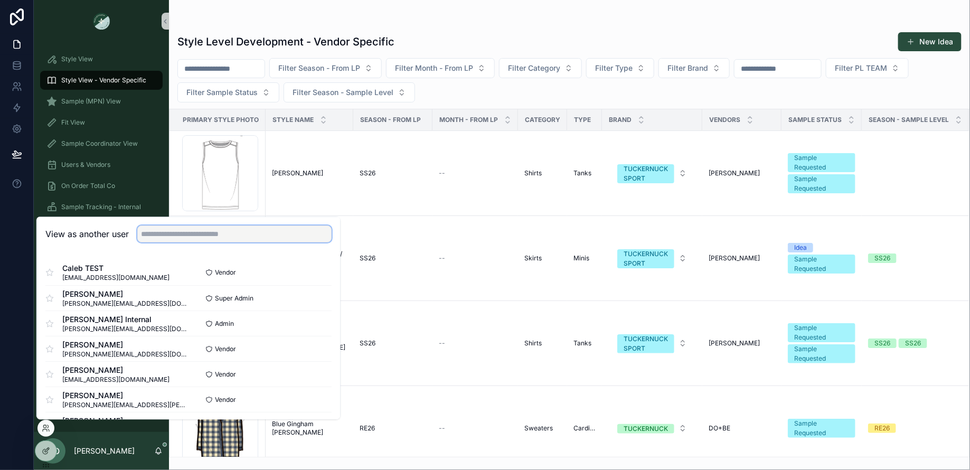
click at [164, 230] on input "text" at bounding box center [234, 233] width 194 height 17
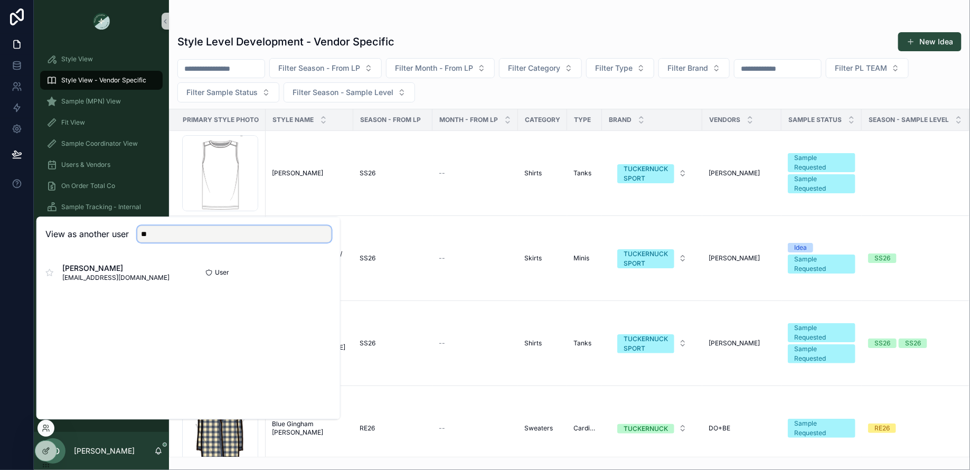
type input "*"
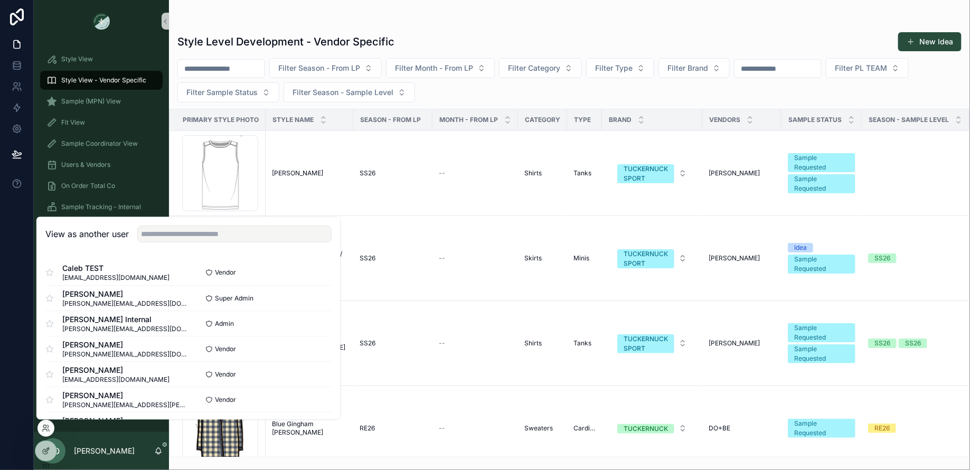
click at [106, 41] on div "scrollable content" at bounding box center [101, 21] width 135 height 42
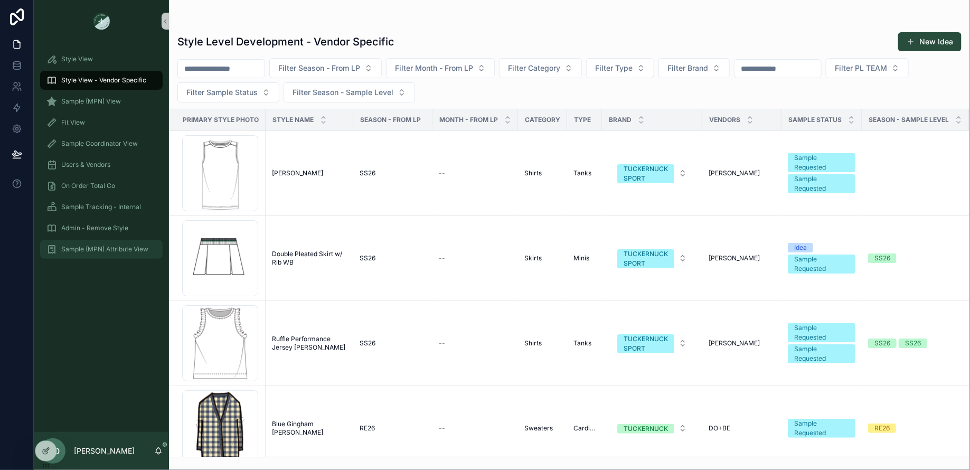
click at [63, 257] on div "Sample (MPN) Attribute View" at bounding box center [101, 249] width 110 height 17
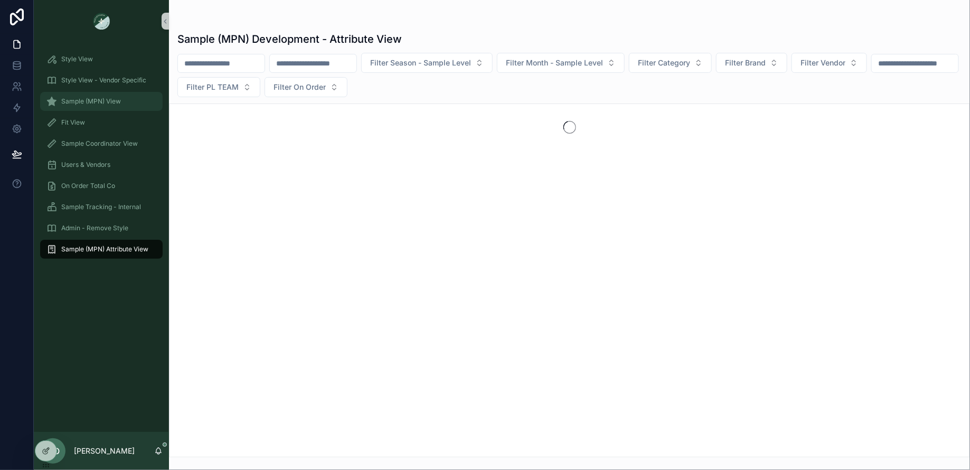
click at [79, 105] on span "Sample (MPN) View" at bounding box center [91, 101] width 60 height 8
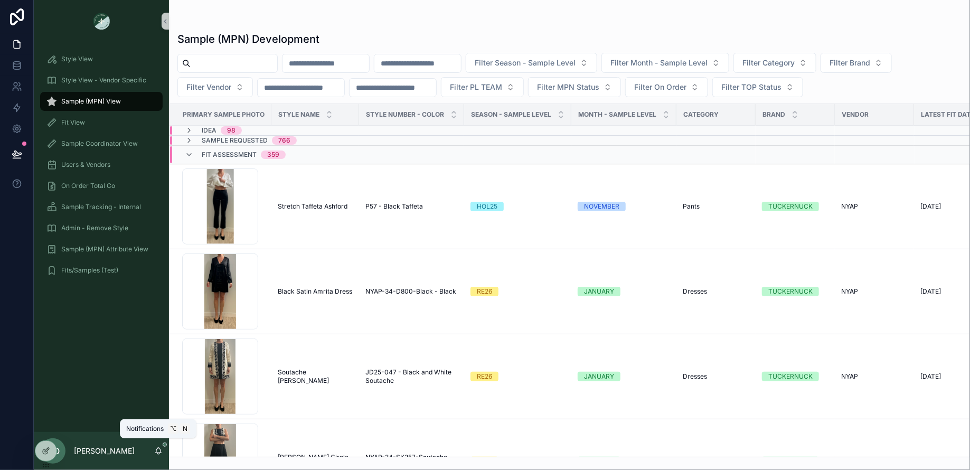
click at [155, 450] on icon "scrollable content" at bounding box center [158, 451] width 8 height 8
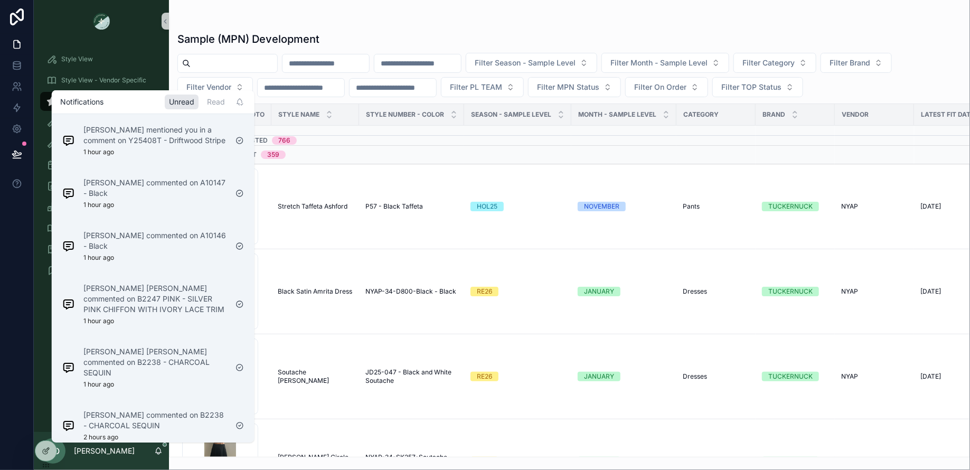
click at [35, 317] on div "Style View Style View - Vendor Specific Sample (MPN) View Fit View Sample Coord…" at bounding box center [101, 237] width 135 height 390
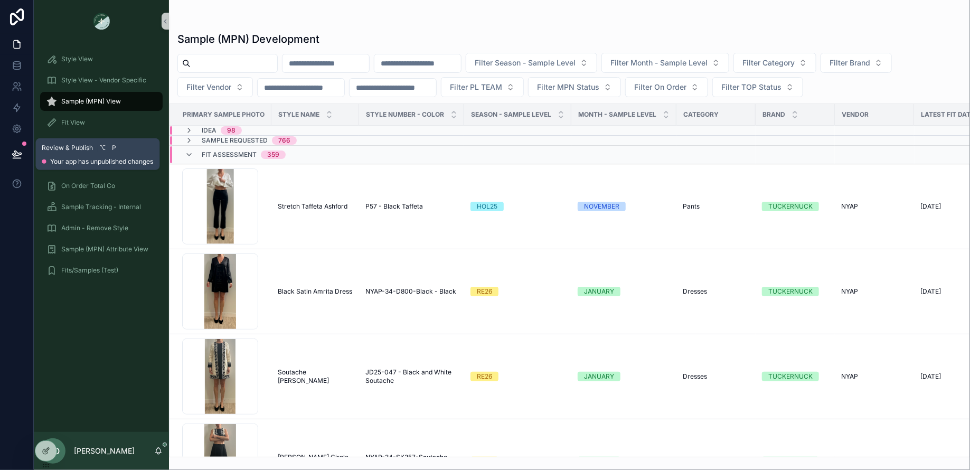
click at [17, 157] on icon at bounding box center [17, 154] width 11 height 11
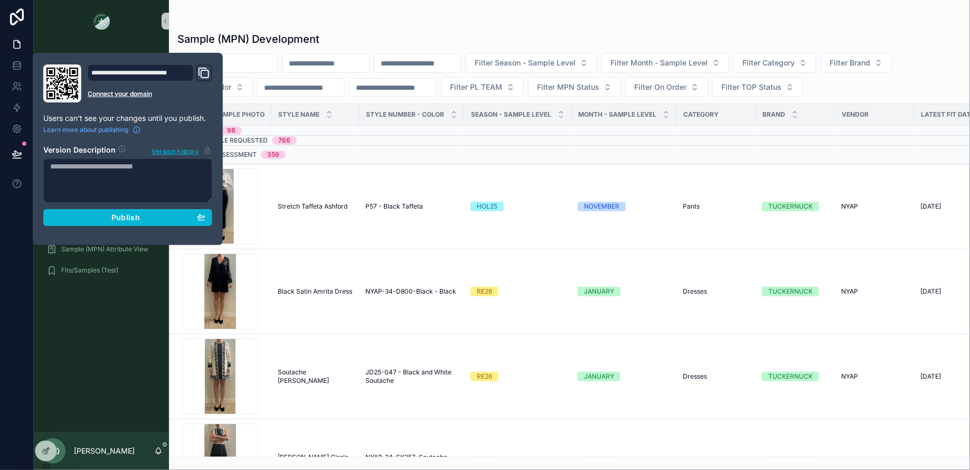
click at [108, 369] on div "Style View Style View - Vendor Specific Sample (MPN) View Fit View Sample Coord…" at bounding box center [101, 237] width 135 height 390
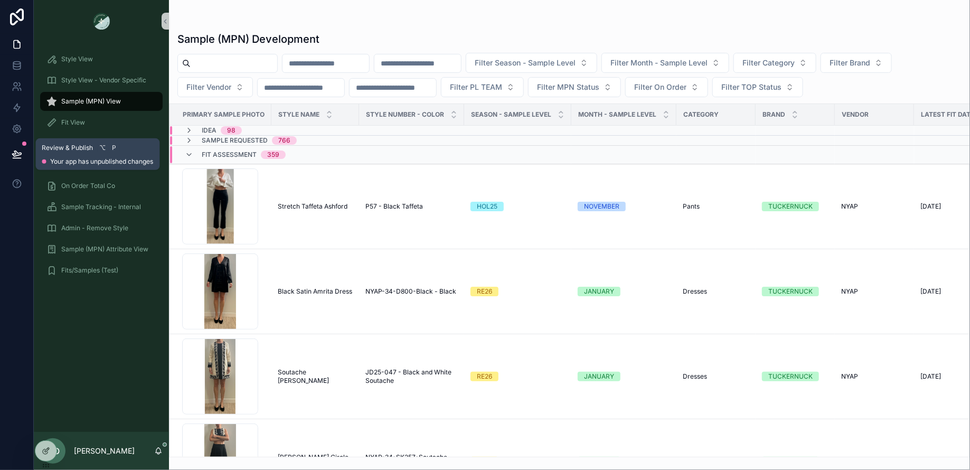
click at [19, 153] on icon at bounding box center [16, 153] width 9 height 5
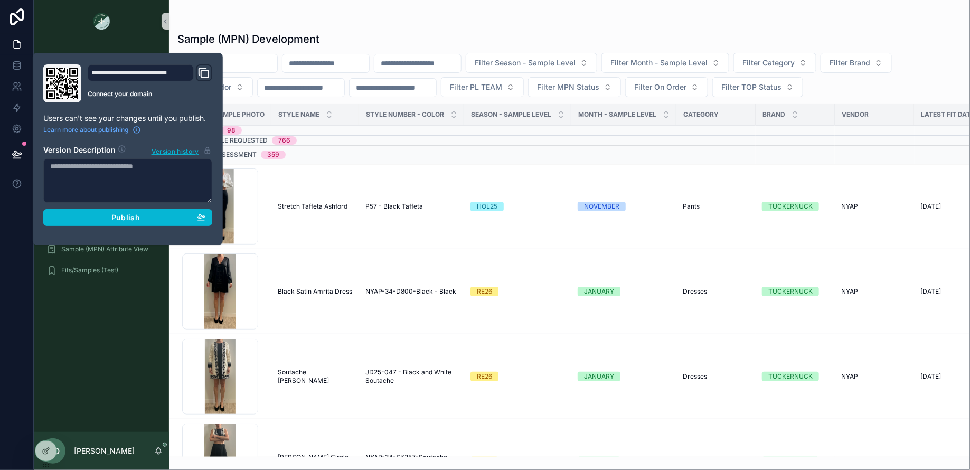
click at [85, 345] on div "Style View Style View - Vendor Specific Sample (MPN) View Fit View Sample Coord…" at bounding box center [101, 237] width 135 height 390
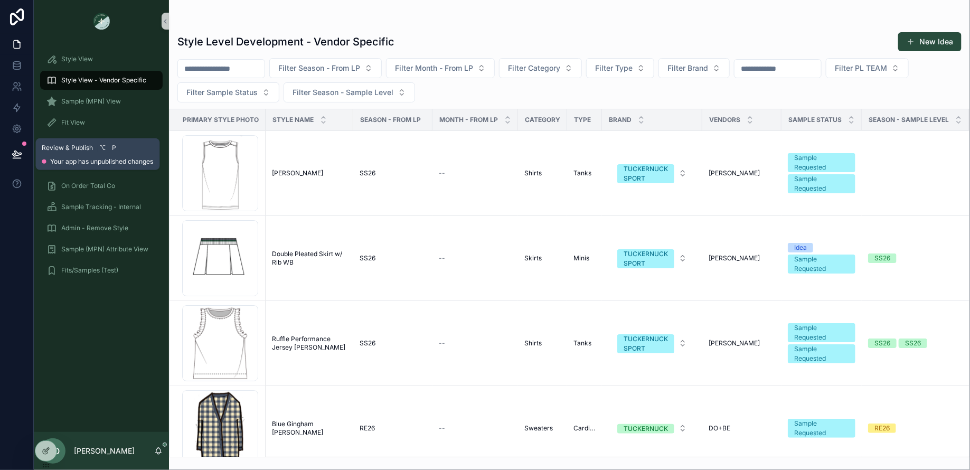
click at [18, 154] on icon at bounding box center [16, 153] width 9 height 5
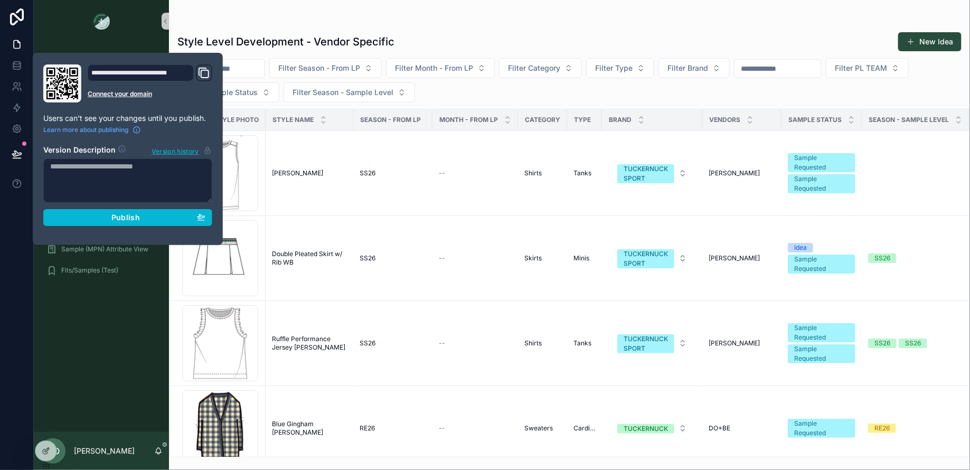
click at [112, 323] on div "Style View Style View - Vendor Specific Sample (MPN) View Fit View Sample Coord…" at bounding box center [101, 237] width 135 height 390
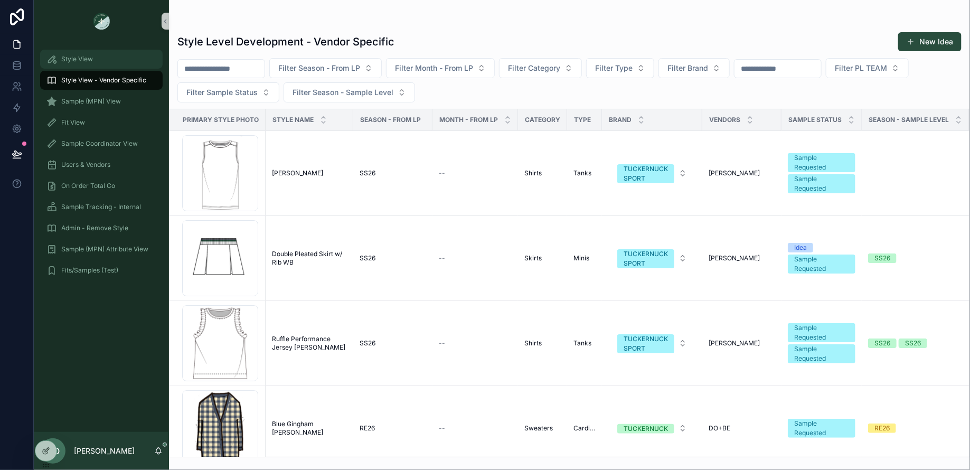
click at [89, 55] on span "Style View" at bounding box center [77, 59] width 32 height 8
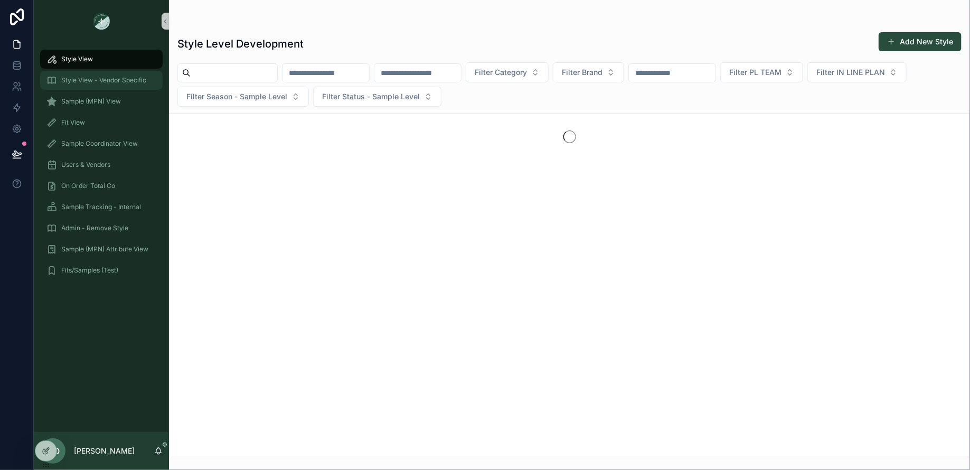
click at [84, 80] on span "Style View - Vendor Specific" at bounding box center [103, 80] width 85 height 8
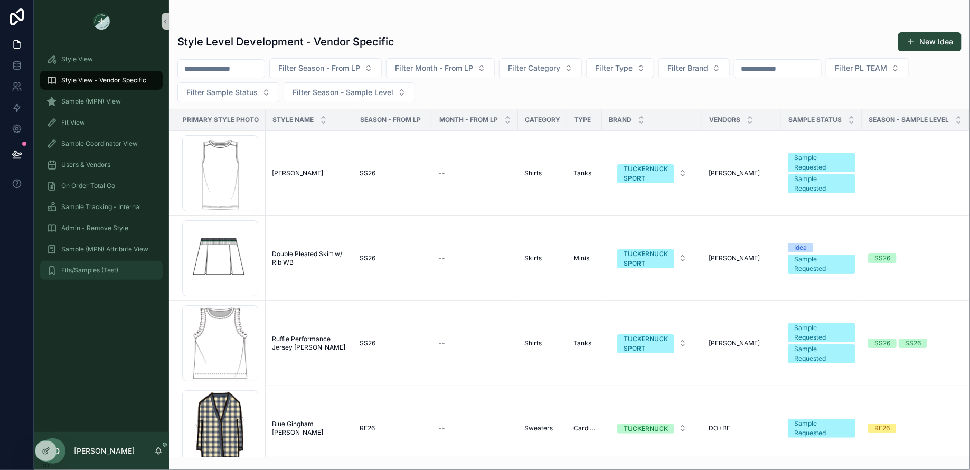
click at [83, 263] on div "Fits/Samples (Test)" at bounding box center [101, 270] width 110 height 17
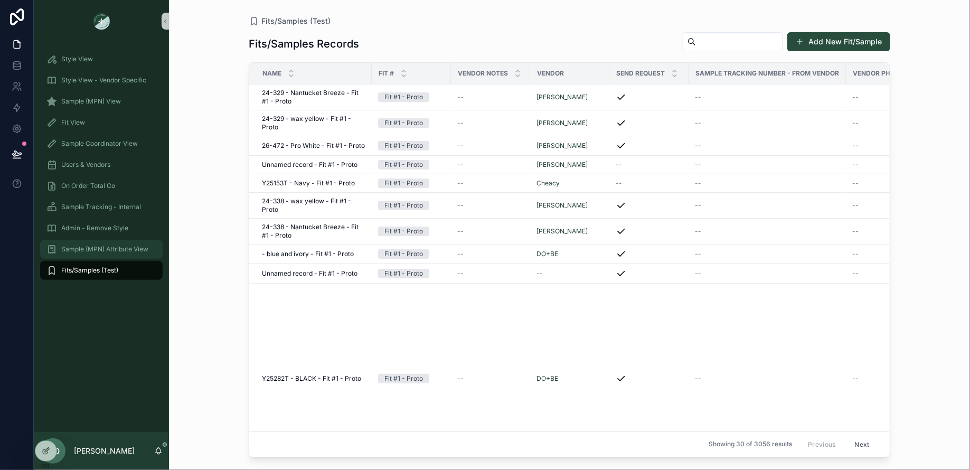
click at [93, 244] on div "Sample (MPN) Attribute View" at bounding box center [101, 249] width 110 height 17
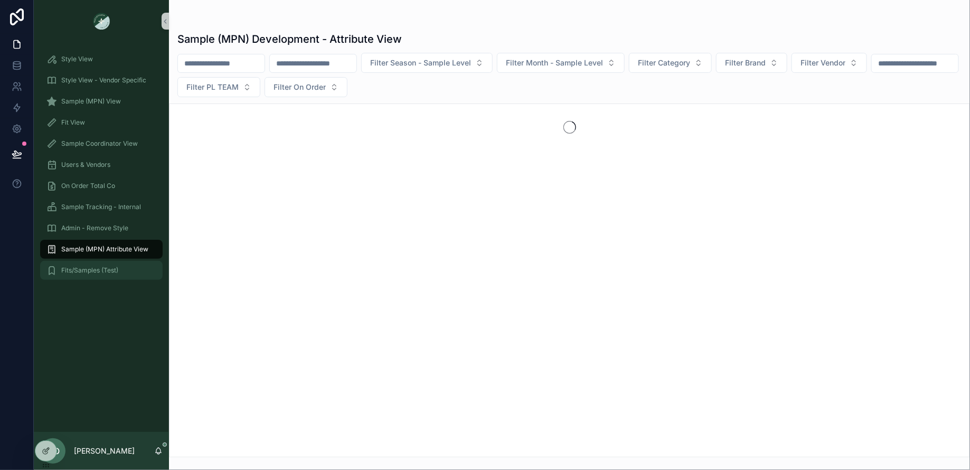
click at [91, 266] on span "Fits/Samples (Test)" at bounding box center [89, 270] width 57 height 8
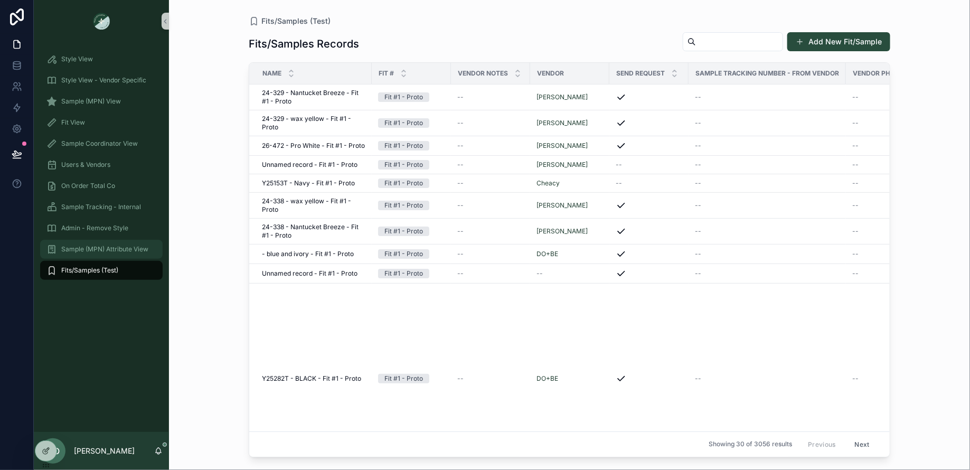
click at [103, 241] on div "Sample (MPN) Attribute View" at bounding box center [101, 249] width 110 height 17
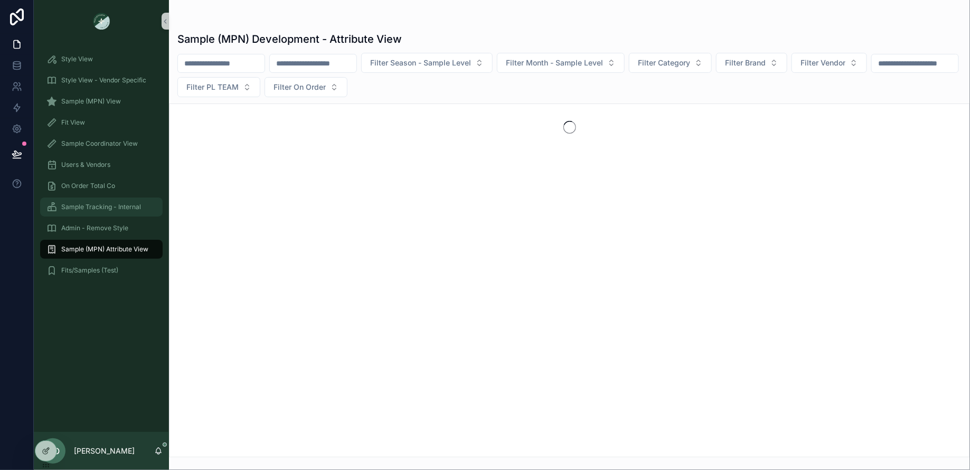
click at [103, 213] on div "Sample Tracking - Internal" at bounding box center [101, 207] width 110 height 17
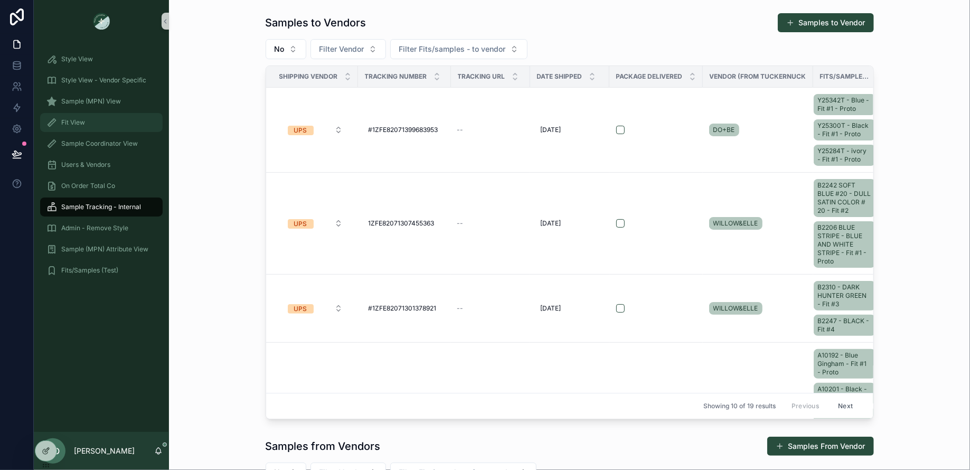
click at [98, 124] on div "Fit View" at bounding box center [101, 122] width 110 height 17
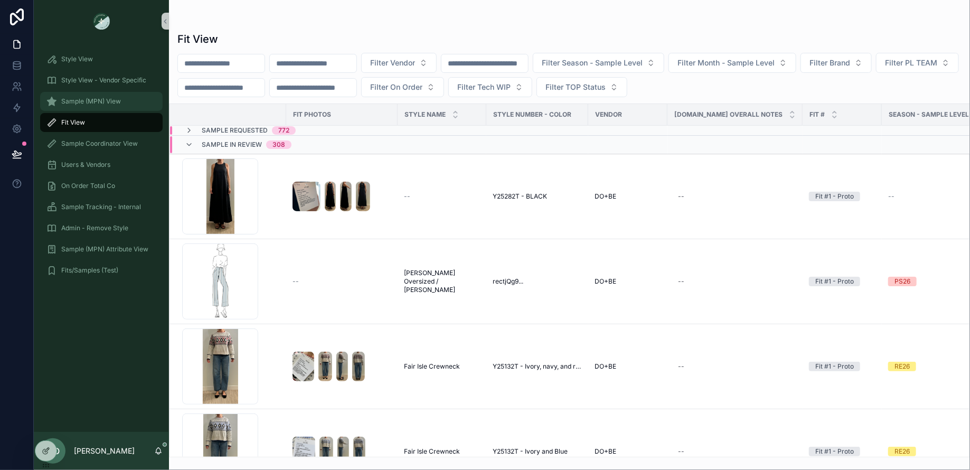
click at [99, 101] on span "Sample (MPN) View" at bounding box center [91, 101] width 60 height 8
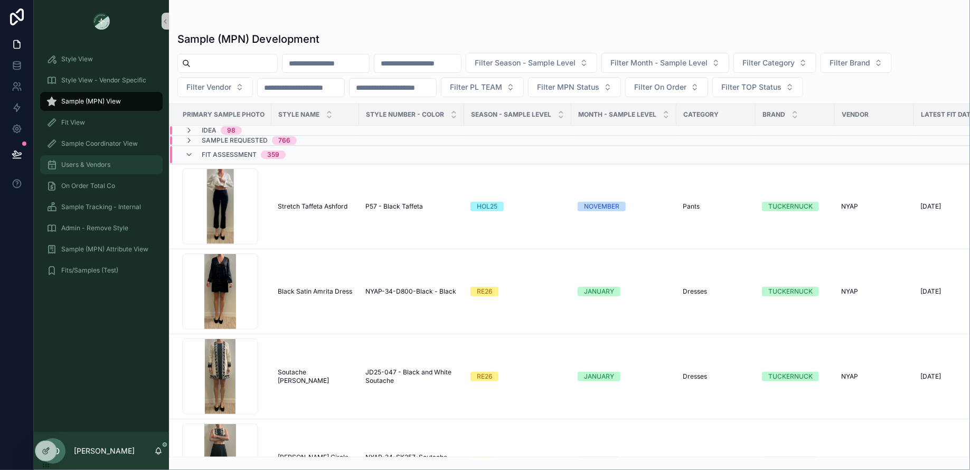
click at [82, 165] on span "Users & Vendors" at bounding box center [85, 165] width 49 height 8
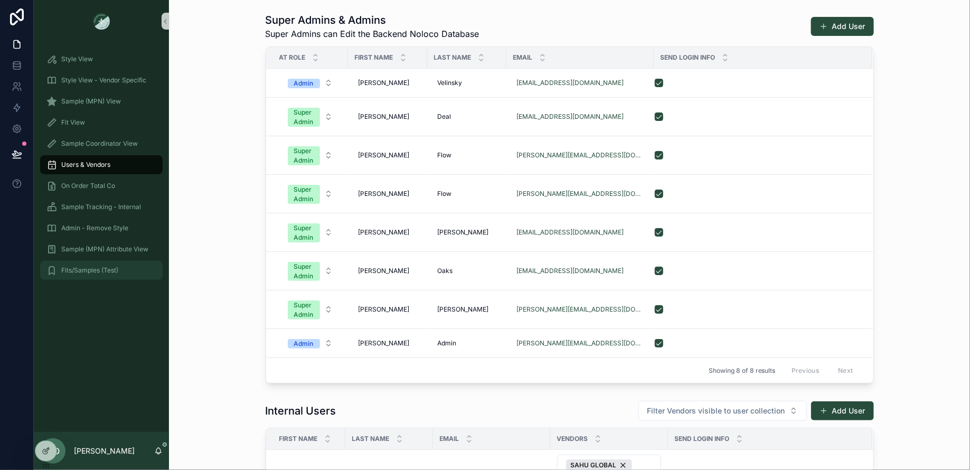
click at [83, 272] on span "Fits/Samples (Test)" at bounding box center [89, 270] width 57 height 8
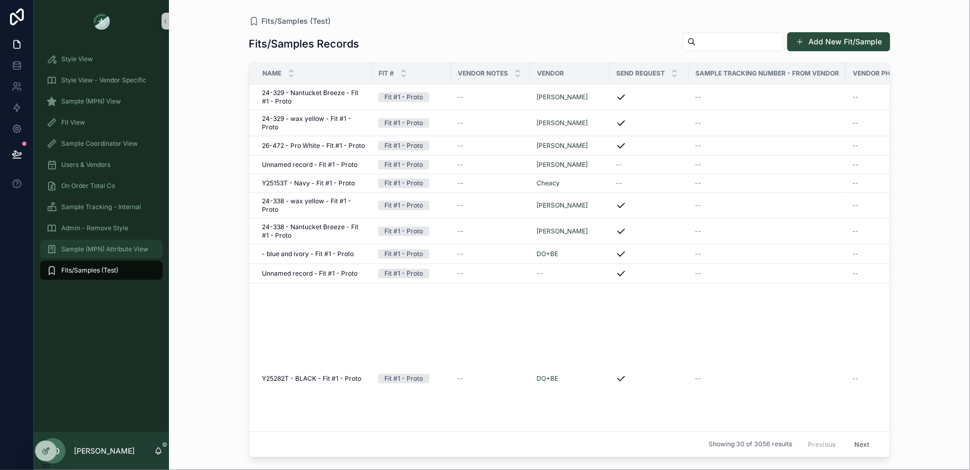
click at [93, 251] on span "Sample (MPN) Attribute View" at bounding box center [104, 249] width 87 height 8
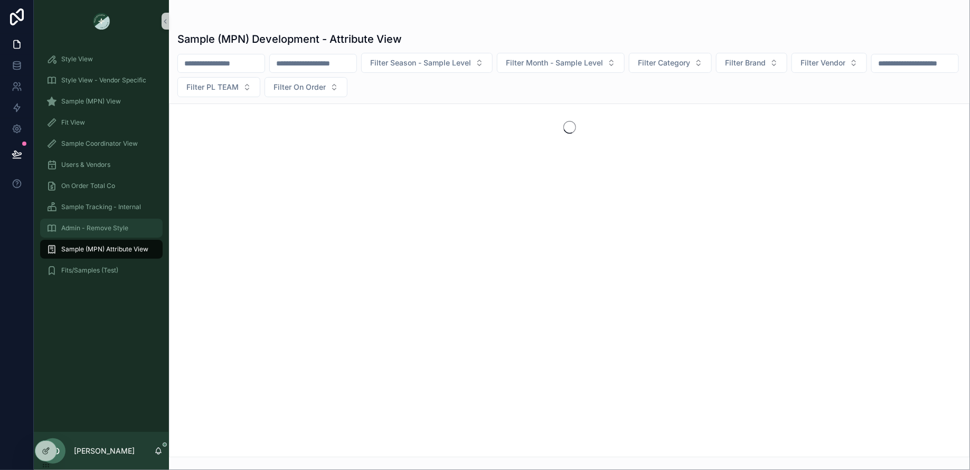
click at [101, 232] on div "Admin - Remove Style" at bounding box center [101, 228] width 110 height 17
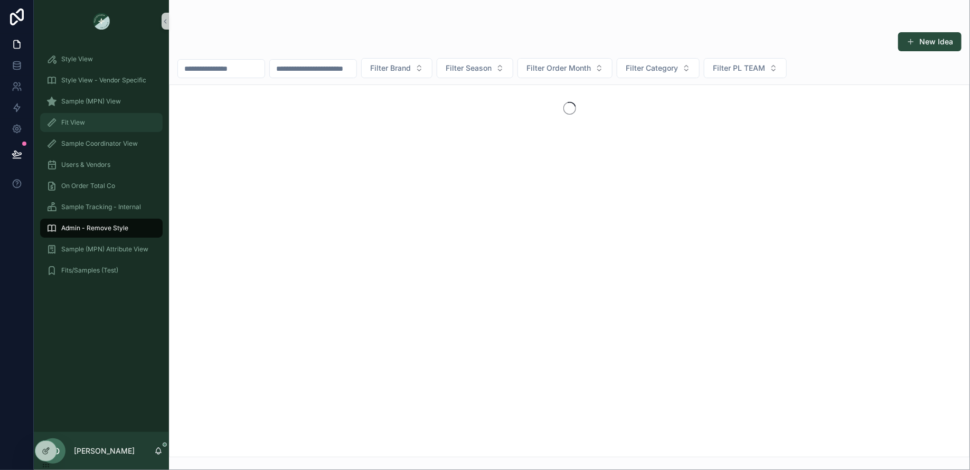
click at [101, 128] on div "Fit View" at bounding box center [101, 122] width 110 height 17
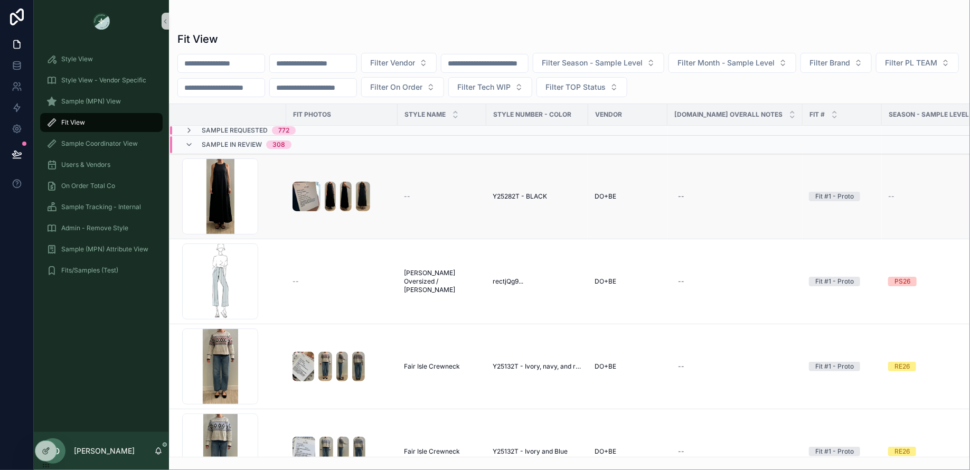
click at [523, 194] on span "Y25282T - BLACK" at bounding box center [520, 196] width 54 height 8
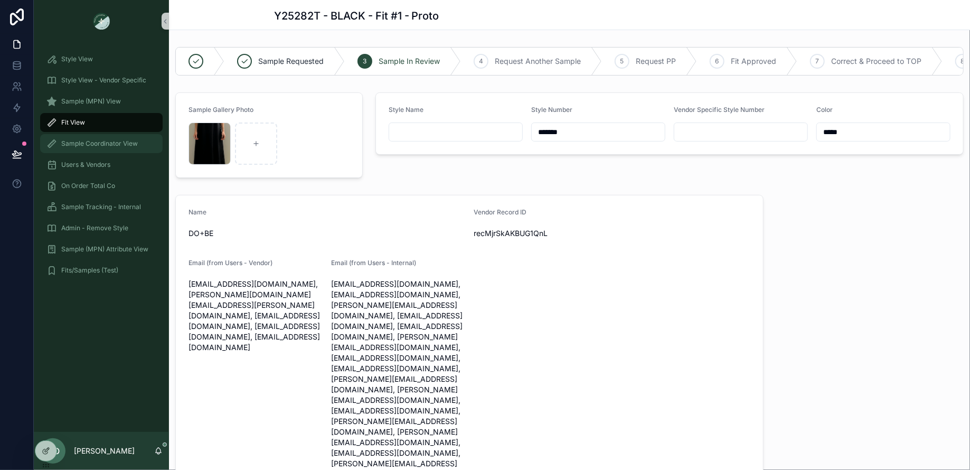
click at [63, 140] on span "Sample Coordinator View" at bounding box center [99, 143] width 77 height 8
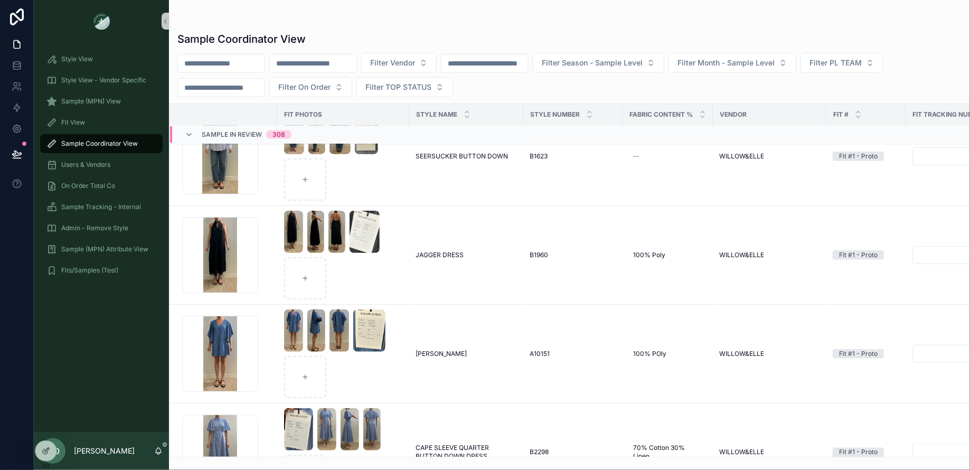
scroll to position [627, 0]
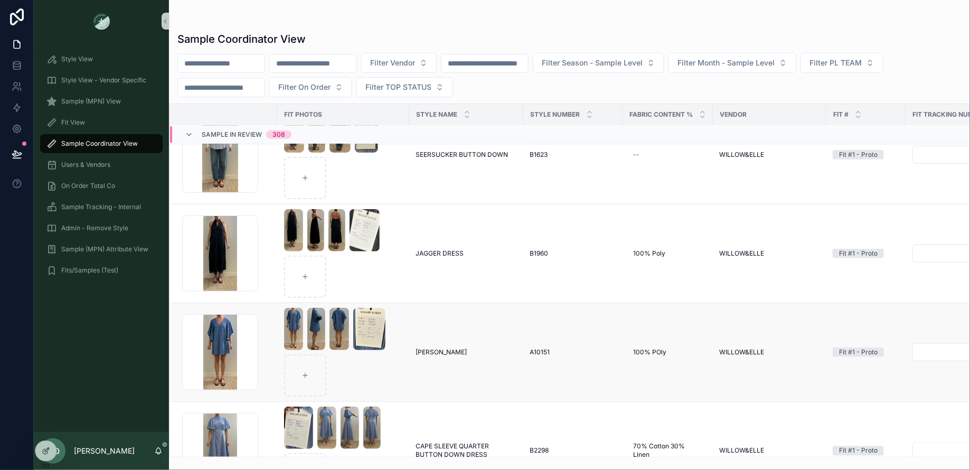
click at [416, 348] on span "[PERSON_NAME]" at bounding box center [441, 352] width 51 height 8
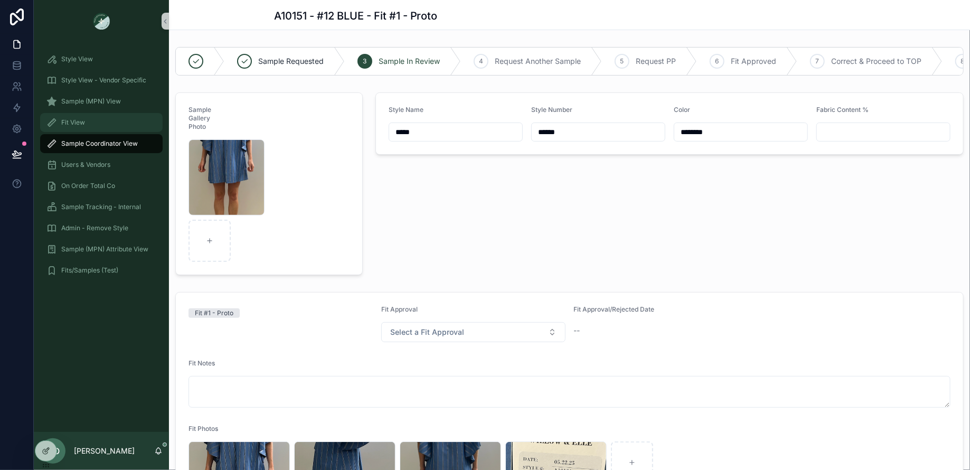
click at [73, 120] on span "Fit View" at bounding box center [73, 122] width 24 height 8
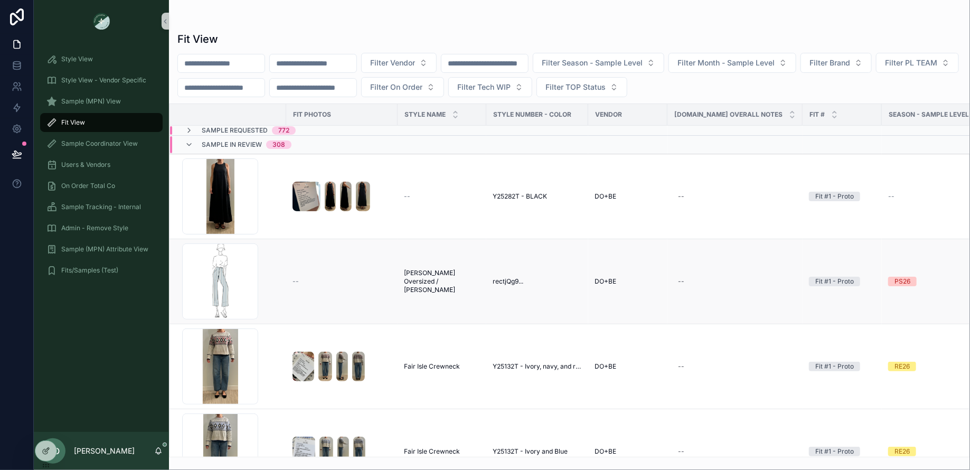
click at [435, 275] on span "[PERSON_NAME] Oversized / [PERSON_NAME]" at bounding box center [442, 281] width 76 height 25
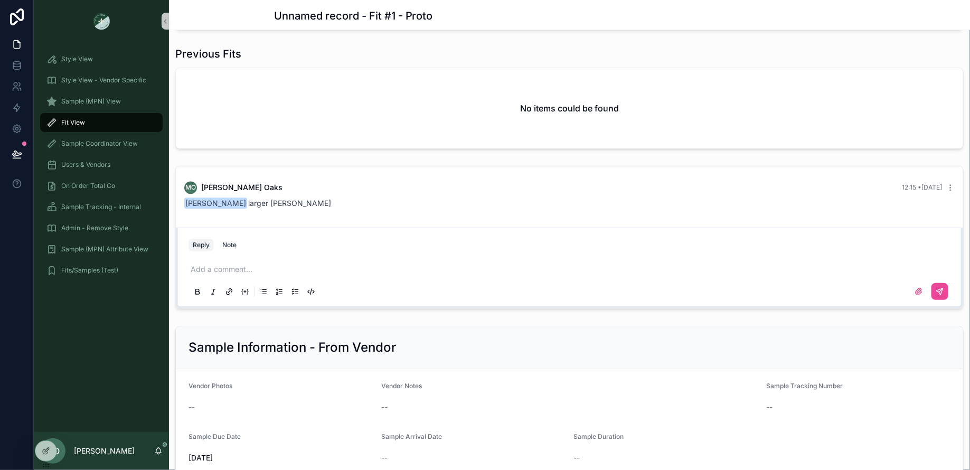
scroll to position [658, 0]
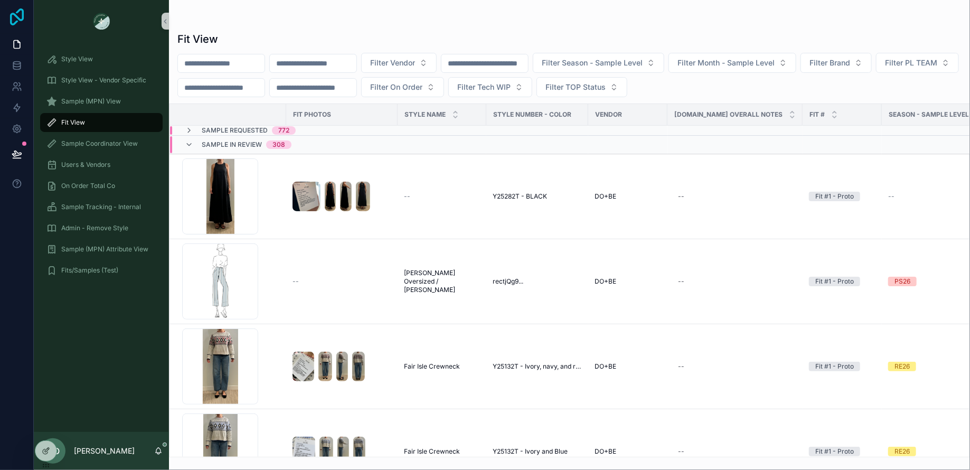
click at [8, 16] on icon at bounding box center [16, 16] width 21 height 17
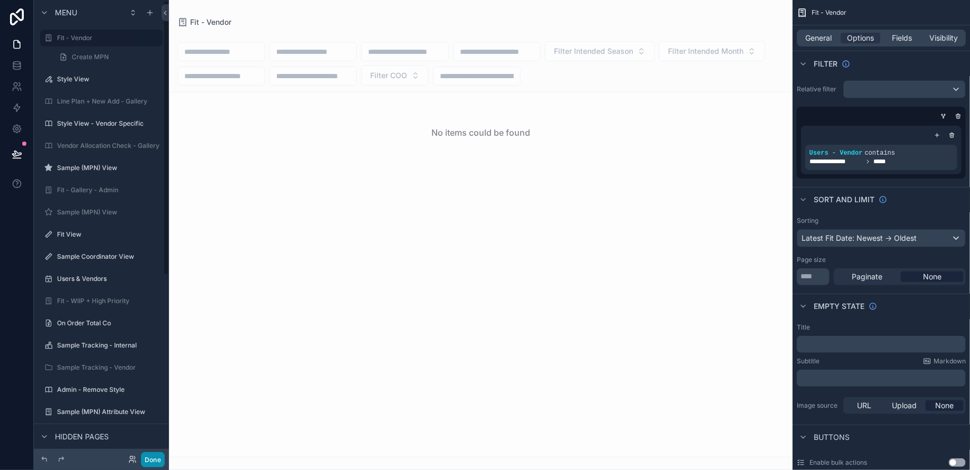
click at [150, 463] on button "Done" at bounding box center [153, 459] width 24 height 15
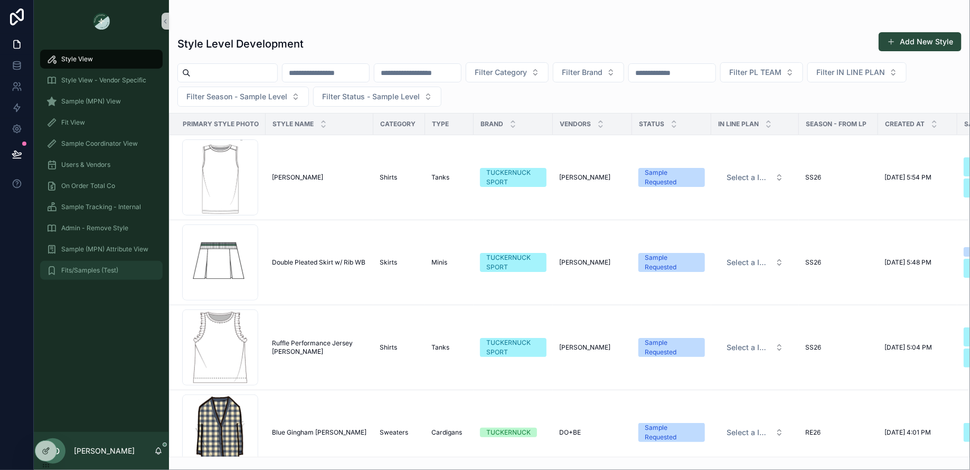
click at [97, 263] on div "Fits/Samples (Test)" at bounding box center [101, 270] width 110 height 17
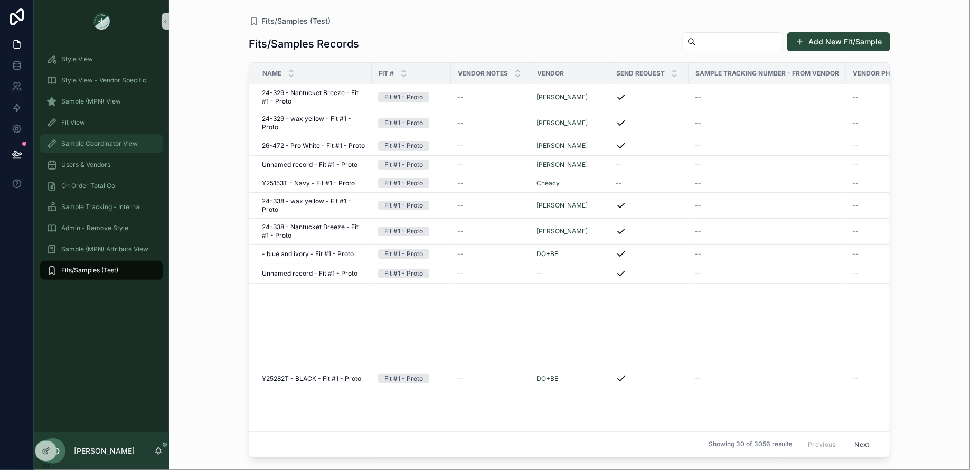
click at [102, 144] on span "Sample Coordinator View" at bounding box center [99, 143] width 77 height 8
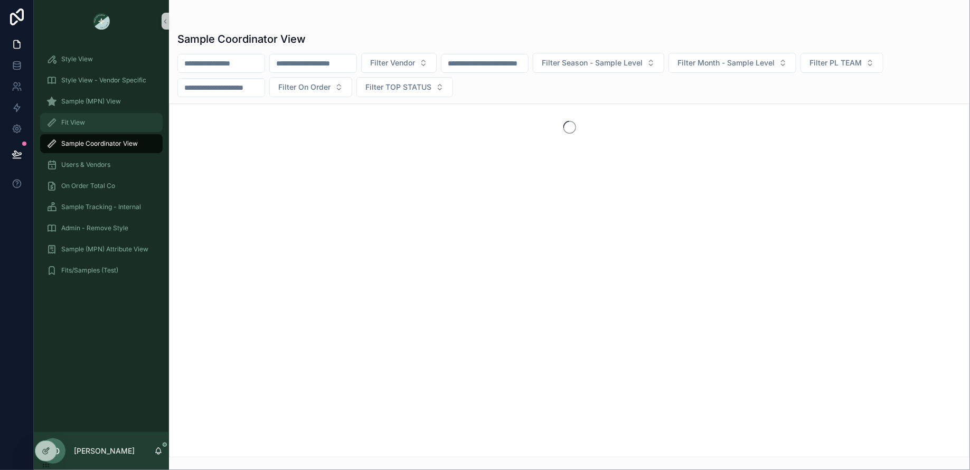
click at [95, 113] on link "Fit View" at bounding box center [101, 122] width 123 height 19
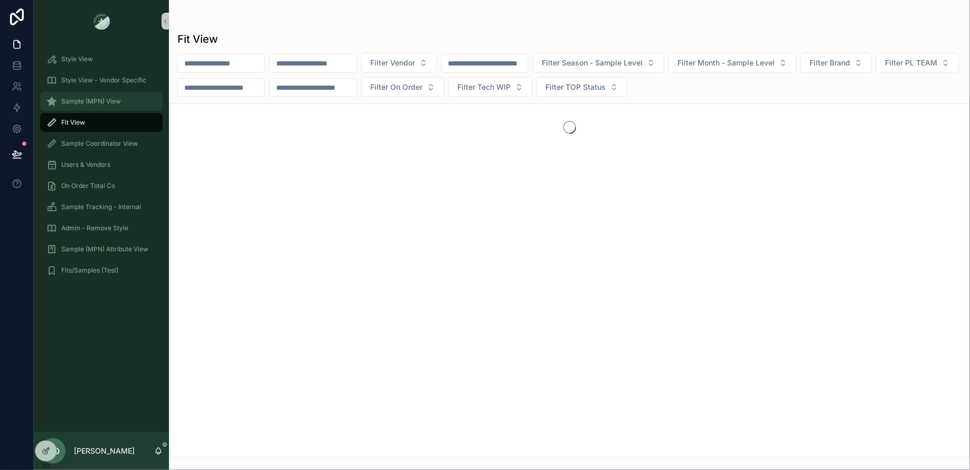
click at [91, 96] on div "Sample (MPN) View" at bounding box center [101, 101] width 110 height 17
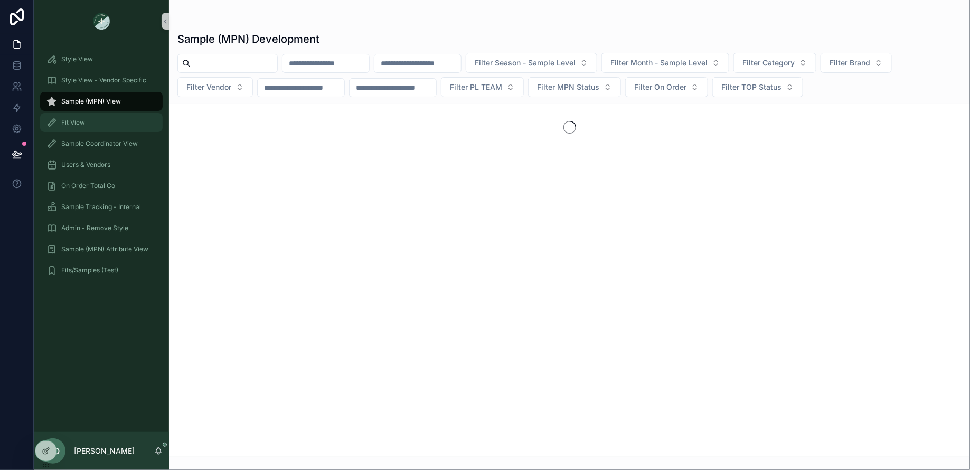
click at [91, 123] on div "Fit View" at bounding box center [101, 122] width 110 height 17
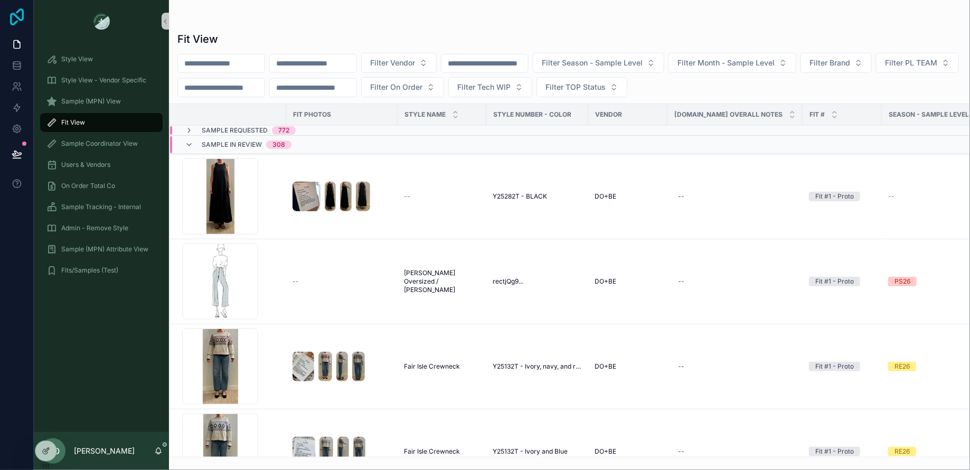
click at [25, 18] on icon at bounding box center [16, 16] width 21 height 17
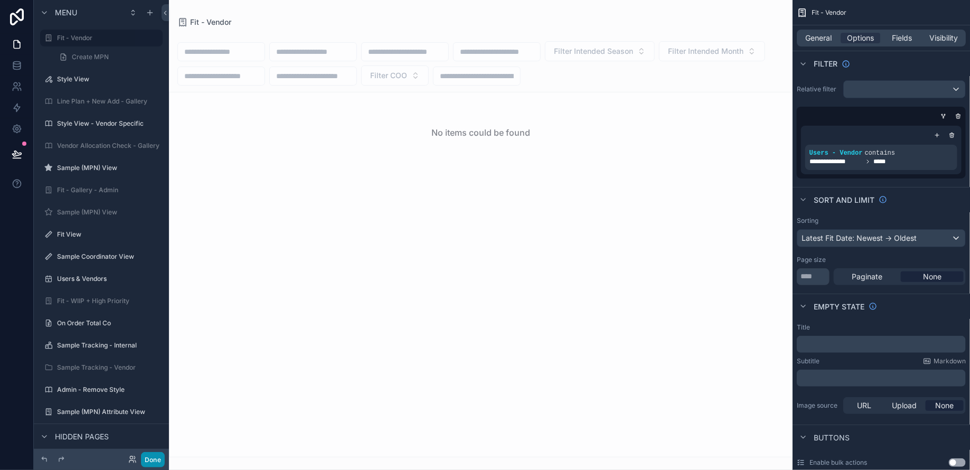
click at [159, 463] on button "Done" at bounding box center [153, 459] width 24 height 15
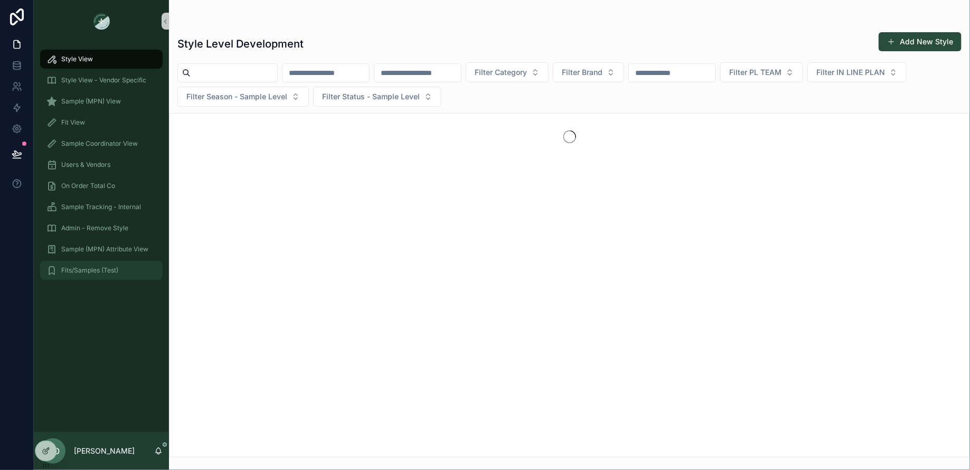
click at [90, 270] on span "Fits/Samples (Test)" at bounding box center [89, 270] width 57 height 8
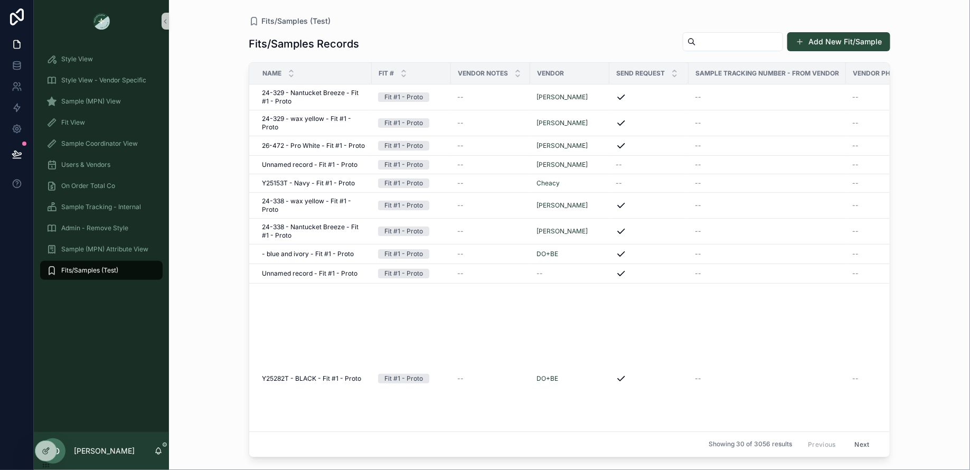
click at [36, 14] on div "scrollable content" at bounding box center [101, 21] width 135 height 42
click at [23, 14] on icon at bounding box center [17, 16] width 14 height 17
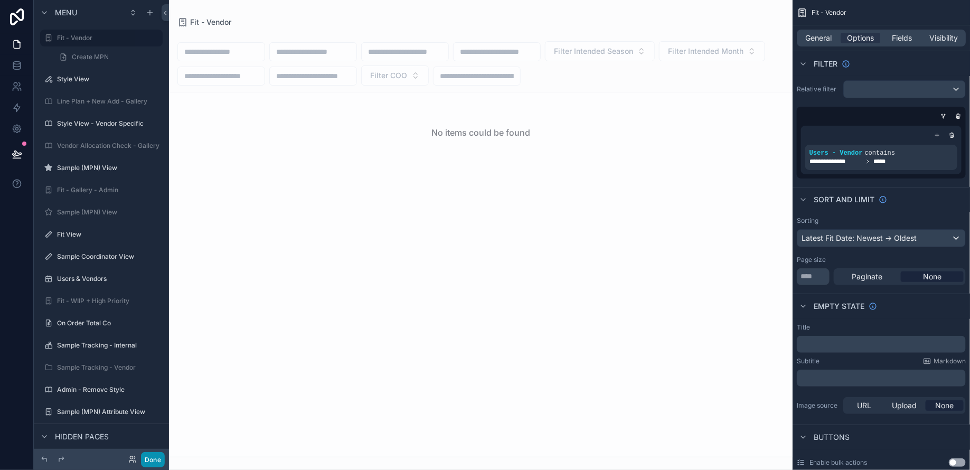
click at [159, 458] on button "Done" at bounding box center [153, 459] width 24 height 15
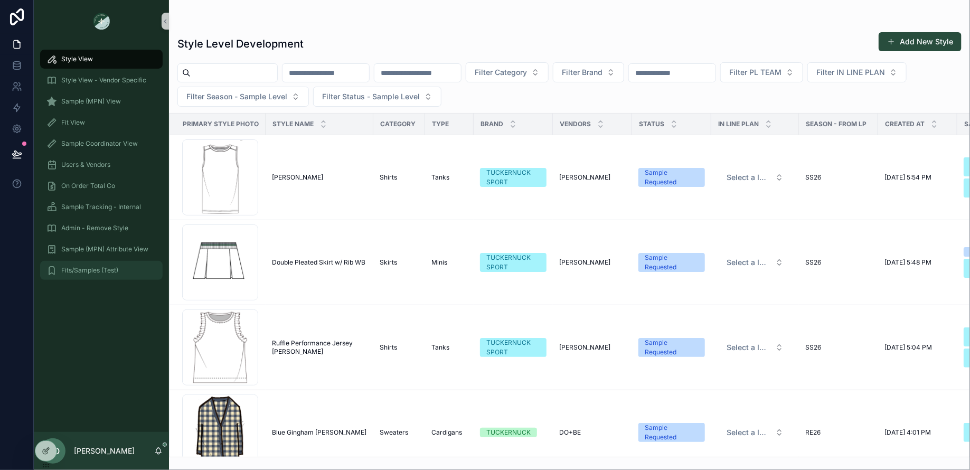
click at [99, 272] on span "Fits/Samples (Test)" at bounding box center [89, 270] width 57 height 8
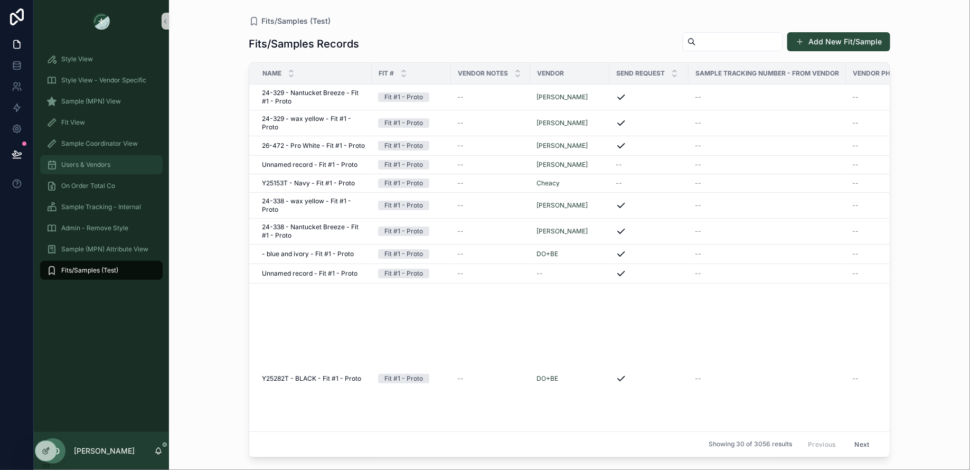
click at [101, 167] on span "Users & Vendors" at bounding box center [85, 165] width 49 height 8
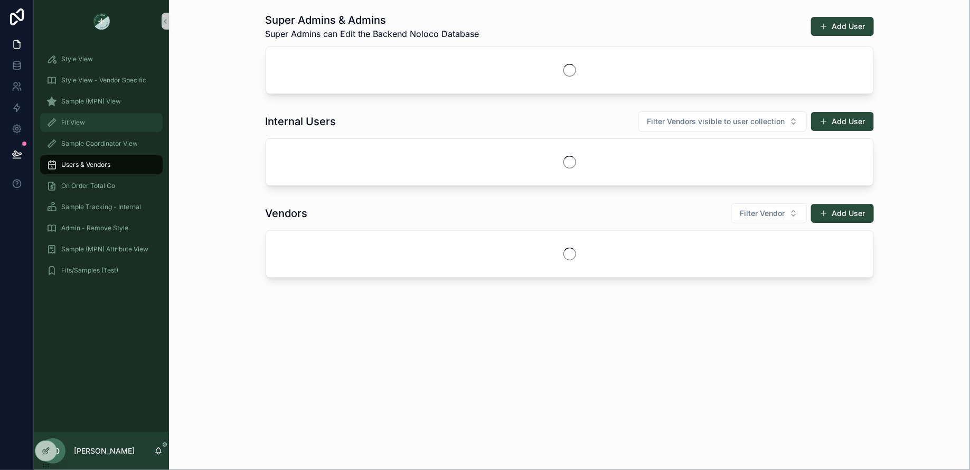
click at [98, 124] on div "Fit View" at bounding box center [101, 122] width 110 height 17
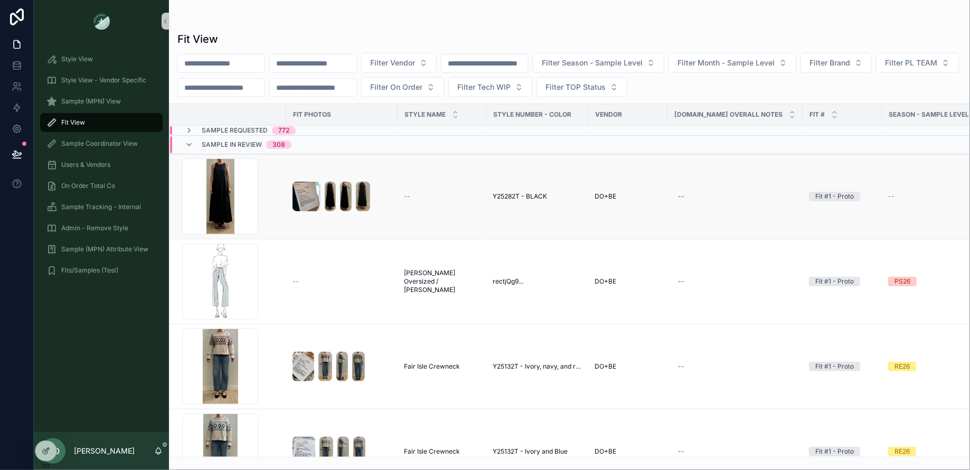
click at [520, 194] on span "Y25282T - BLACK" at bounding box center [520, 196] width 54 height 8
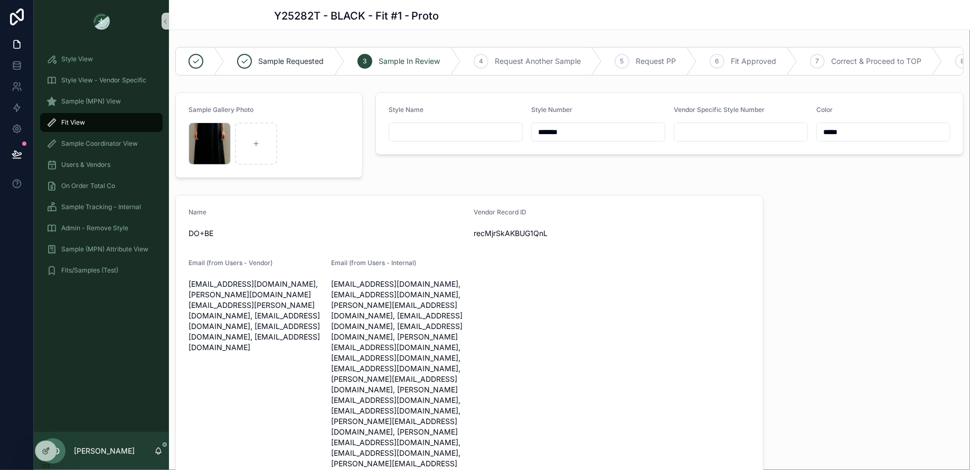
scroll to position [30, 0]
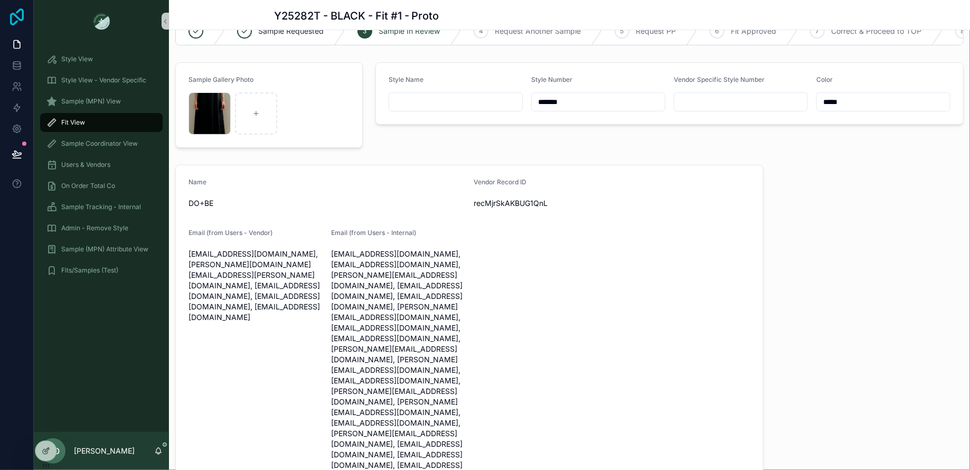
click at [16, 17] on icon at bounding box center [17, 16] width 14 height 17
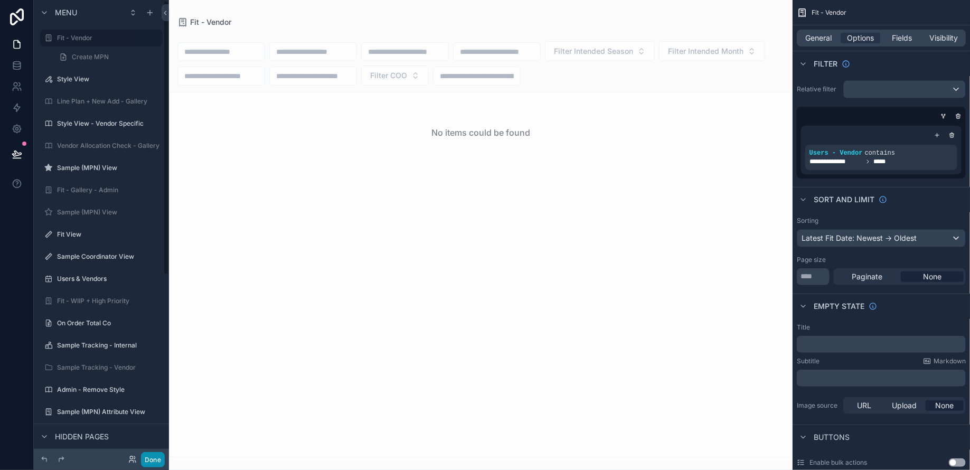
click at [148, 460] on button "Done" at bounding box center [153, 459] width 24 height 15
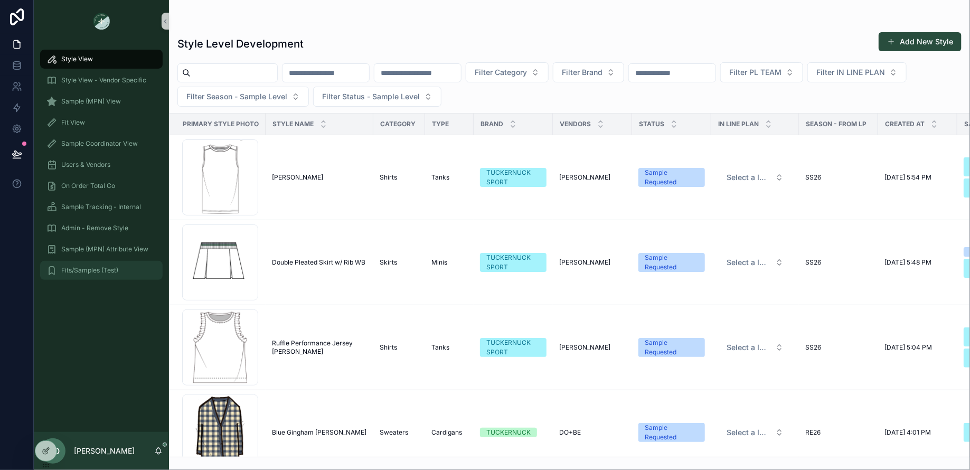
click at [91, 271] on span "Fits/Samples (Test)" at bounding box center [89, 270] width 57 height 8
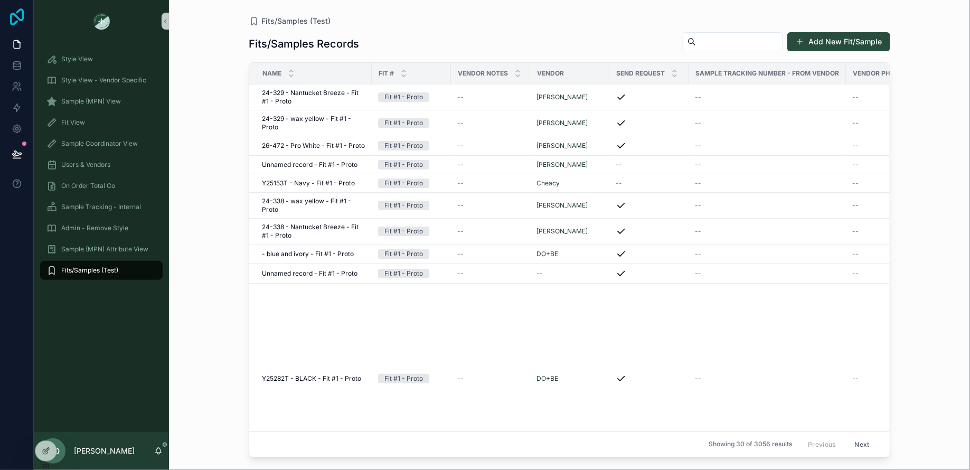
click at [19, 18] on icon at bounding box center [17, 16] width 14 height 17
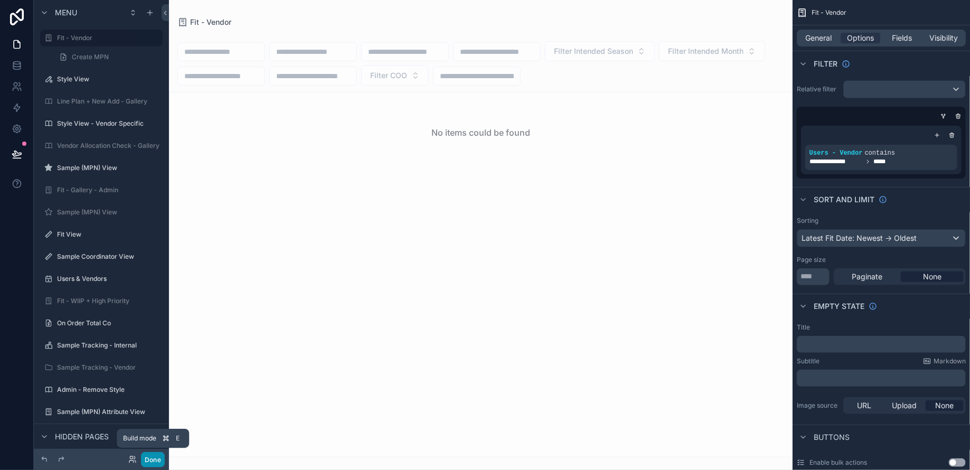
click at [153, 460] on button "Done" at bounding box center [153, 459] width 24 height 15
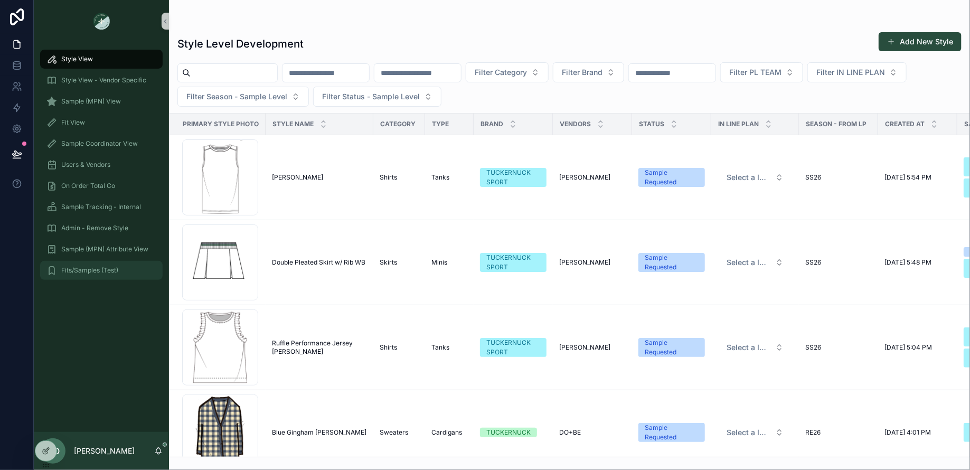
click at [90, 274] on span "Fits/Samples (Test)" at bounding box center [89, 270] width 57 height 8
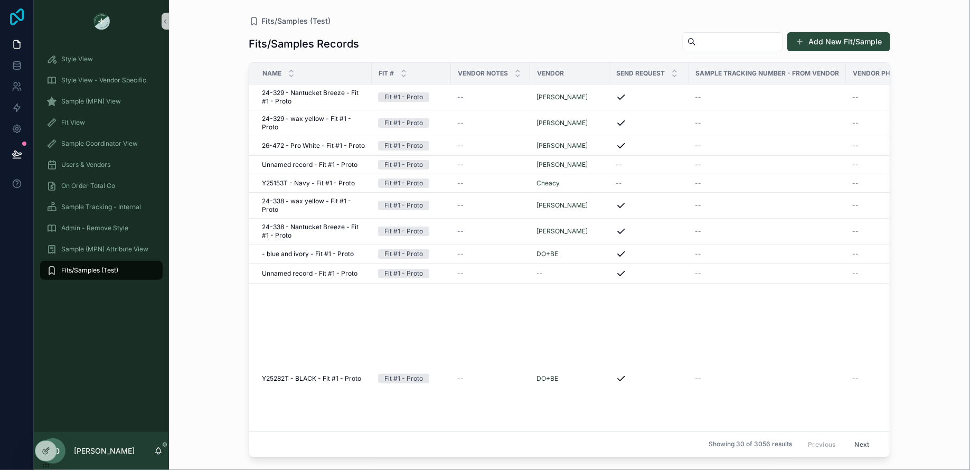
click at [17, 15] on icon at bounding box center [16, 16] width 21 height 17
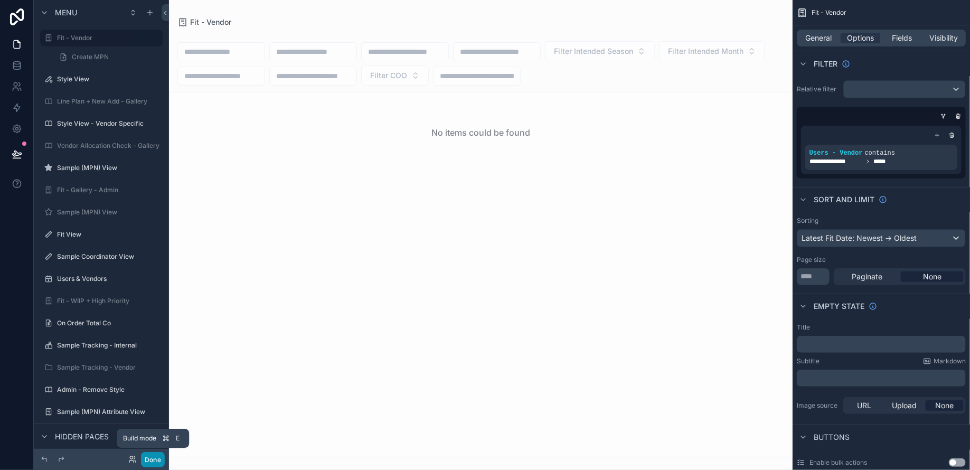
click at [159, 459] on button "Done" at bounding box center [153, 459] width 24 height 15
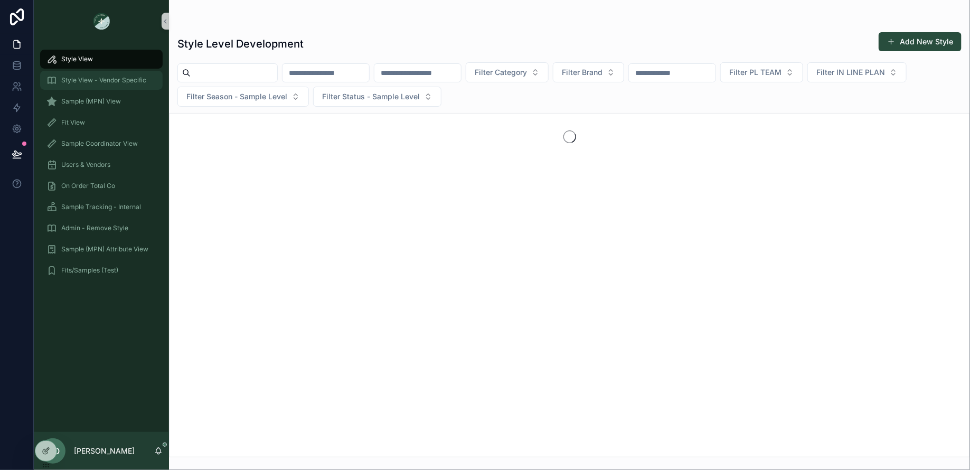
click at [89, 76] on span "Style View - Vendor Specific" at bounding box center [103, 80] width 85 height 8
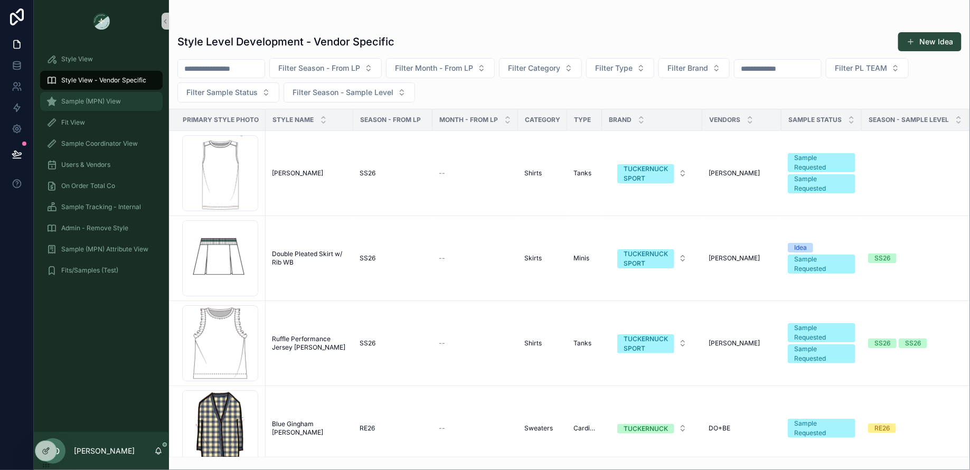
click at [92, 107] on div "Sample (MPN) View" at bounding box center [101, 101] width 110 height 17
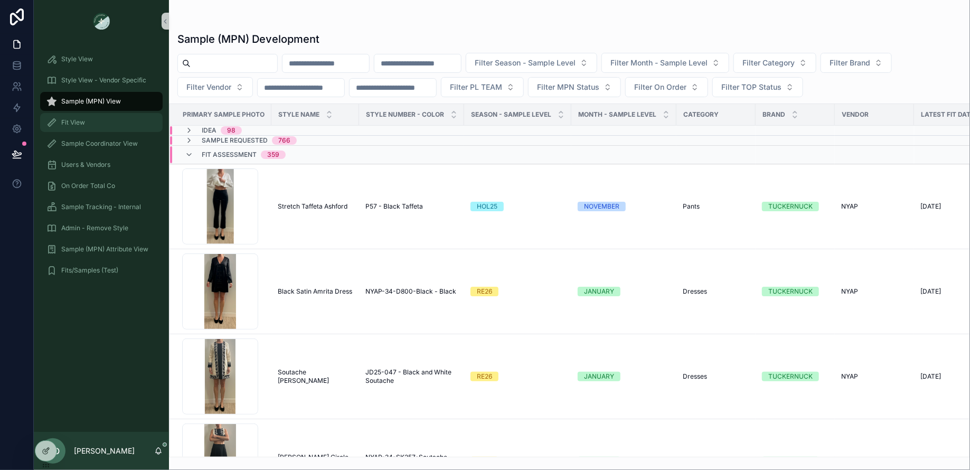
click at [93, 128] on div "Fit View" at bounding box center [101, 122] width 110 height 17
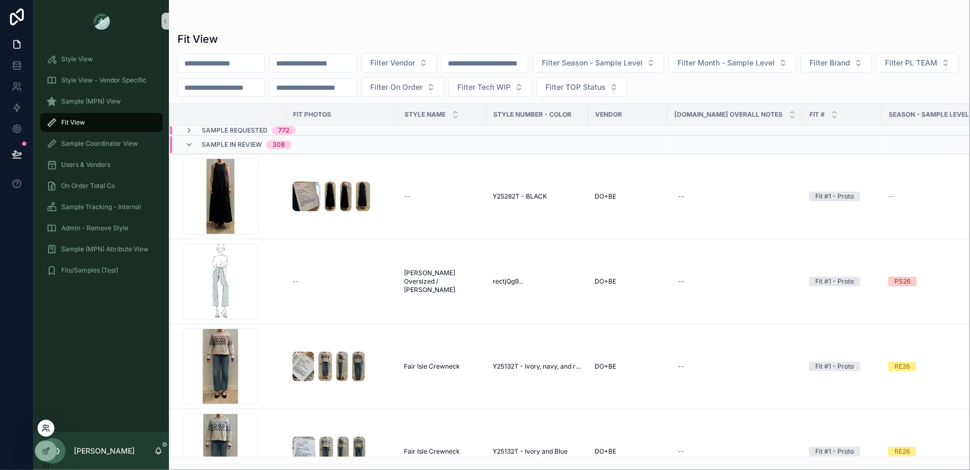
click at [45, 429] on icon at bounding box center [45, 430] width 4 height 2
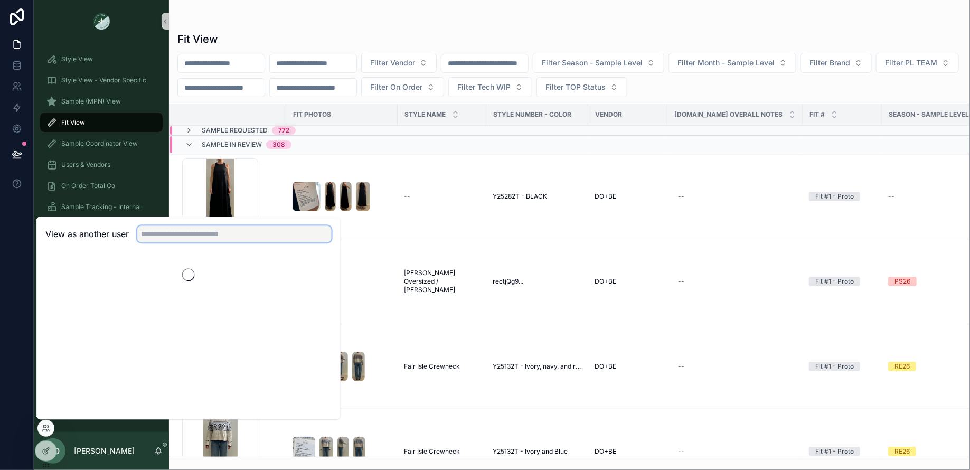
click at [187, 232] on input "text" at bounding box center [234, 233] width 194 height 17
type input "****"
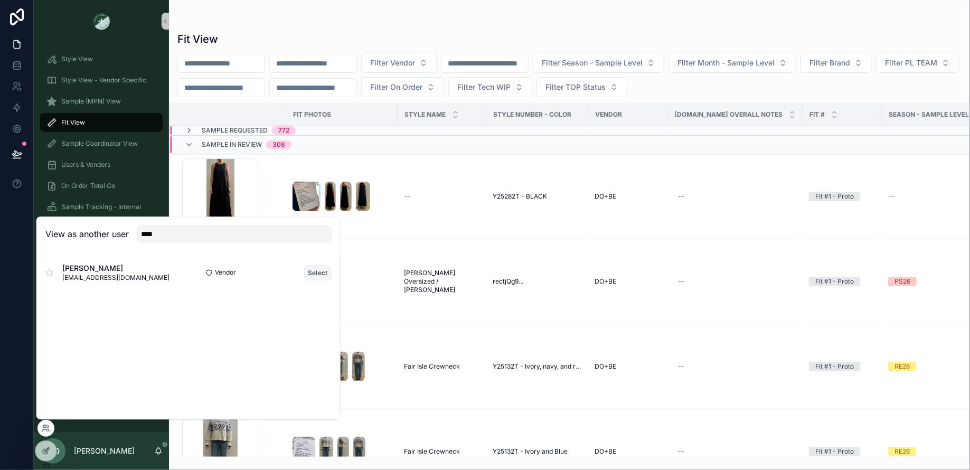
click at [325, 276] on button "Select" at bounding box center [317, 272] width 27 height 15
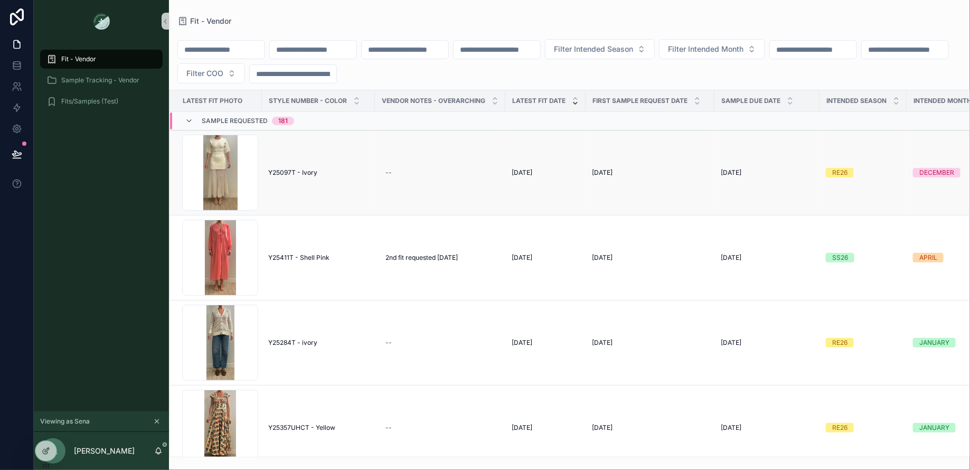
click at [296, 171] on span "Y25097T - Ivory" at bounding box center [292, 172] width 49 height 8
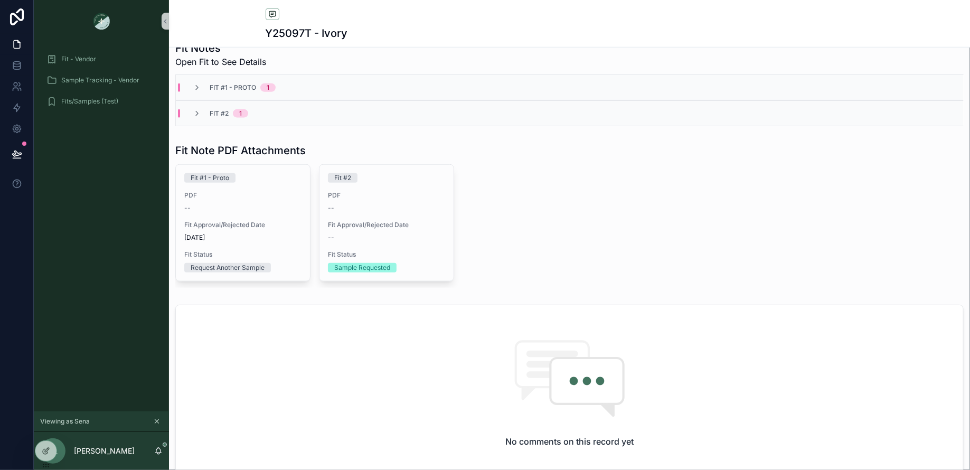
scroll to position [407, 0]
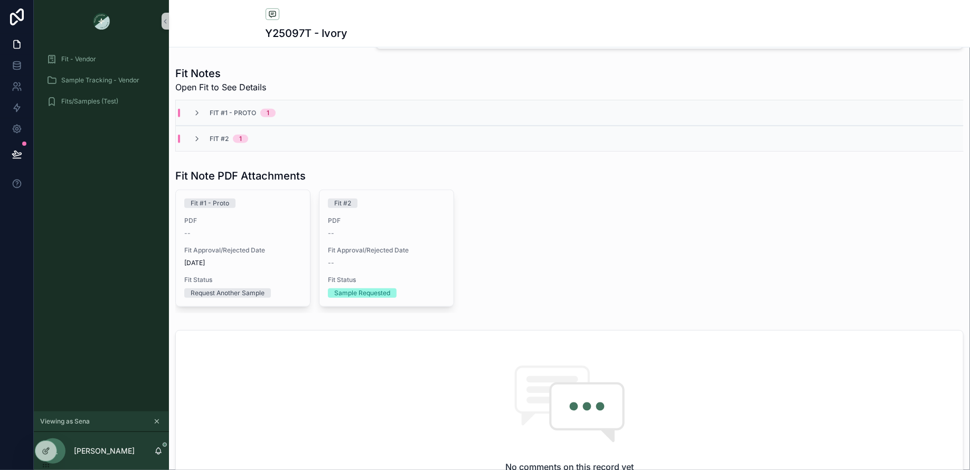
click at [235, 112] on span "Fit #1 - Proto" at bounding box center [233, 113] width 46 height 8
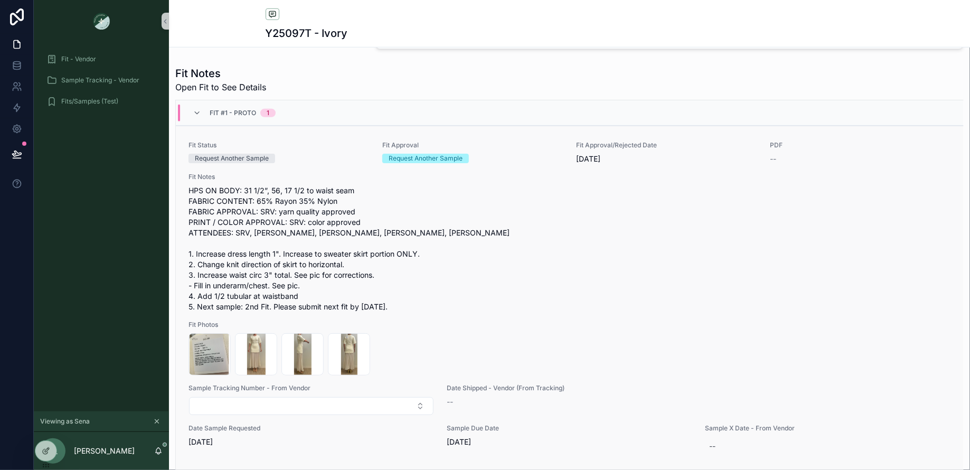
click at [482, 270] on span "HPS ON BODY: 31 1/2”, 56, 17 1/2 to waist seam FABRIC CONTENT: 65% Rayon 35% Ny…" at bounding box center [570, 248] width 762 height 127
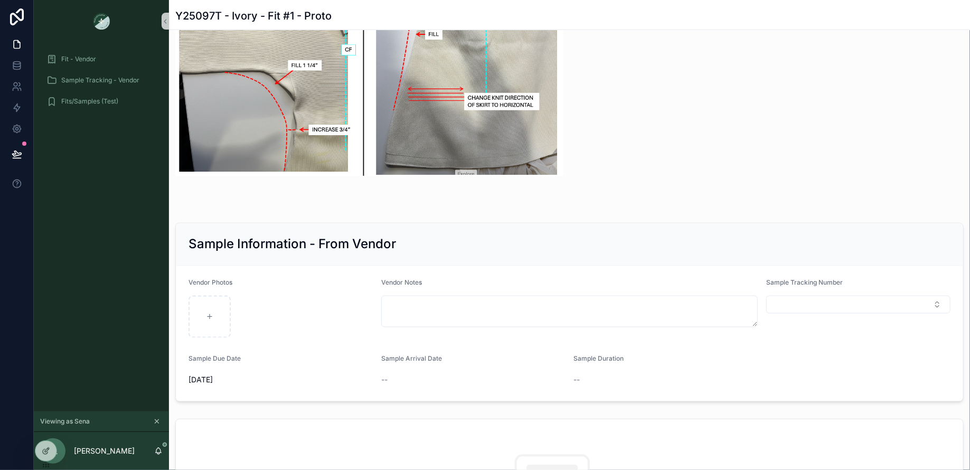
scroll to position [1020, 0]
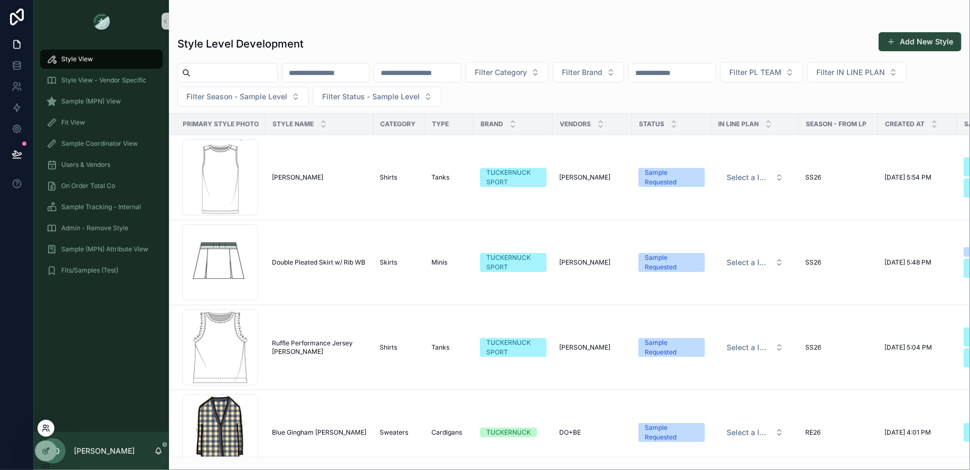
click at [48, 424] on icon at bounding box center [46, 428] width 8 height 8
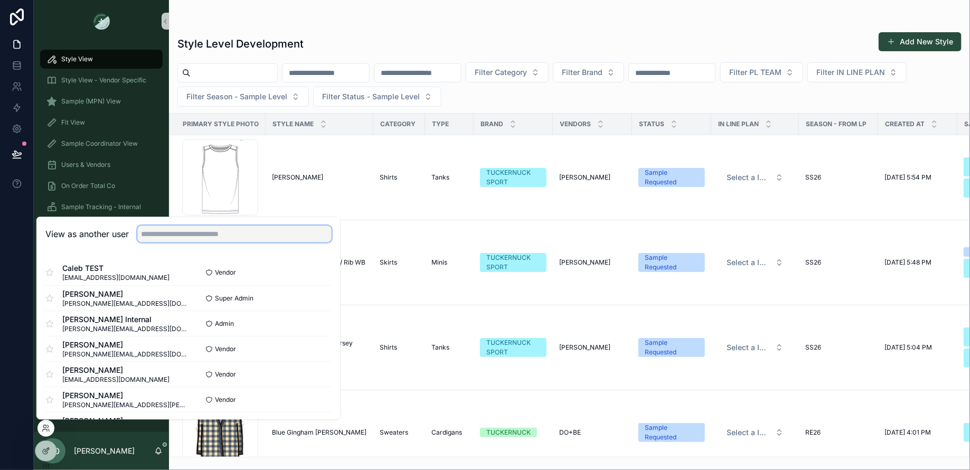
click at [161, 241] on input "text" at bounding box center [234, 233] width 194 height 17
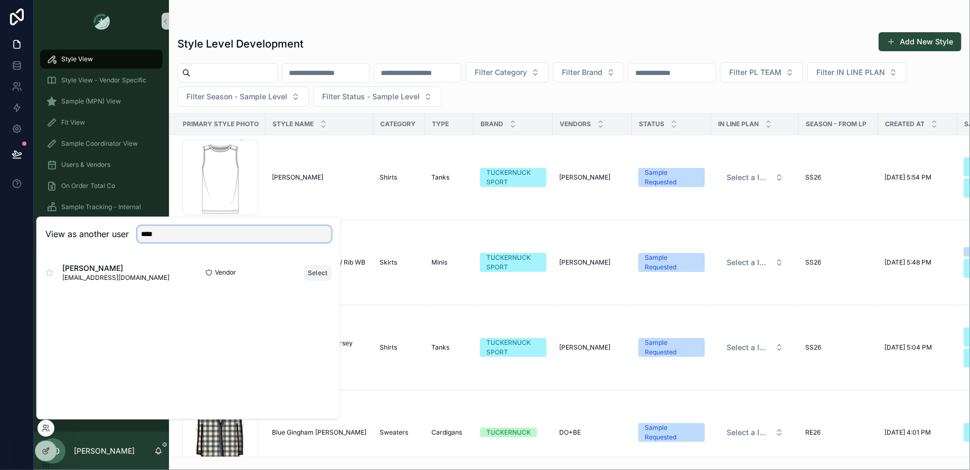
type input "****"
click at [315, 274] on button "Select" at bounding box center [317, 272] width 27 height 15
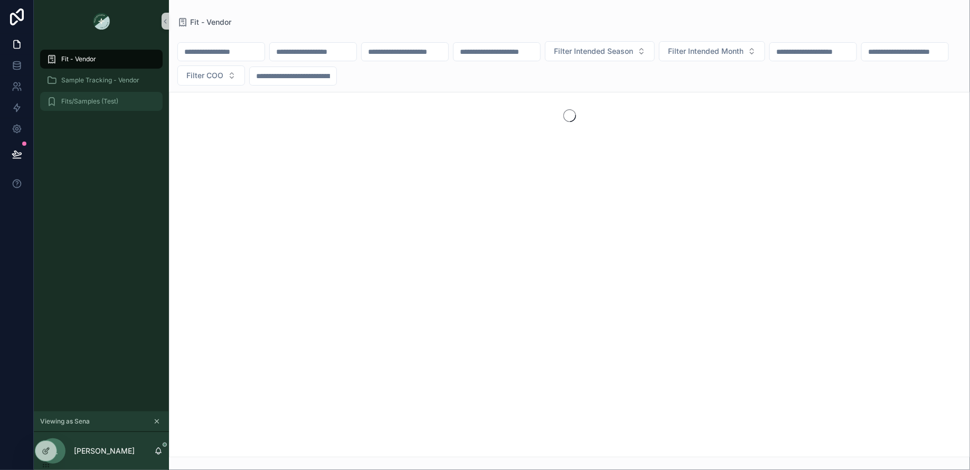
click at [92, 96] on div "Fits/Samples (Test)" at bounding box center [101, 101] width 110 height 17
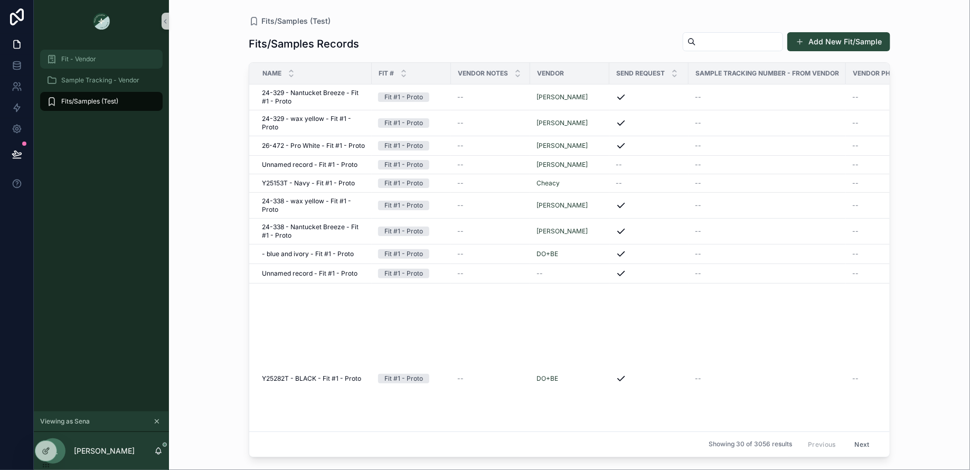
click at [107, 53] on div "Fit - Vendor" at bounding box center [101, 59] width 110 height 17
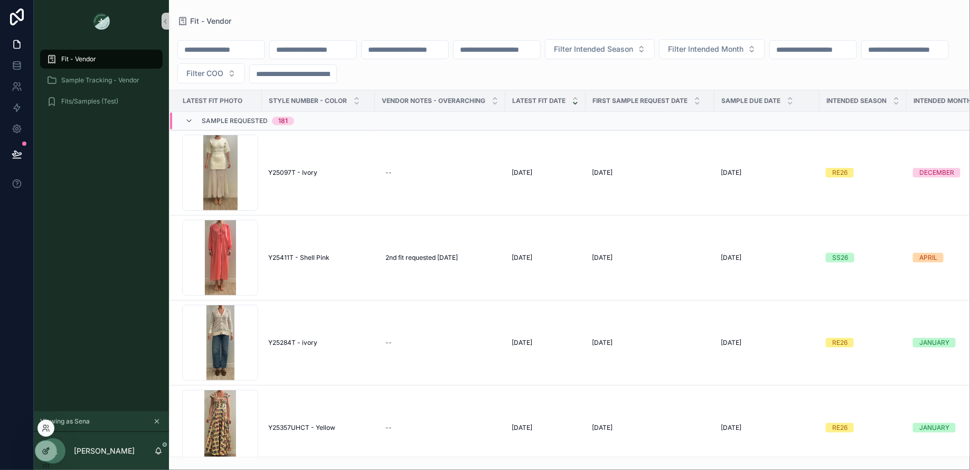
click at [48, 450] on icon at bounding box center [47, 450] width 4 height 4
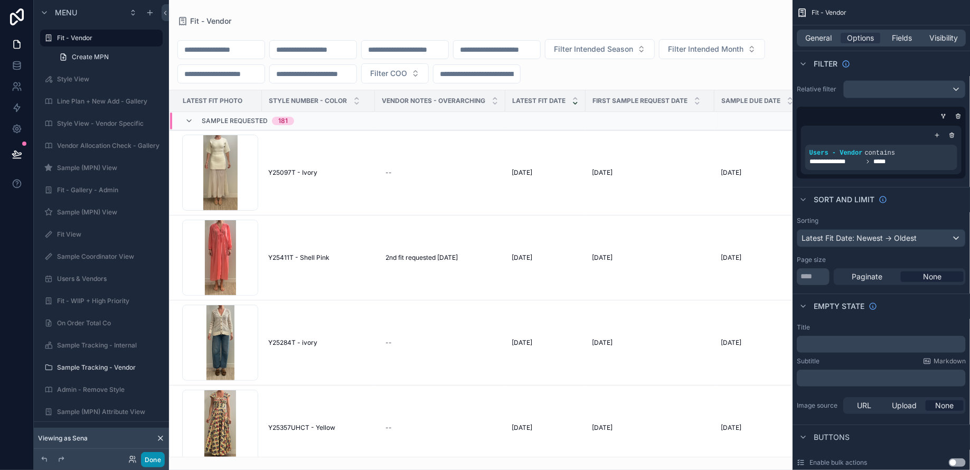
click at [157, 463] on button "Done" at bounding box center [153, 459] width 24 height 15
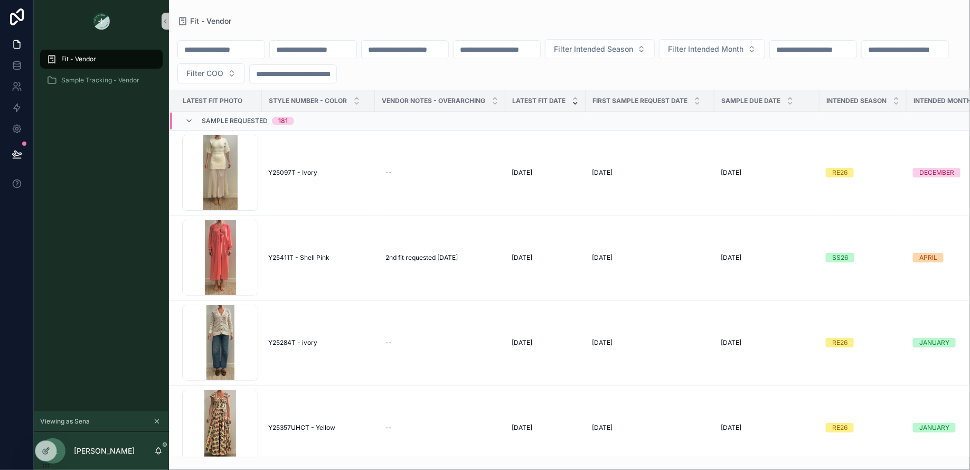
click at [157, 419] on icon "scrollable content" at bounding box center [156, 421] width 7 height 7
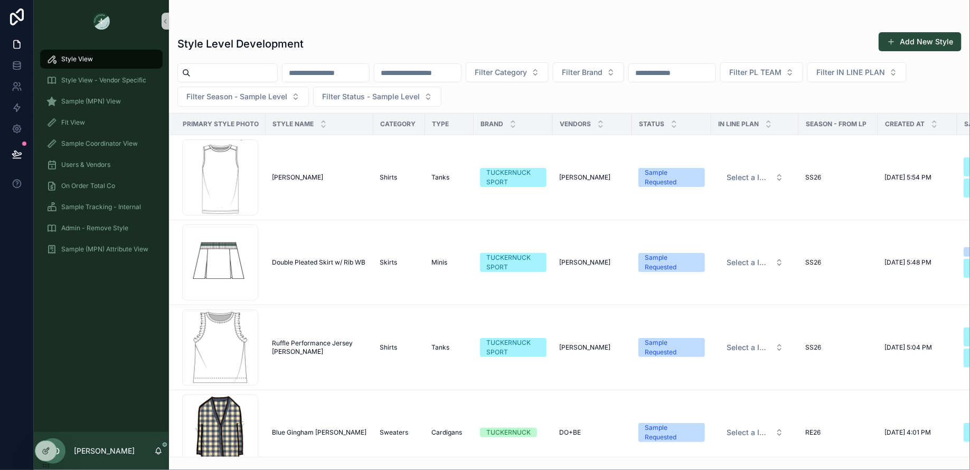
click at [50, 428] on div "Style View Style View - Vendor Specific Sample (MPN) View Fit View Sample Coord…" at bounding box center [101, 237] width 135 height 390
click at [49, 430] on icon at bounding box center [48, 430] width 1 height 2
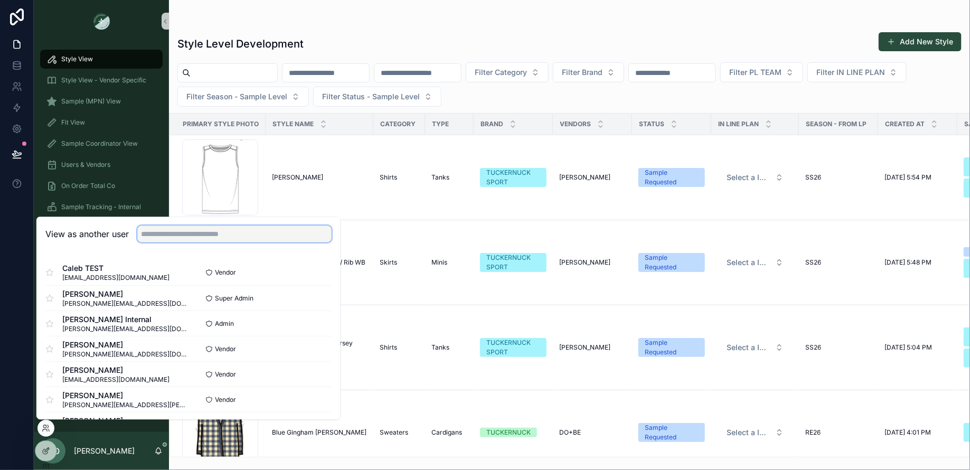
click at [213, 232] on input "text" at bounding box center [234, 233] width 194 height 17
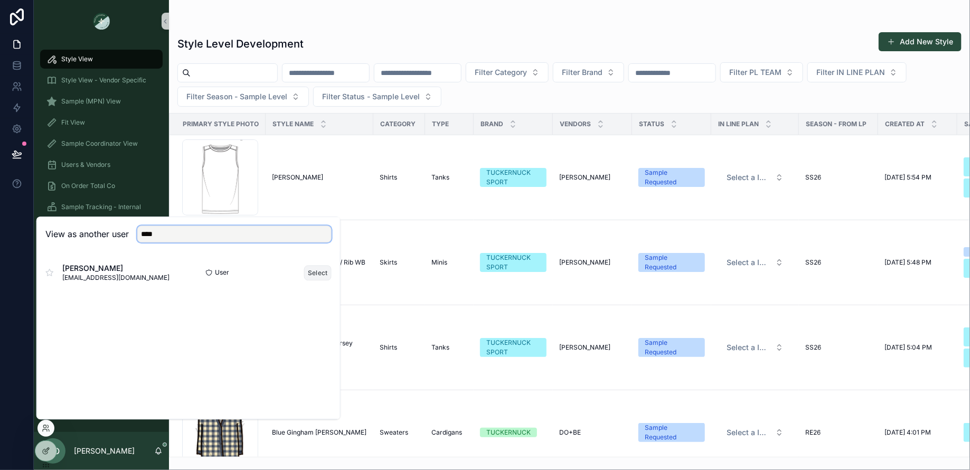
type input "****"
click at [316, 272] on button "Select" at bounding box center [317, 272] width 27 height 15
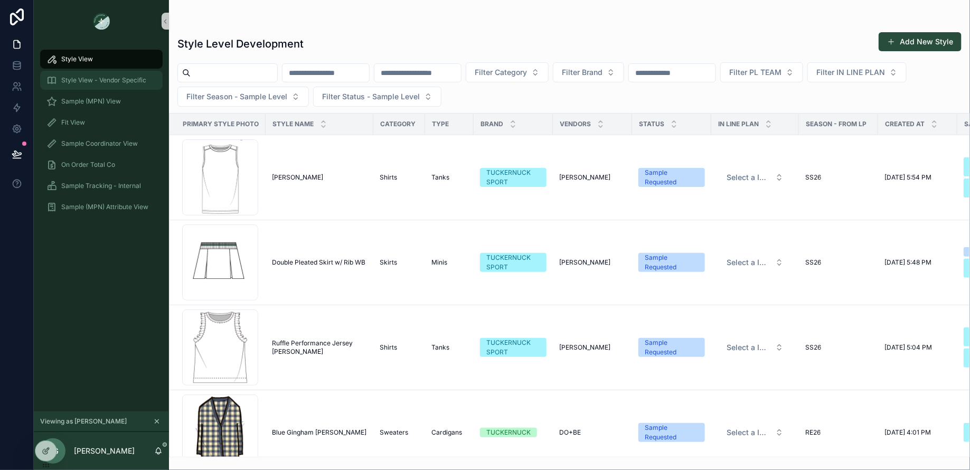
click at [65, 83] on span "Style View - Vendor Specific" at bounding box center [103, 80] width 85 height 8
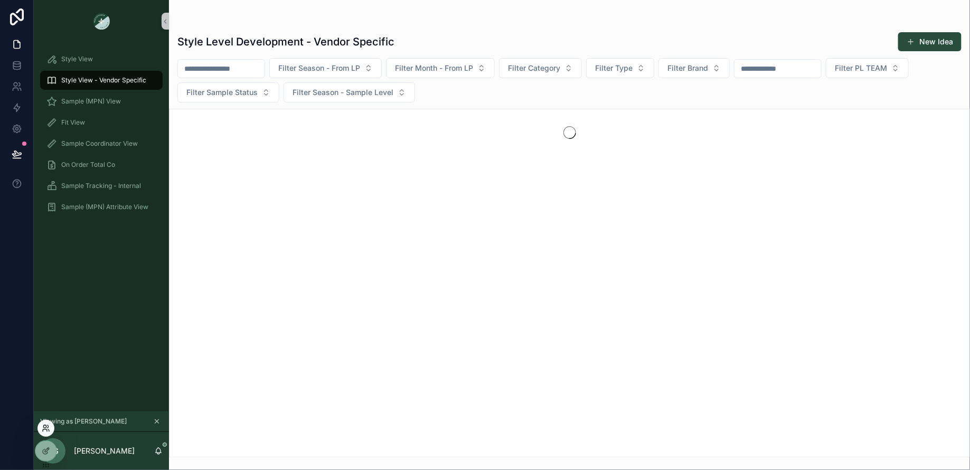
click at [48, 426] on icon at bounding box center [46, 428] width 8 height 8
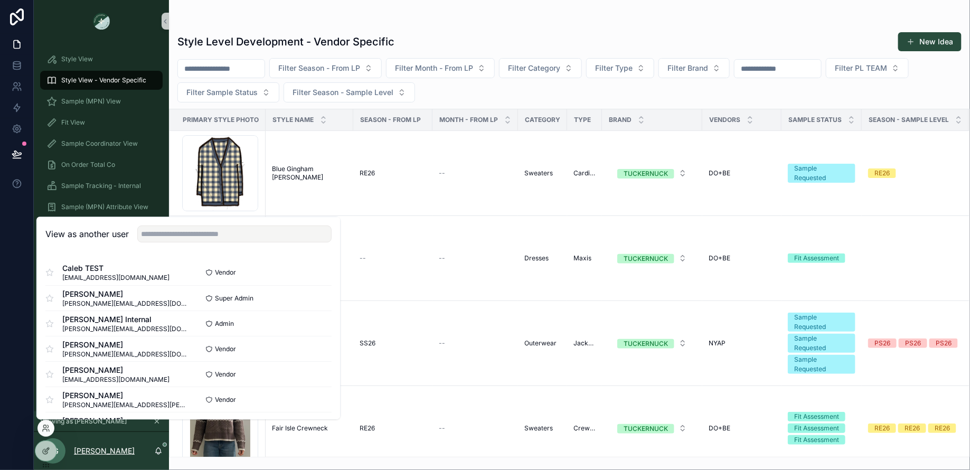
click at [103, 455] on p "[PERSON_NAME]" at bounding box center [104, 451] width 61 height 11
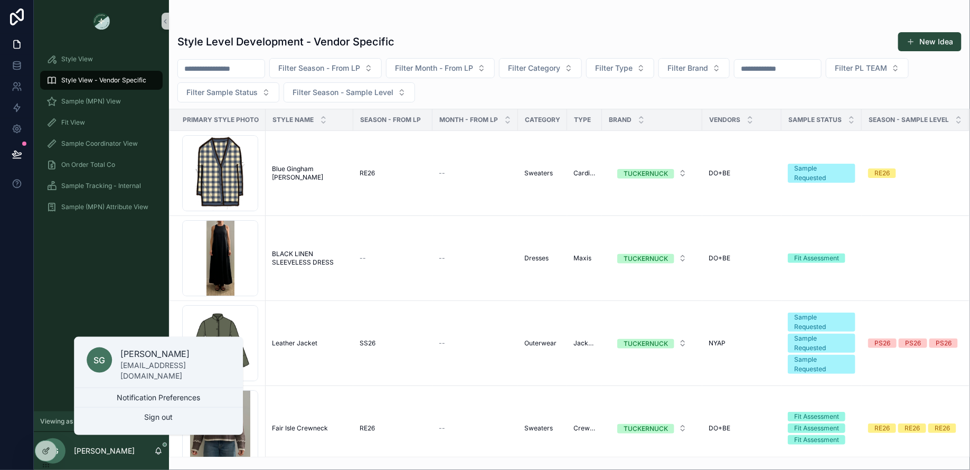
click at [84, 295] on div "Style View Style View - Vendor Specific Sample (MPN) View Fit View Sample Coord…" at bounding box center [101, 226] width 135 height 369
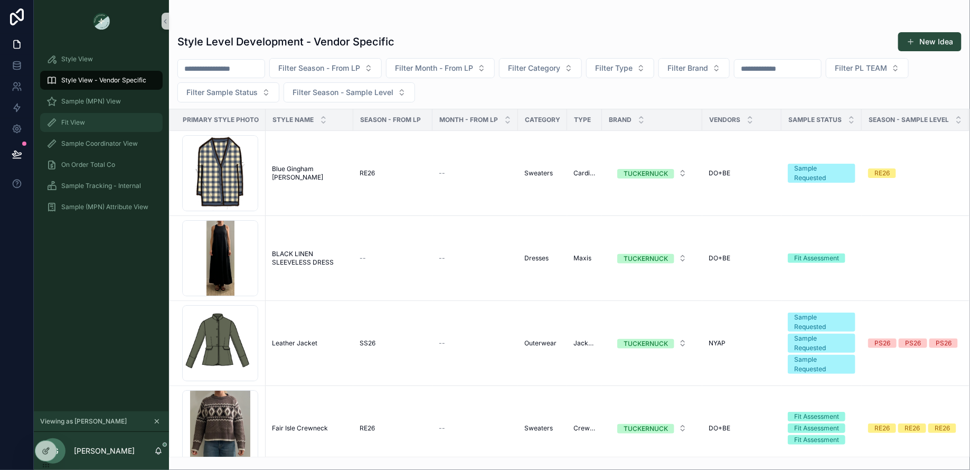
click at [74, 123] on span "Fit View" at bounding box center [73, 122] width 24 height 8
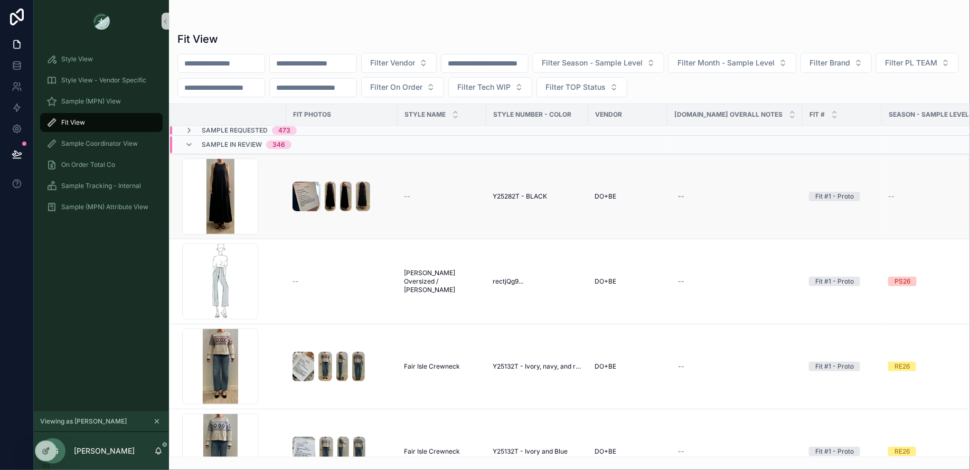
click at [516, 192] on span "Y25282T - BLACK" at bounding box center [520, 196] width 54 height 8
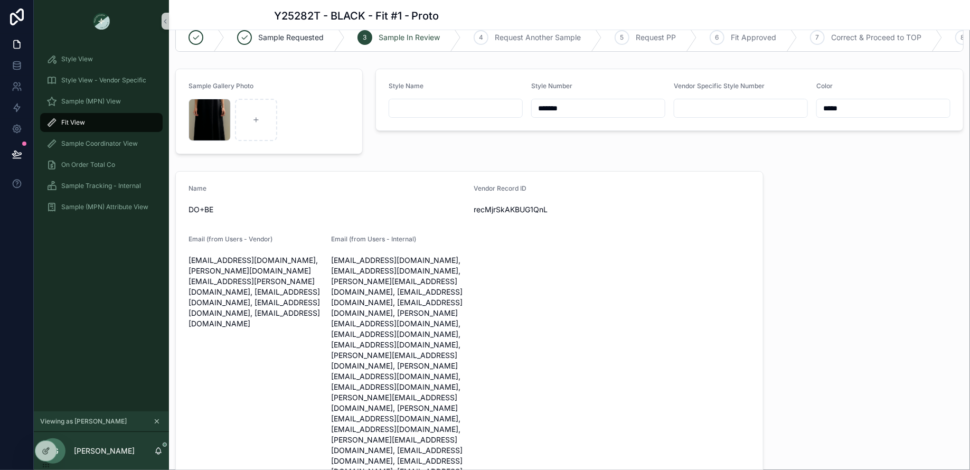
scroll to position [25, 0]
click at [49, 446] on div at bounding box center [45, 451] width 21 height 20
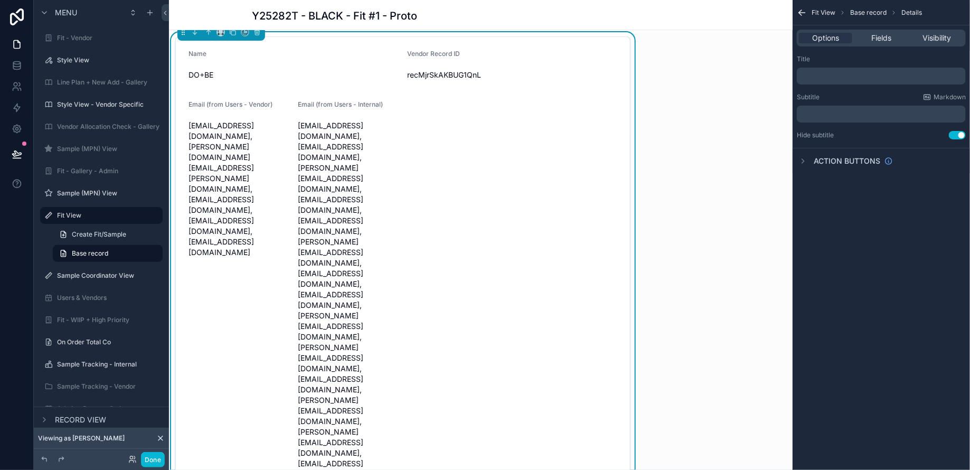
scroll to position [154, 0]
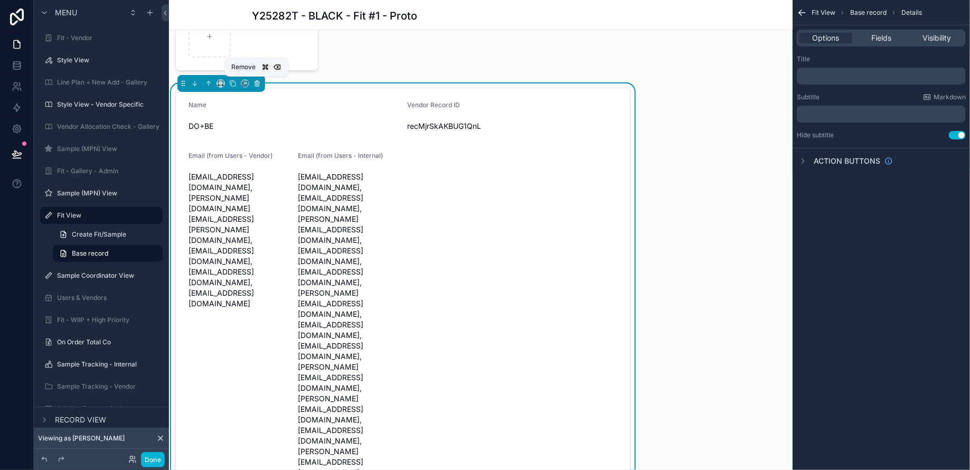
click at [258, 82] on icon "scrollable content" at bounding box center [256, 83] width 7 height 7
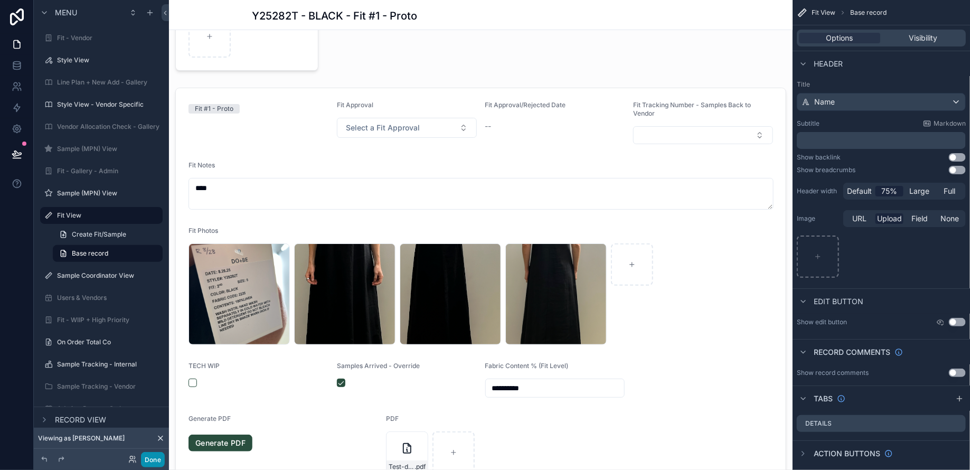
click at [151, 464] on button "Done" at bounding box center [153, 459] width 24 height 15
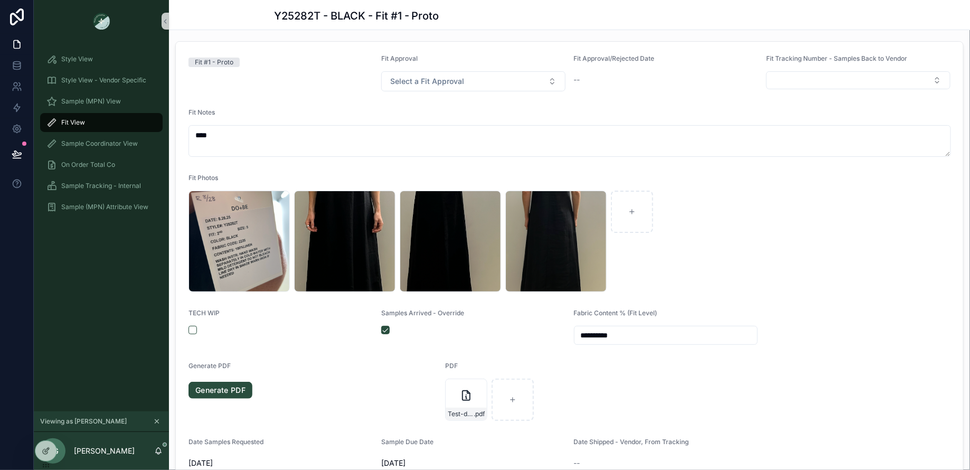
scroll to position [0, 0]
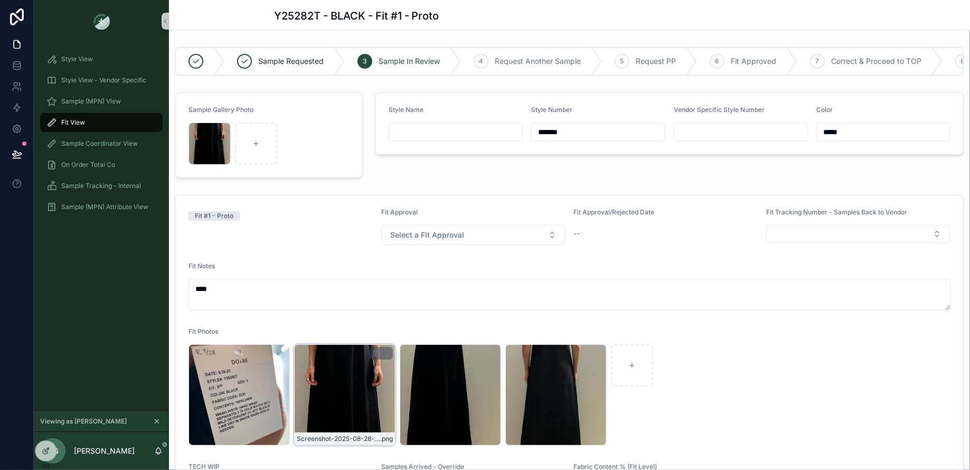
click at [354, 388] on div "Screenshot-2025-08-28-at-2.47.06-PM .png" at bounding box center [344, 394] width 101 height 101
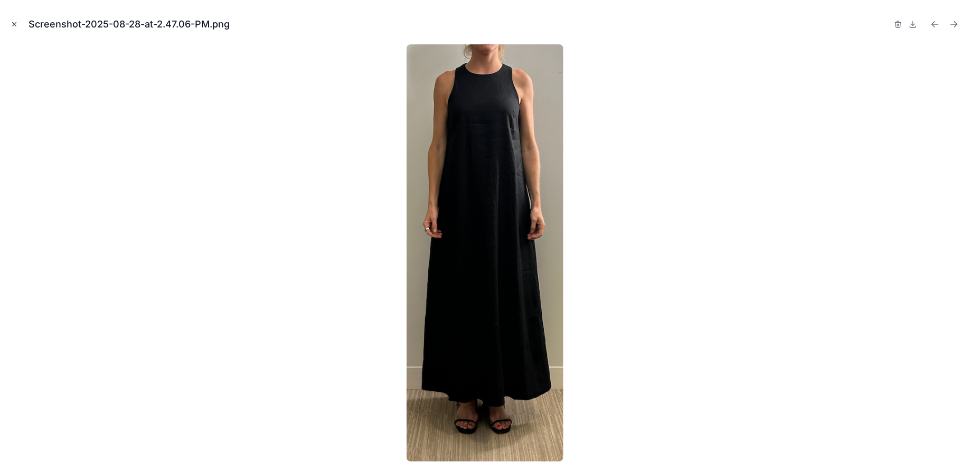
click at [11, 22] on icon "Close modal" at bounding box center [14, 24] width 7 height 7
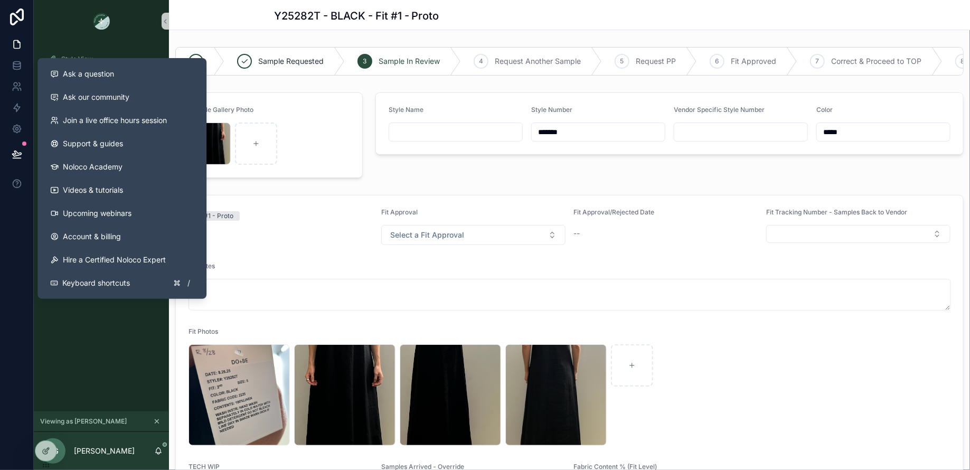
click at [130, 309] on div "Style View Style View - Vendor Specific Sample (MPN) View Fit View Sample Coord…" at bounding box center [101, 226] width 135 height 369
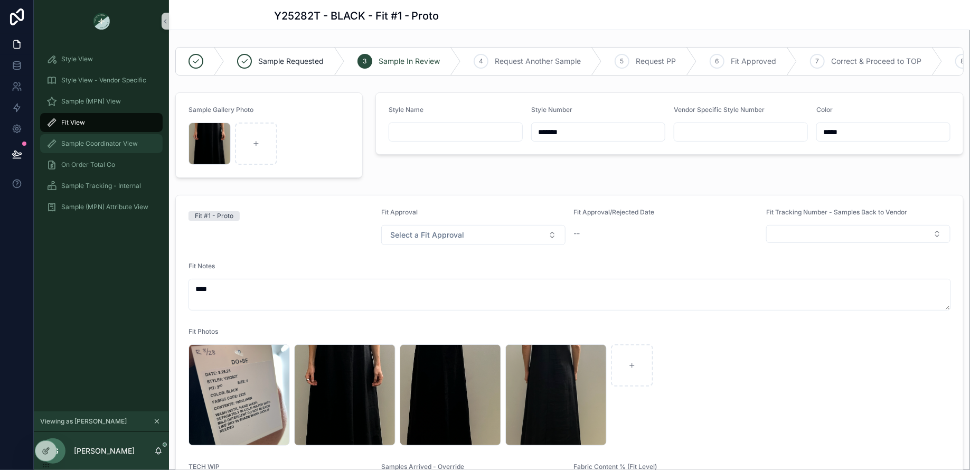
click at [96, 138] on div "Sample Coordinator View" at bounding box center [101, 143] width 110 height 17
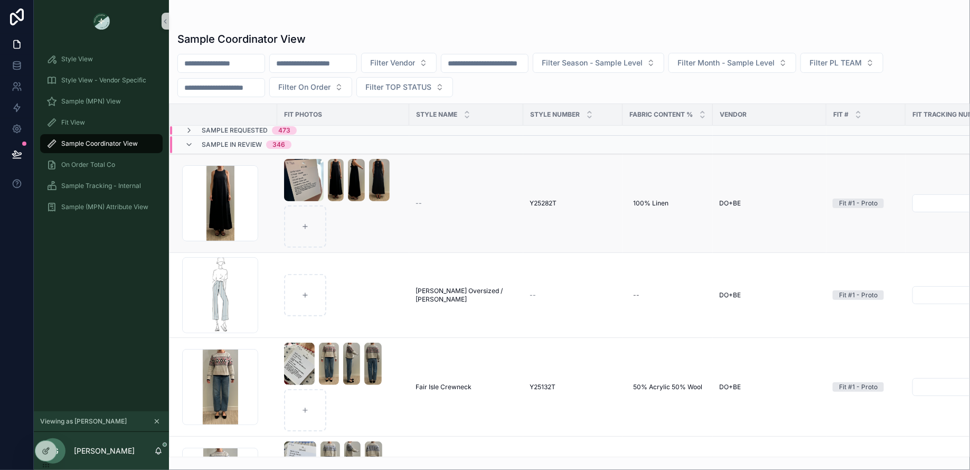
click at [535, 202] on span "Y25282T" at bounding box center [543, 203] width 27 height 8
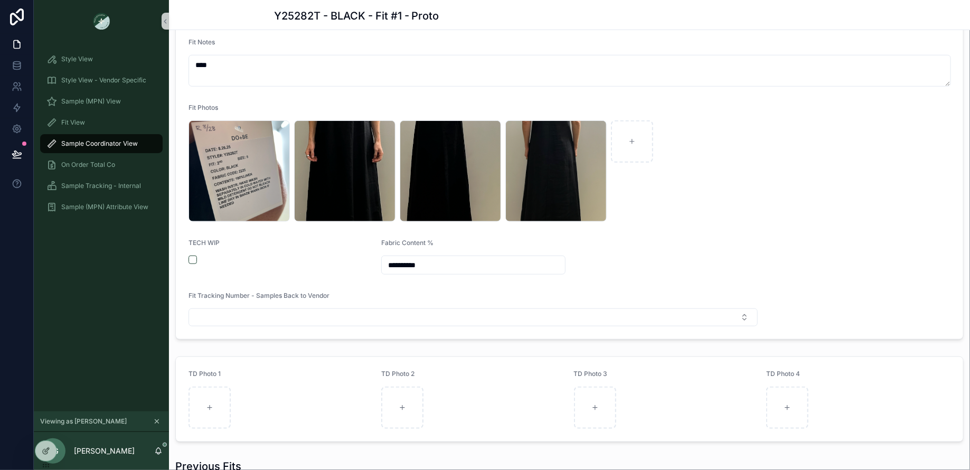
scroll to position [428, 0]
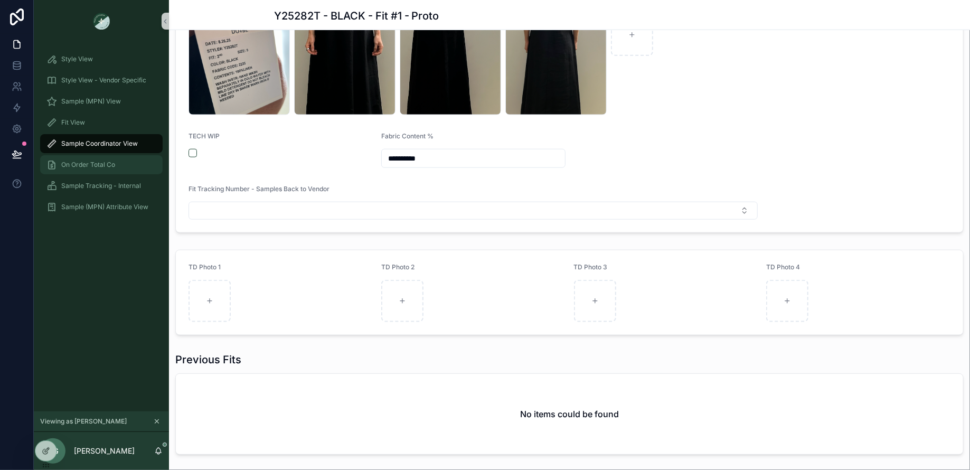
click at [84, 169] on div "On Order Total Co" at bounding box center [101, 164] width 110 height 17
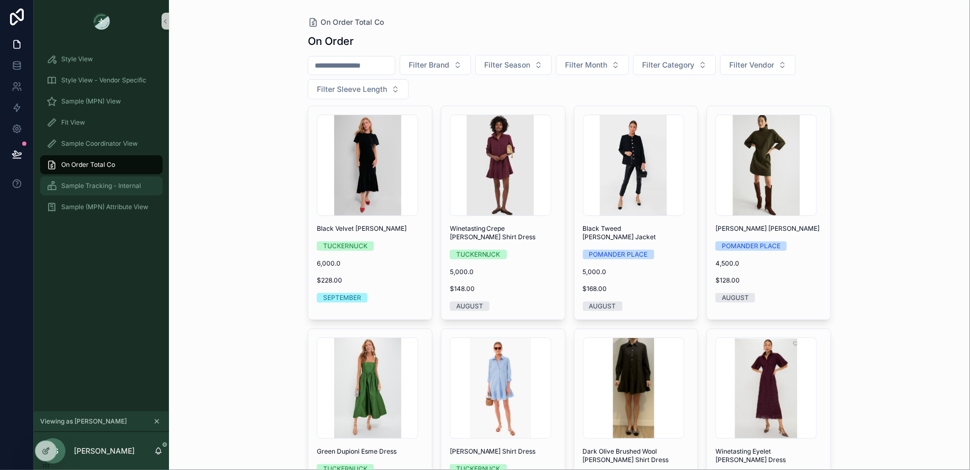
click at [85, 186] on span "Sample Tracking - Internal" at bounding box center [101, 186] width 80 height 8
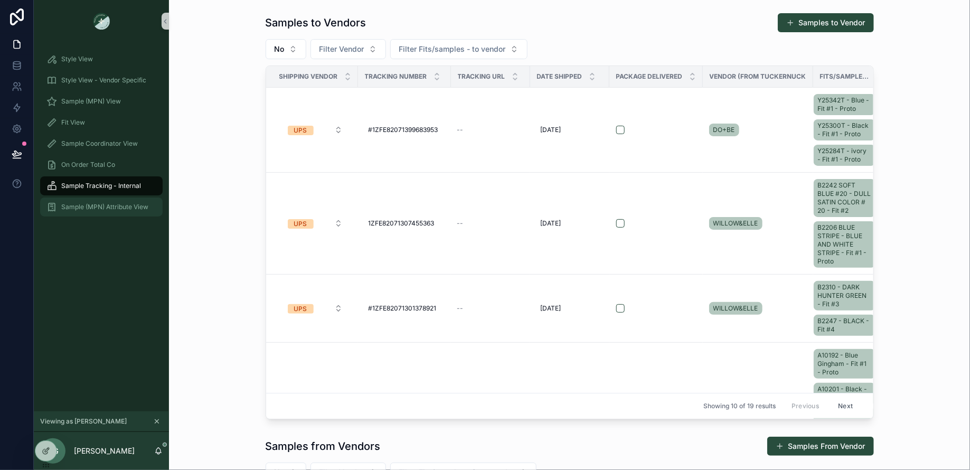
click at [87, 209] on span "Sample (MPN) Attribute View" at bounding box center [104, 207] width 87 height 8
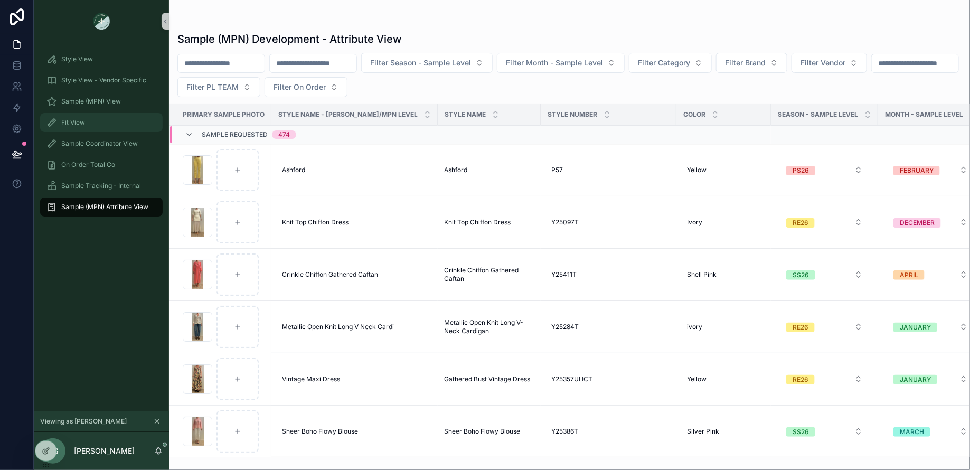
click at [95, 125] on div "Fit View" at bounding box center [101, 122] width 110 height 17
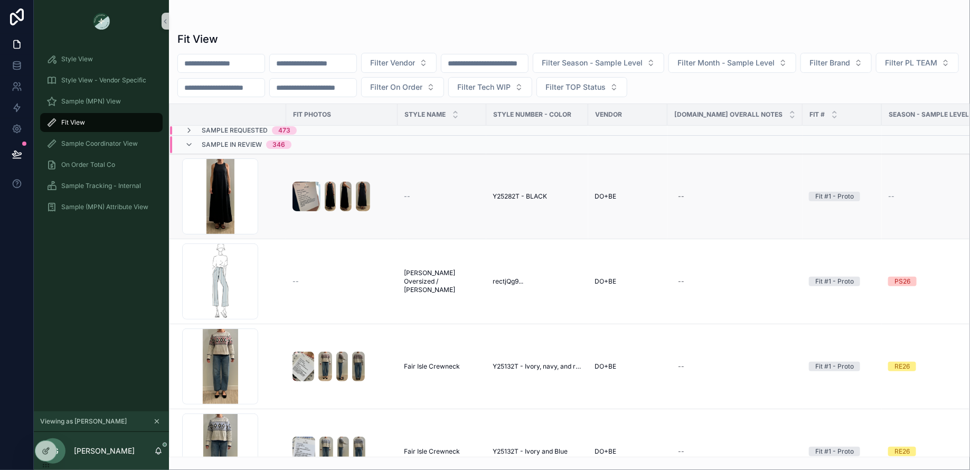
click at [516, 194] on span "Y25282T - BLACK" at bounding box center [520, 196] width 54 height 8
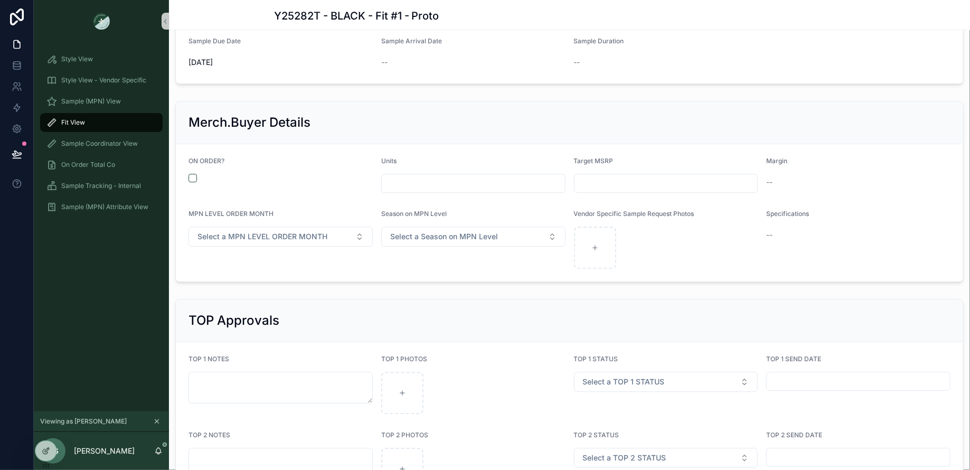
scroll to position [1325, 0]
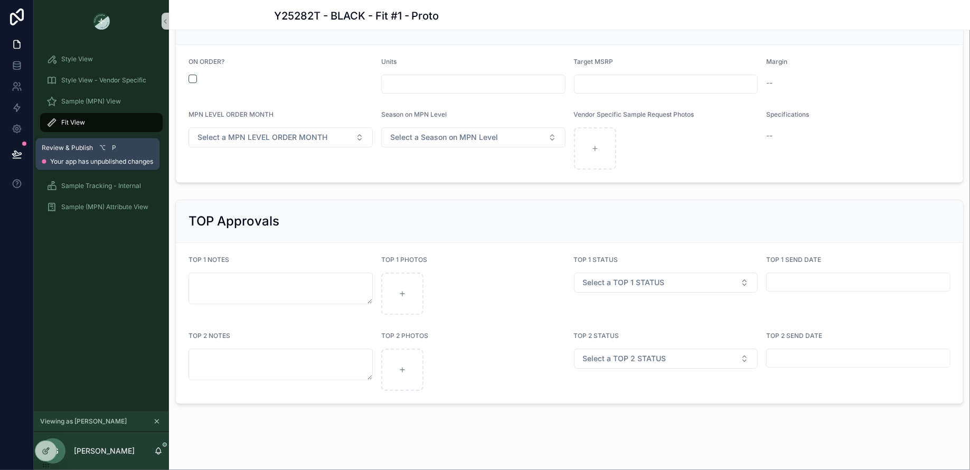
click at [17, 157] on icon at bounding box center [17, 154] width 11 height 11
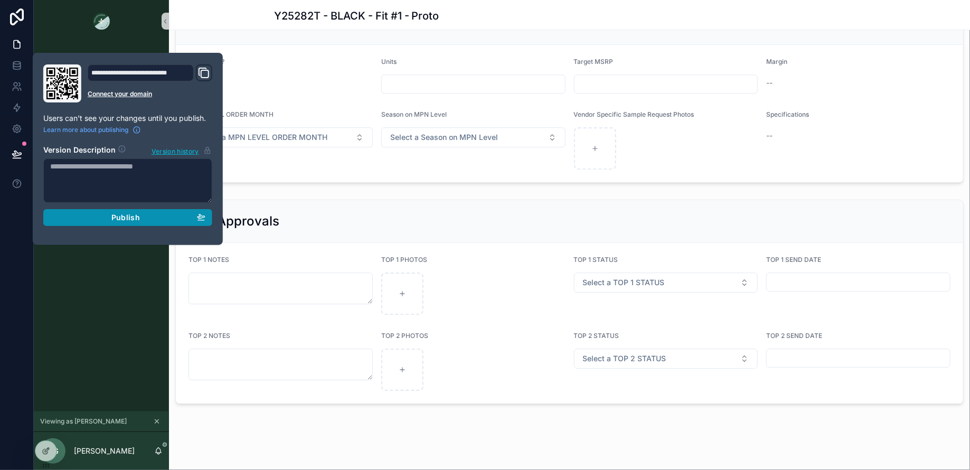
click at [76, 216] on div "Publish" at bounding box center [127, 218] width 155 height 10
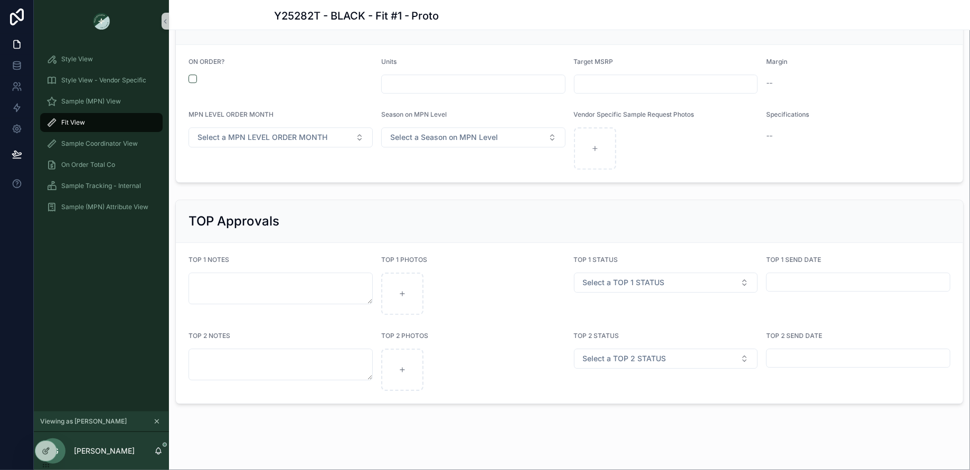
click at [108, 333] on div "Style View Style View - Vendor Specific Sample (MPN) View Fit View Sample Coord…" at bounding box center [101, 226] width 135 height 369
click at [92, 53] on div "Style View" at bounding box center [101, 59] width 110 height 17
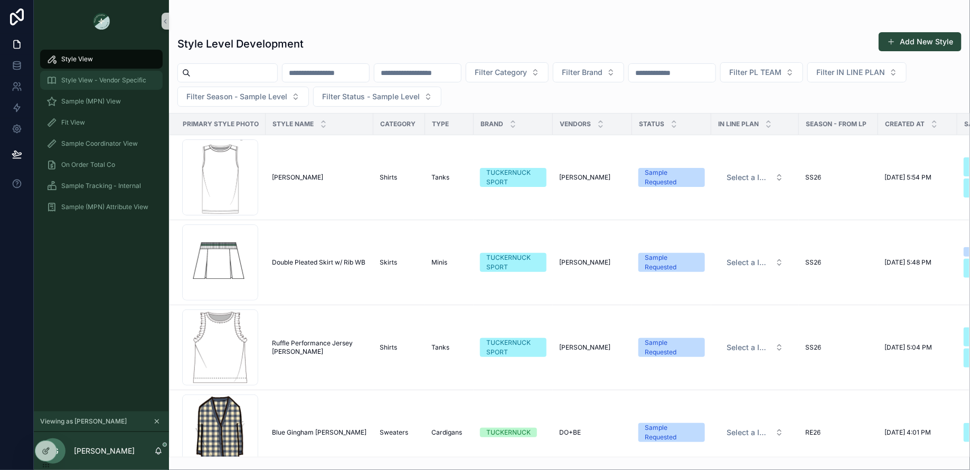
click at [88, 74] on div "Style View - Vendor Specific" at bounding box center [101, 80] width 110 height 17
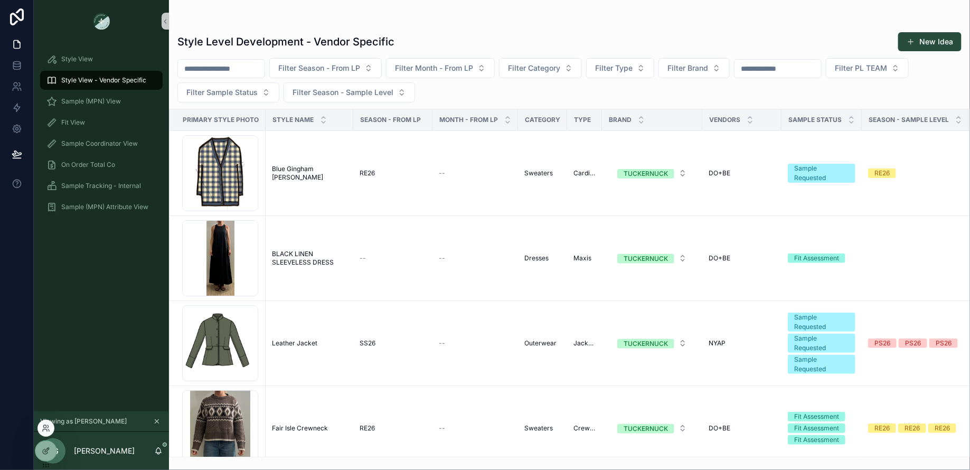
click at [49, 421] on div at bounding box center [45, 428] width 17 height 17
click at [45, 428] on icon at bounding box center [46, 428] width 8 height 8
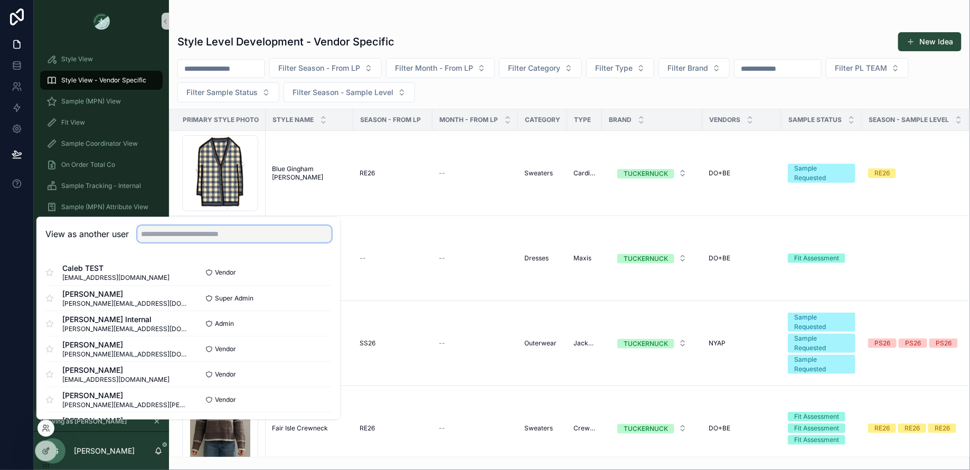
click at [158, 233] on input "text" at bounding box center [234, 233] width 194 height 17
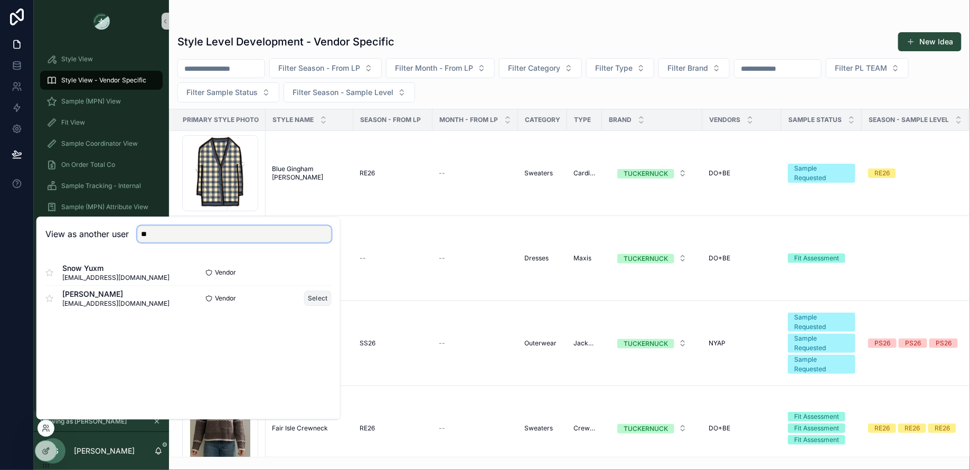
type input "**"
click at [314, 297] on button "Select" at bounding box center [317, 297] width 27 height 15
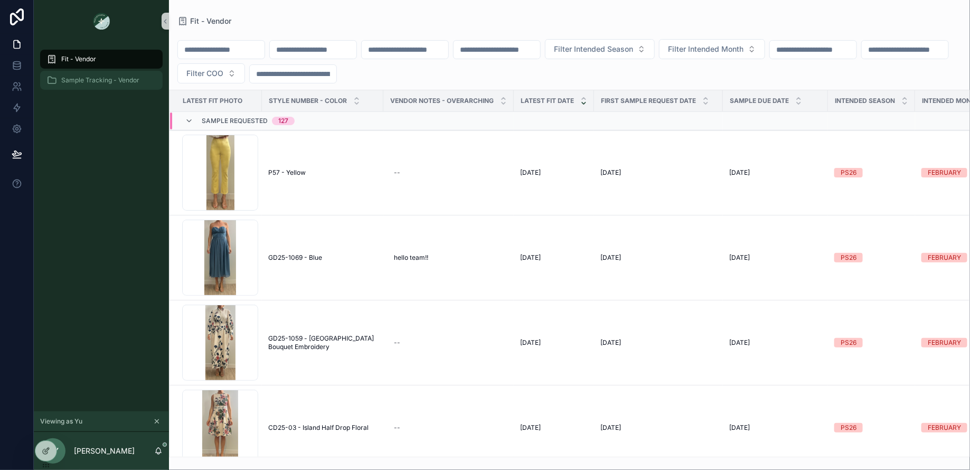
click at [96, 82] on span "Sample Tracking - Vendor" at bounding box center [100, 80] width 78 height 8
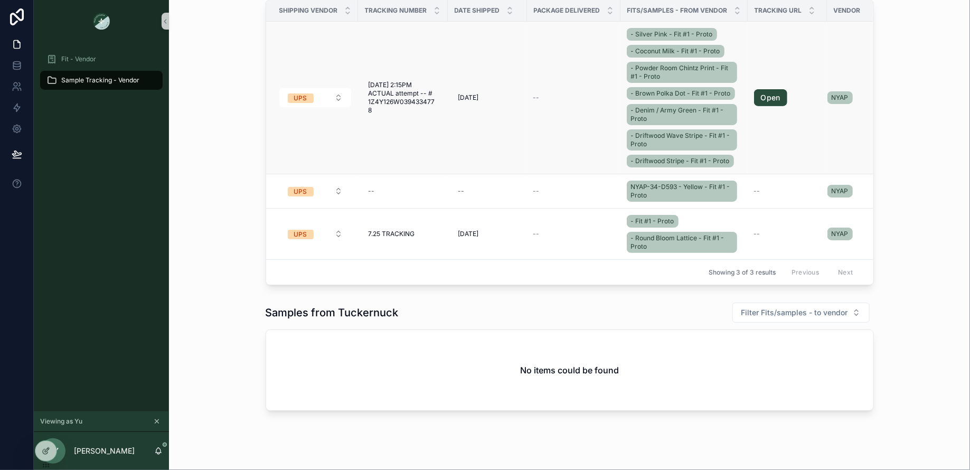
scroll to position [46, 0]
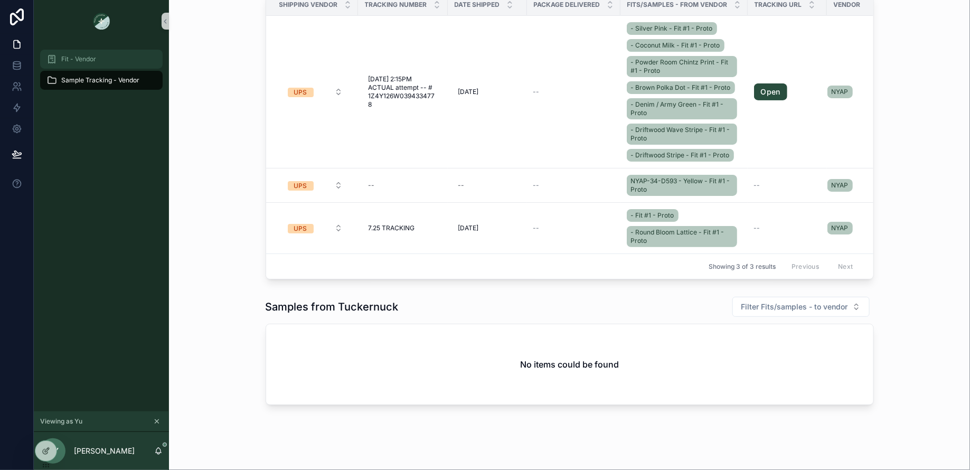
click at [96, 62] on div "Fit - Vendor" at bounding box center [101, 59] width 110 height 17
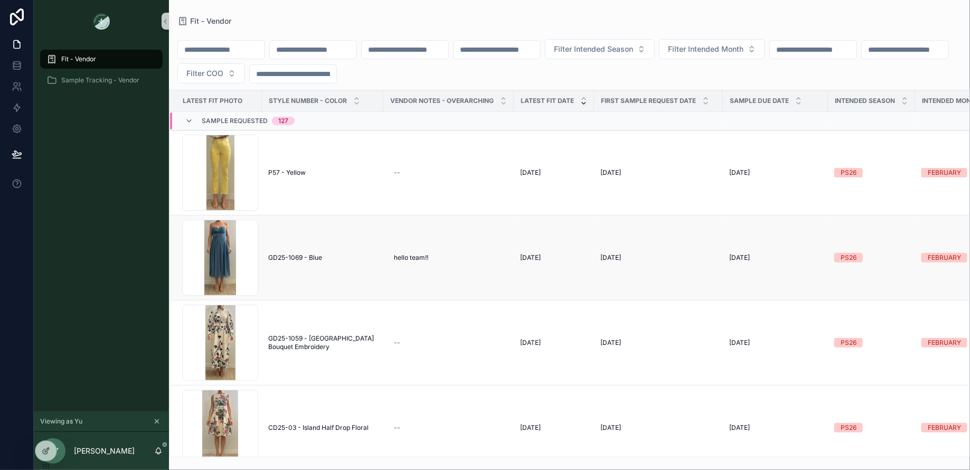
click at [298, 257] on span "GD25-1069 - Blue" at bounding box center [295, 257] width 54 height 8
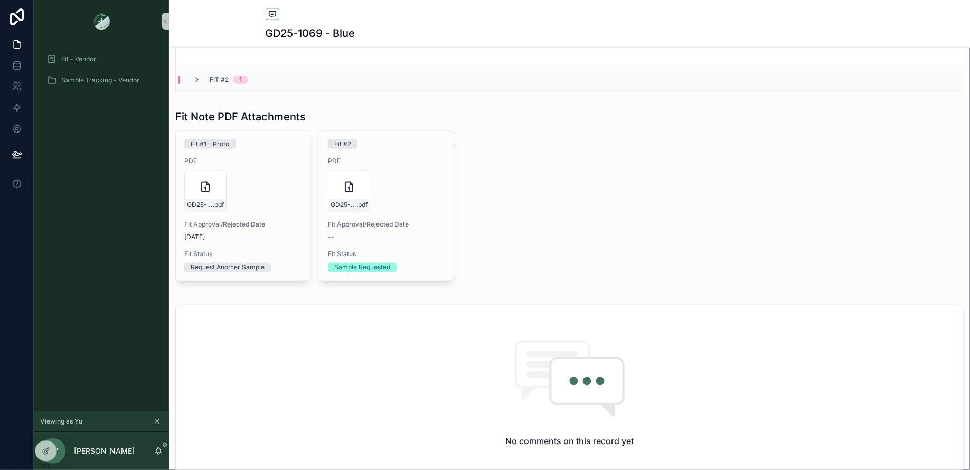
scroll to position [818, 0]
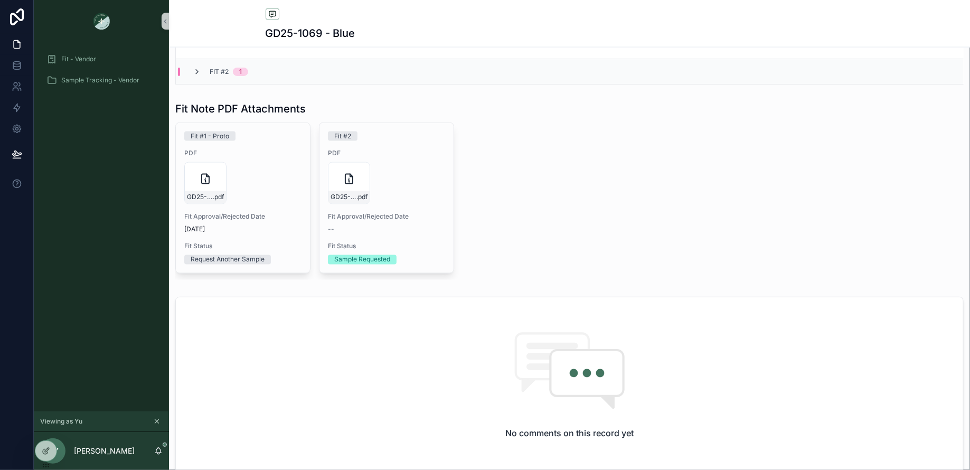
click at [194, 69] on icon "scrollable content" at bounding box center [197, 72] width 8 height 8
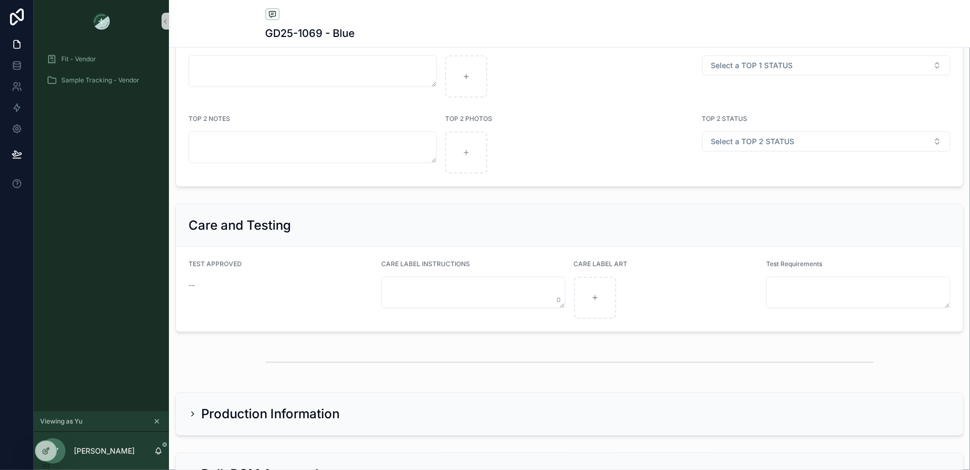
scroll to position [2322, 0]
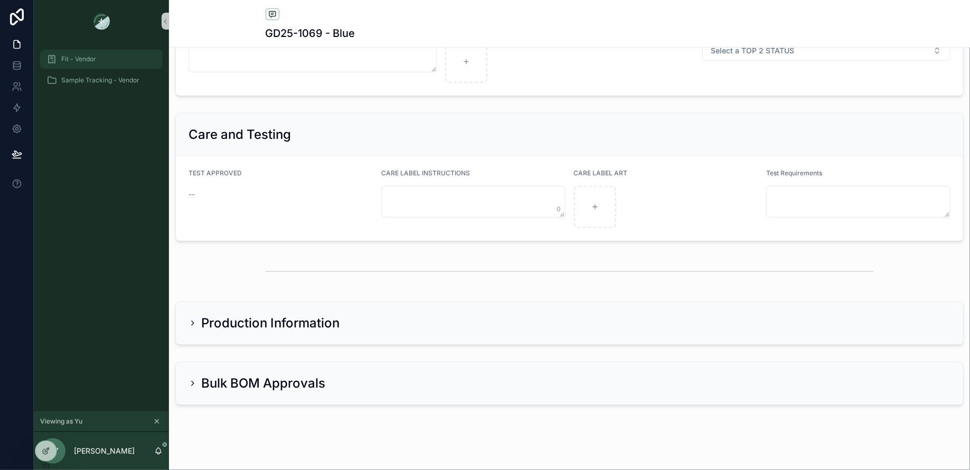
click at [97, 62] on div "Fit - Vendor" at bounding box center [101, 59] width 110 height 17
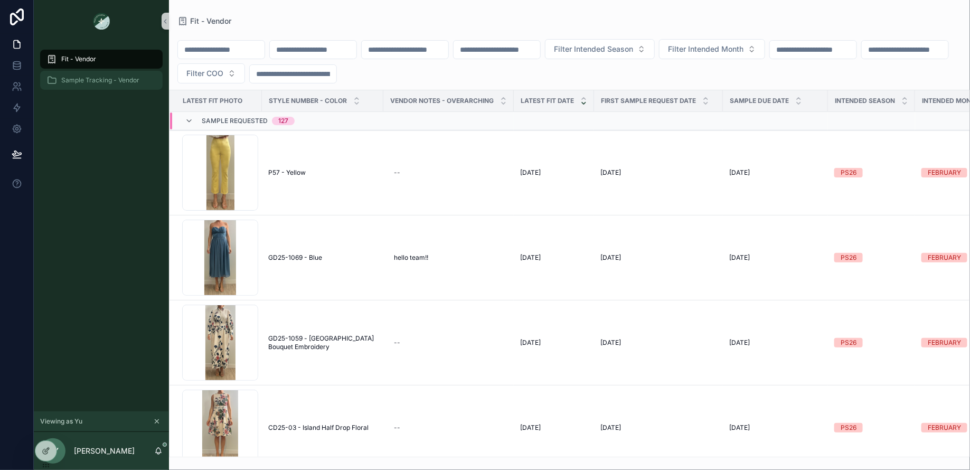
click at [82, 81] on span "Sample Tracking - Vendor" at bounding box center [100, 80] width 78 height 8
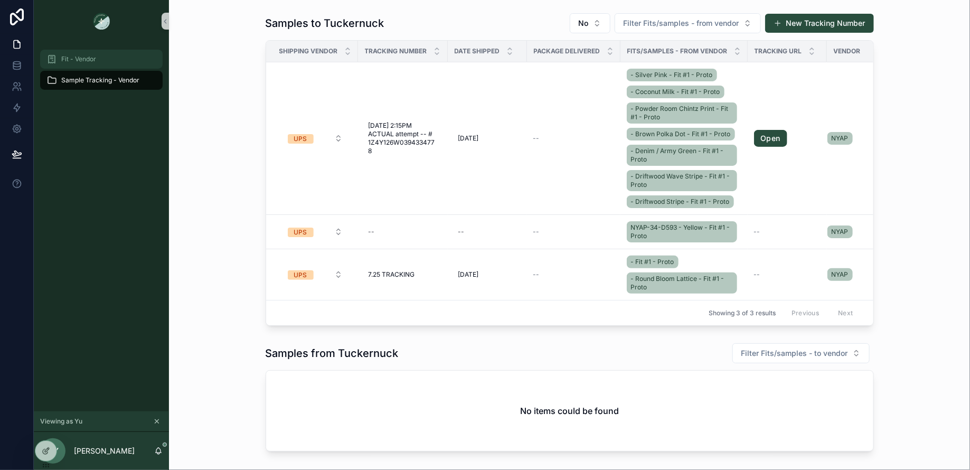
click at [93, 60] on span "Fit - Vendor" at bounding box center [78, 59] width 35 height 8
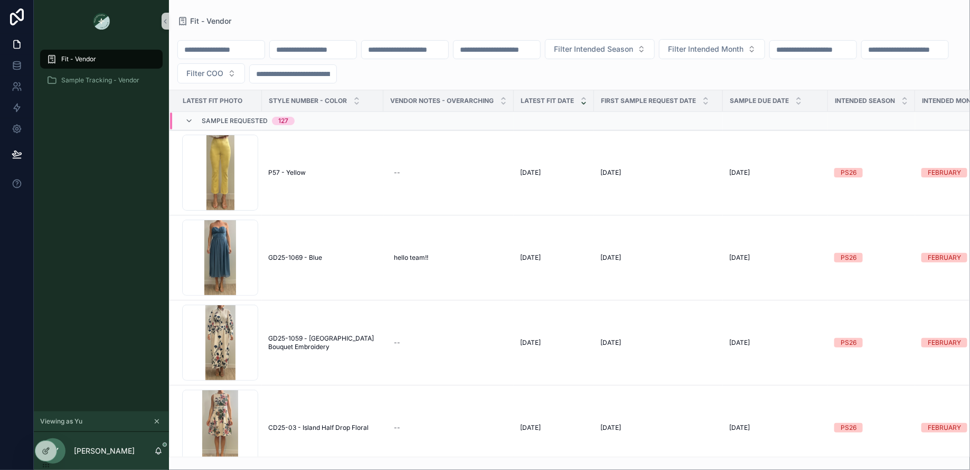
click at [157, 418] on icon "scrollable content" at bounding box center [156, 421] width 7 height 7
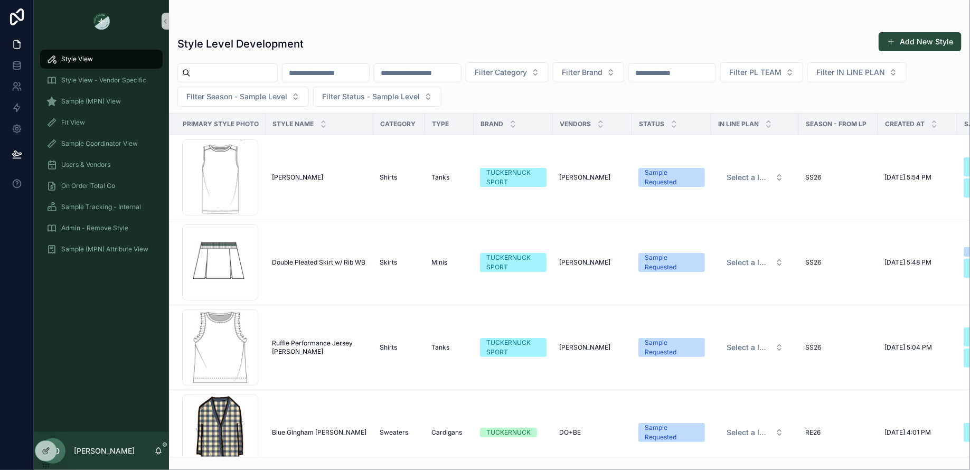
click at [99, 308] on div "Style View Style View - Vendor Specific Sample (MPN) View Fit View Sample Coord…" at bounding box center [101, 237] width 135 height 390
click at [112, 251] on span "Sample (MPN) Attribute View" at bounding box center [104, 249] width 87 height 8
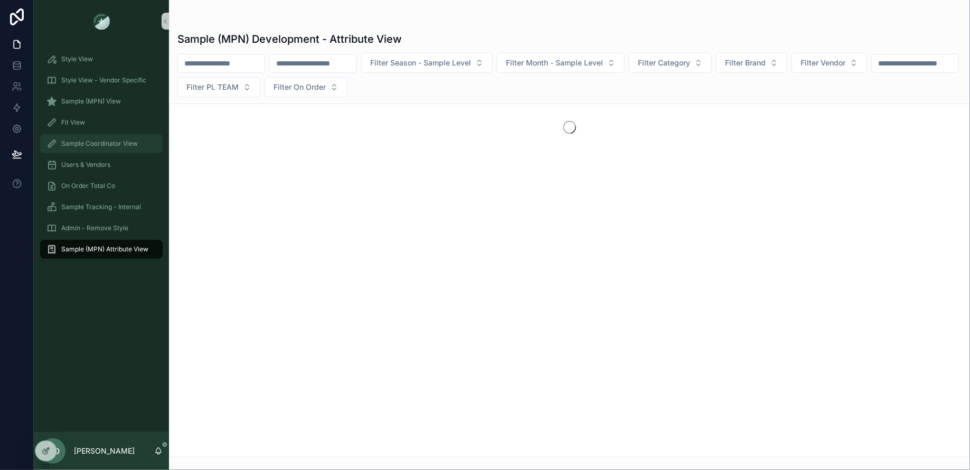
click at [116, 149] on div "Sample Coordinator View" at bounding box center [101, 143] width 110 height 17
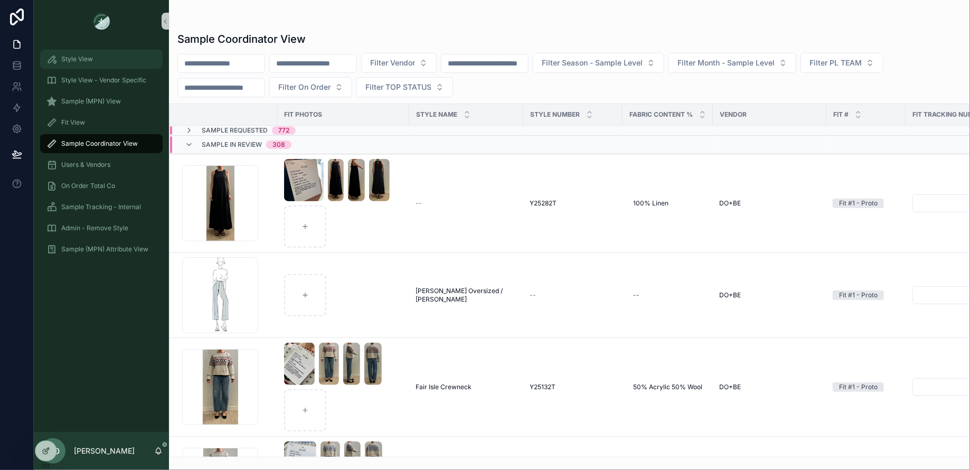
click at [107, 67] on div "Style View" at bounding box center [101, 59] width 110 height 17
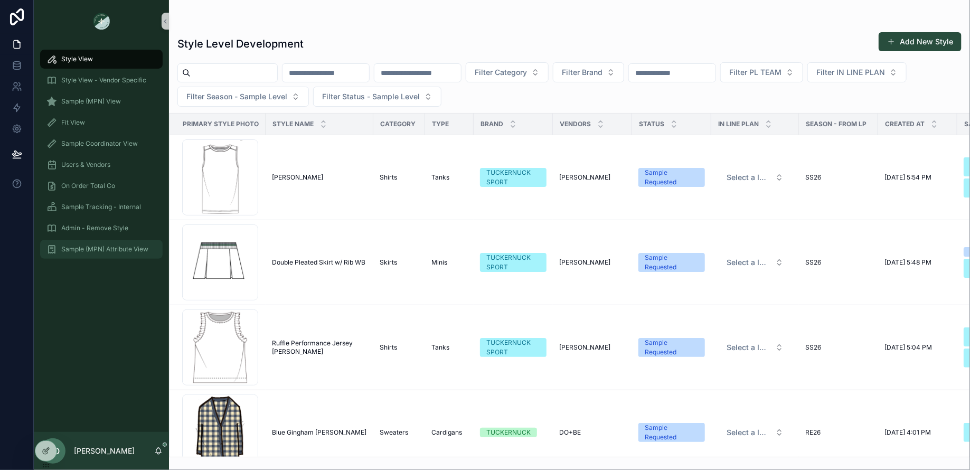
click at [82, 242] on div "Sample (MPN) Attribute View" at bounding box center [101, 249] width 110 height 17
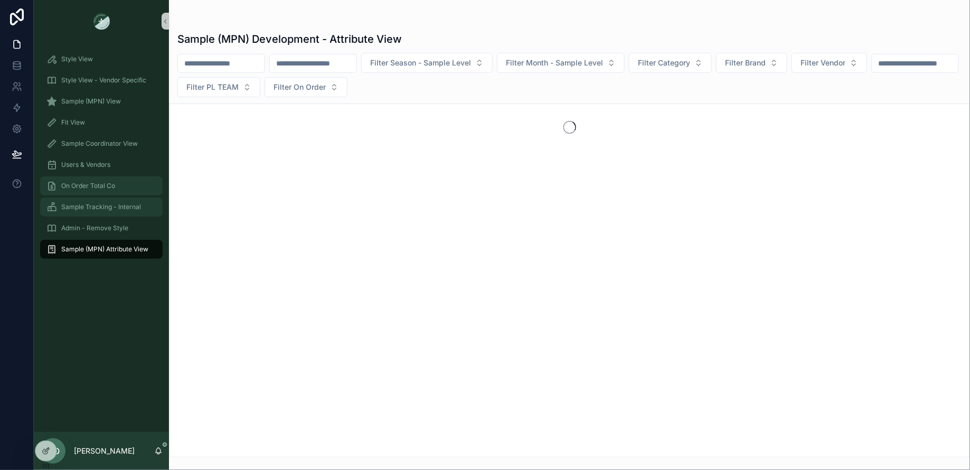
click at [101, 200] on div "Sample Tracking - Internal" at bounding box center [101, 207] width 110 height 17
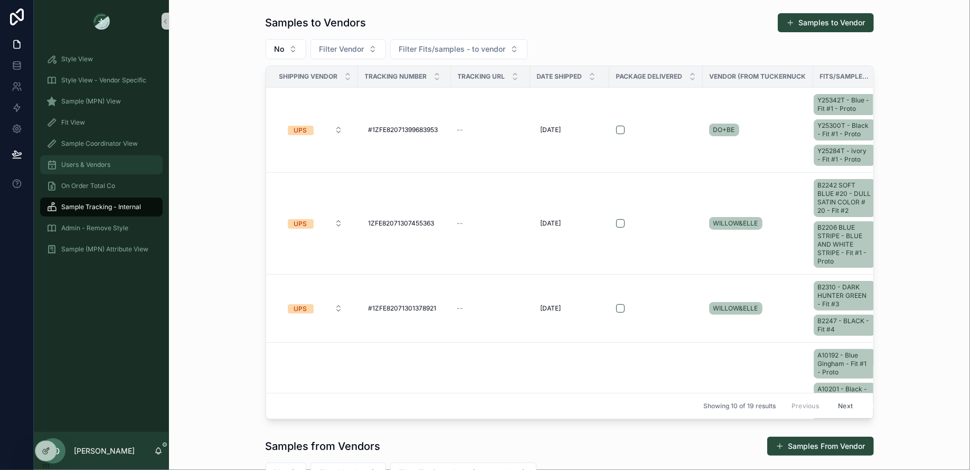
click at [100, 165] on span "Users & Vendors" at bounding box center [85, 165] width 49 height 8
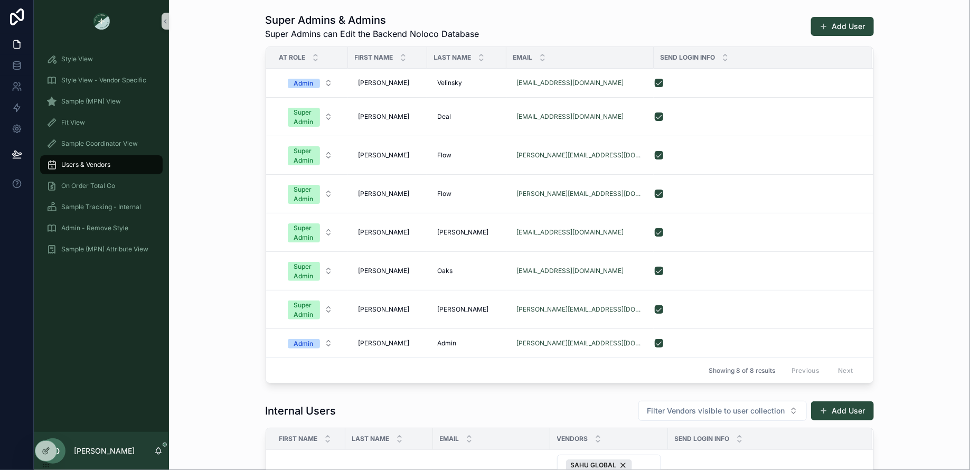
scroll to position [1, 0]
click at [313, 118] on span "Super Admin" at bounding box center [304, 116] width 32 height 19
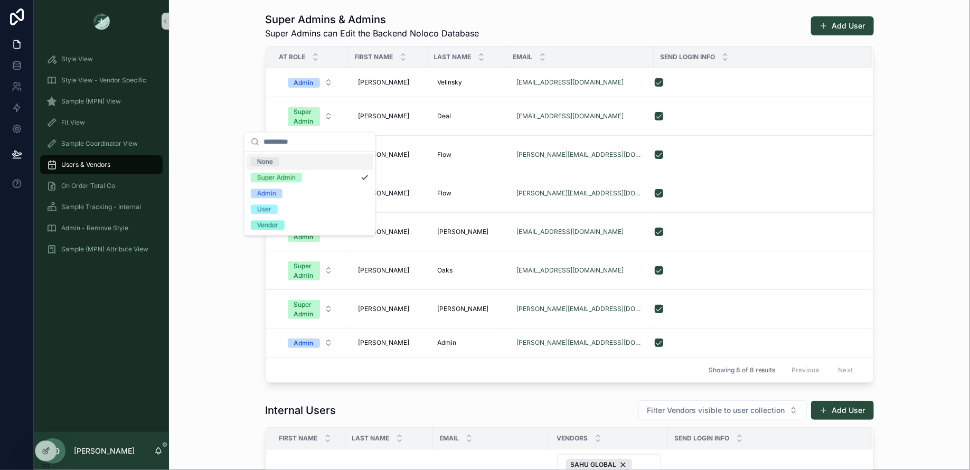
click at [233, 73] on div "Super Admins & Admins Super Admins can Edit the Backend Noloco Database Add Use…" at bounding box center [569, 197] width 784 height 379
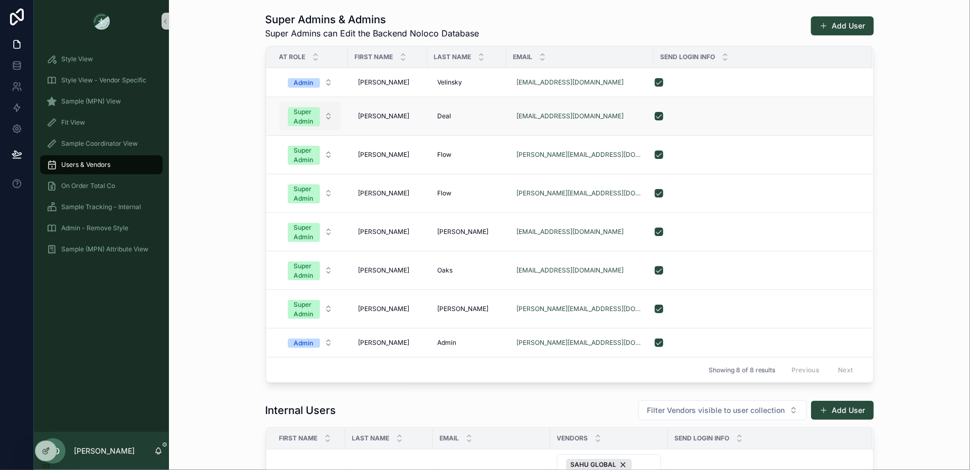
click at [317, 117] on span "Super Admin" at bounding box center [304, 116] width 32 height 19
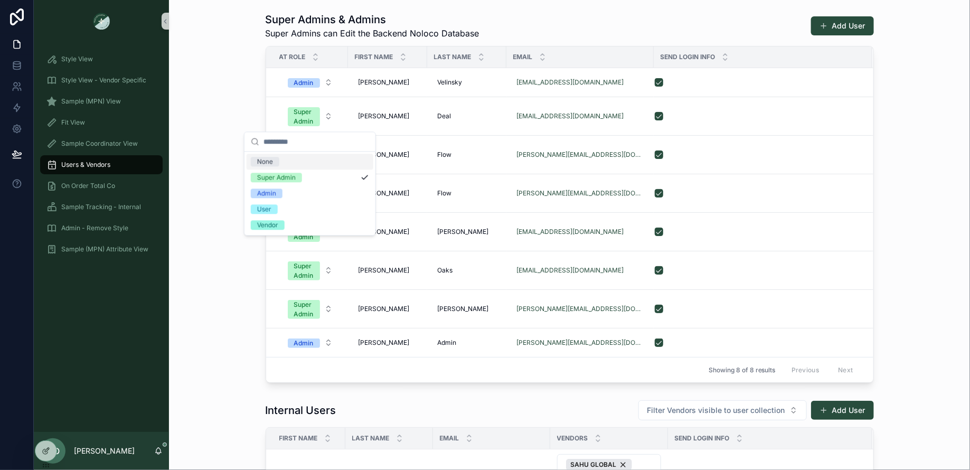
click at [222, 87] on div "Super Admins & Admins Super Admins can Edit the Backend Noloco Database Add Use…" at bounding box center [569, 197] width 784 height 379
